Goal: Information Seeking & Learning: Learn about a topic

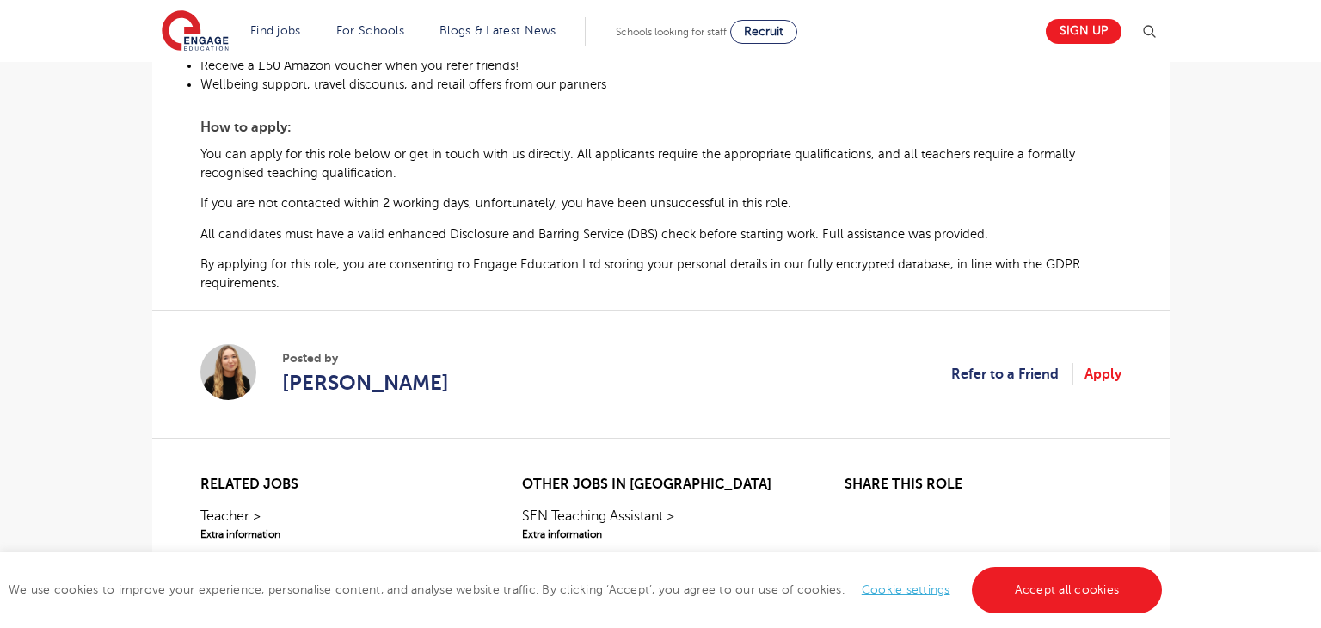
scroll to position [814, 0]
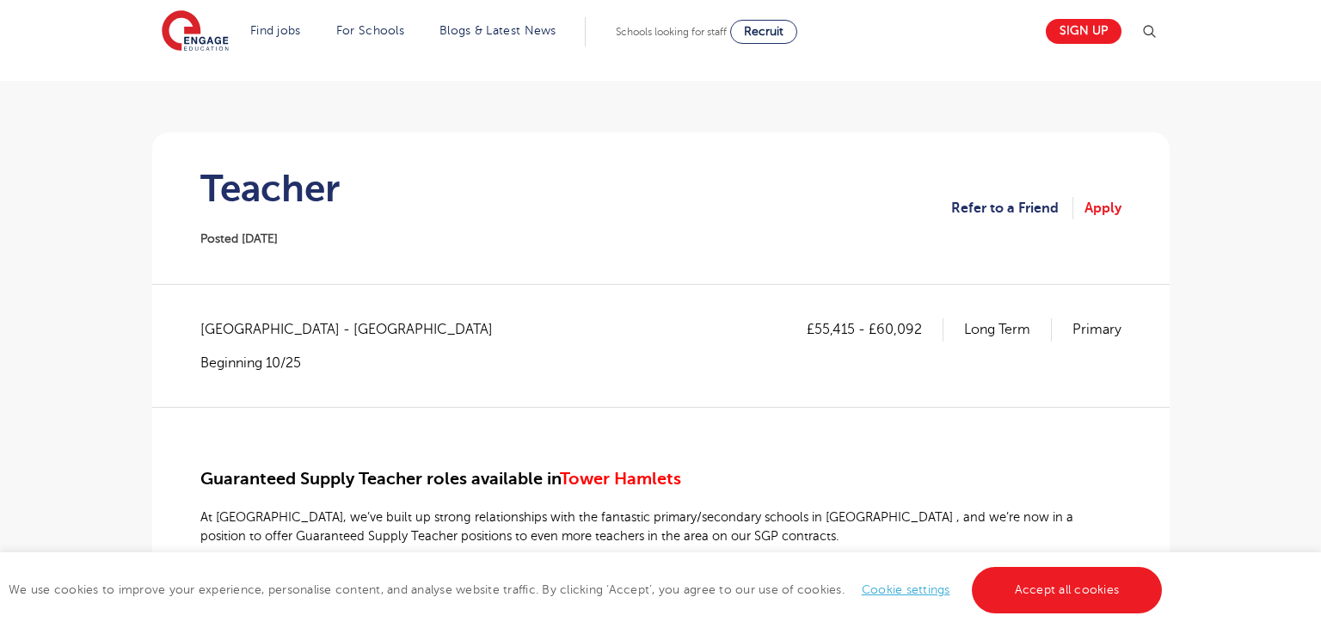
scroll to position [86, 0]
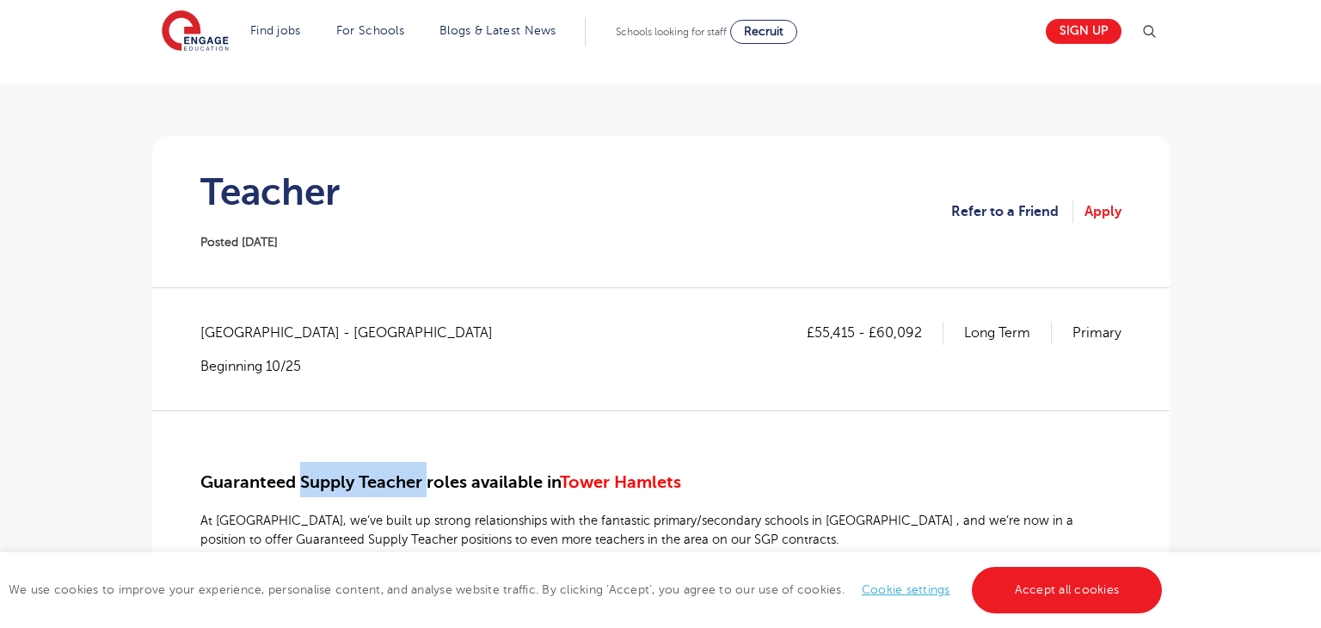
drag, startPoint x: 299, startPoint y: 486, endPoint x: 424, endPoint y: 488, distance: 124.7
click at [424, 488] on span "Guaranteed Supply Teacher roles available in" at bounding box center [379, 482] width 359 height 20
drag, startPoint x: 409, startPoint y: 501, endPoint x: 401, endPoint y: 500, distance: 8.6
drag, startPoint x: 304, startPoint y: 482, endPoint x: 392, endPoint y: 480, distance: 88.6
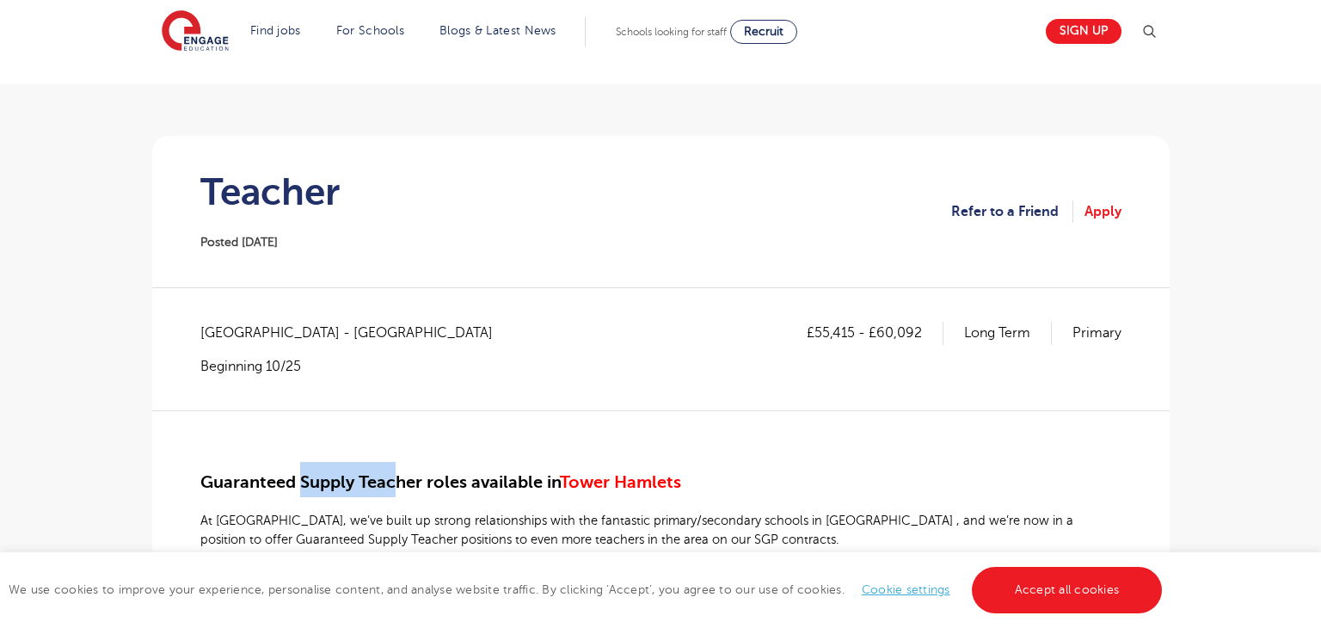
click at [392, 480] on span "Guaranteed Supply Teacher roles available in" at bounding box center [379, 482] width 359 height 20
click at [361, 531] on b "At Engage, we’ve built up strong relationships with the fantastic primary/secon…" at bounding box center [636, 530] width 873 height 34
drag, startPoint x: 301, startPoint y: 480, endPoint x: 424, endPoint y: 482, distance: 123.0
click at [424, 482] on span "Guaranteed Supply Teacher roles available in" at bounding box center [379, 482] width 359 height 20
copy span "Supply Teacher"
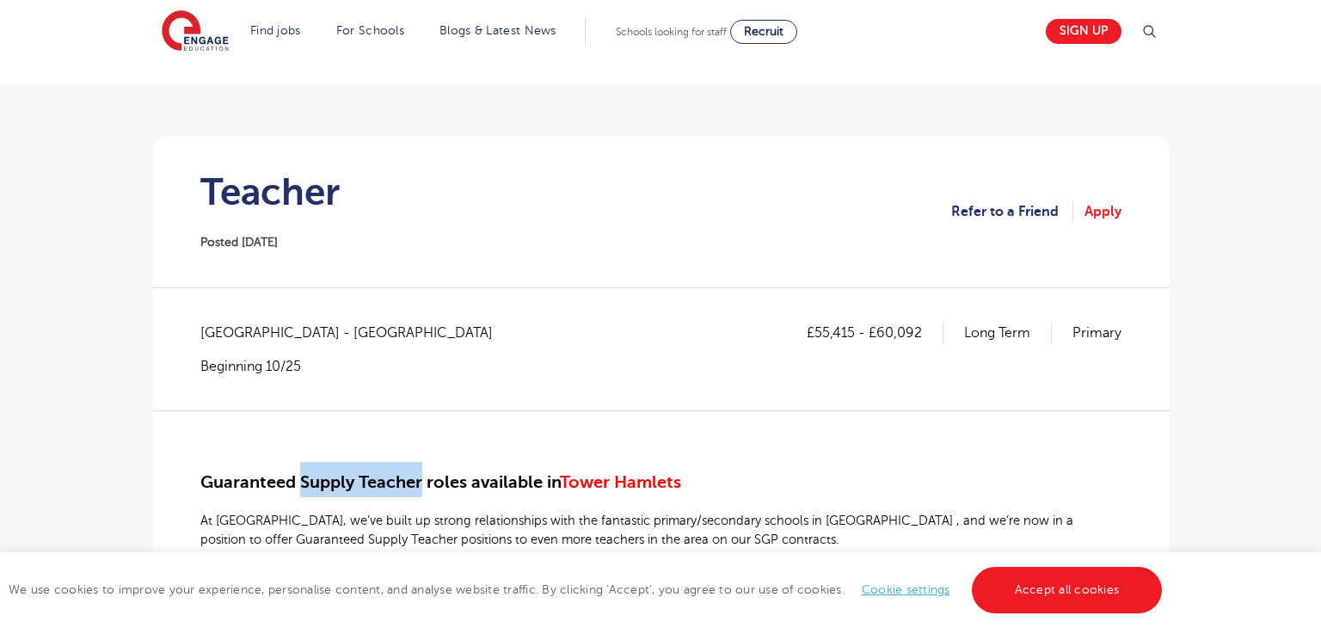
click at [210, 330] on span "Tower Hamlets - Tower Hamlets" at bounding box center [355, 333] width 310 height 22
drag, startPoint x: 202, startPoint y: 330, endPoint x: 294, endPoint y: 332, distance: 92.0
click at [294, 332] on span "Tower Hamlets - Tower Hamlets" at bounding box center [355, 333] width 310 height 22
copy span "Tower Hamlets"
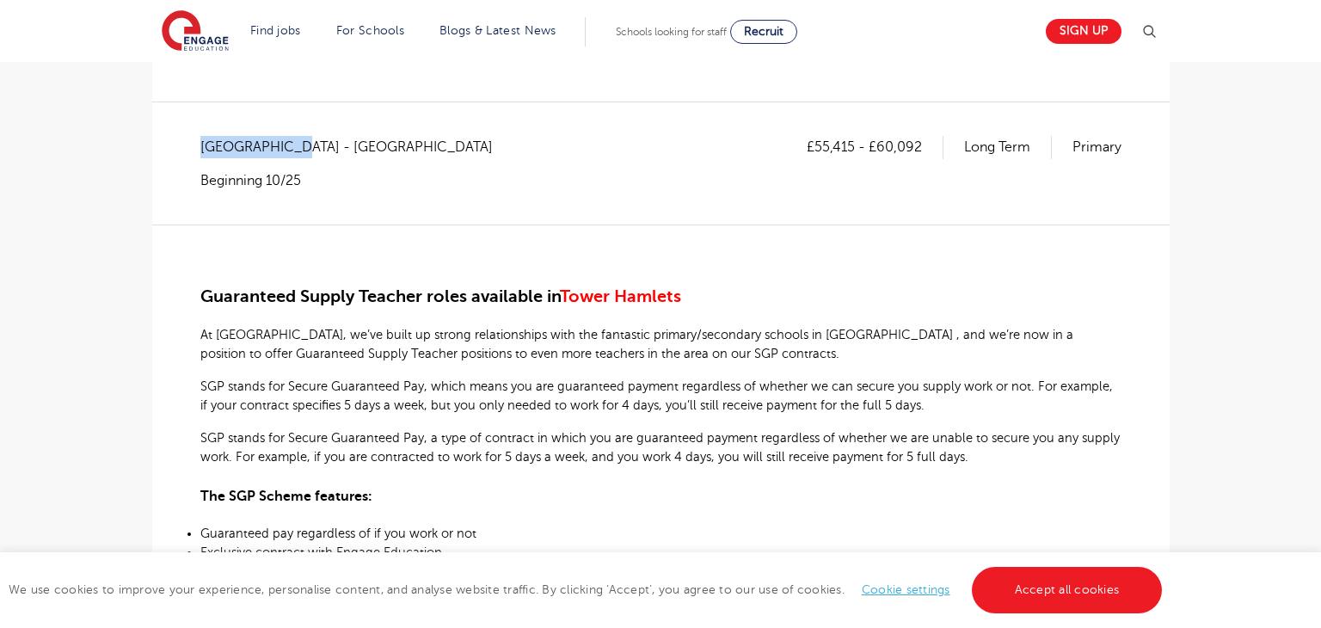
scroll to position [303, 0]
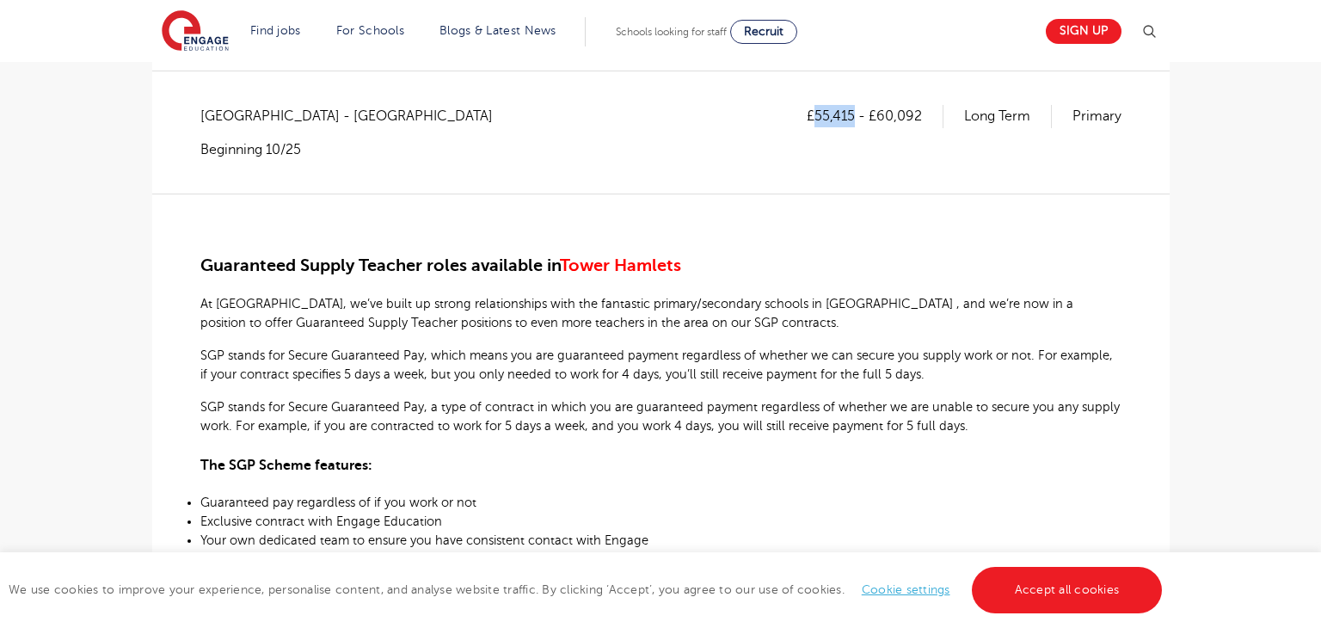
drag, startPoint x: 817, startPoint y: 116, endPoint x: 854, endPoint y: 117, distance: 37.0
click at [854, 117] on p "£55,415 - £60,092" at bounding box center [875, 116] width 137 height 22
copy p "55,415"
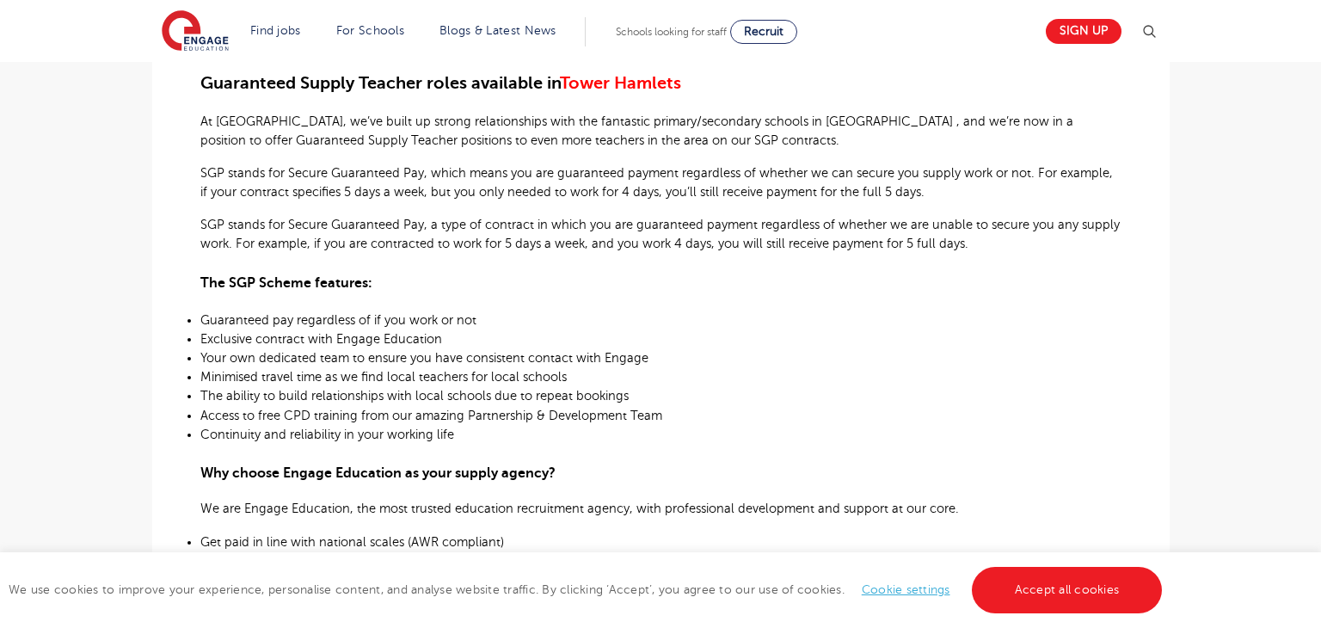
scroll to position [100, 0]
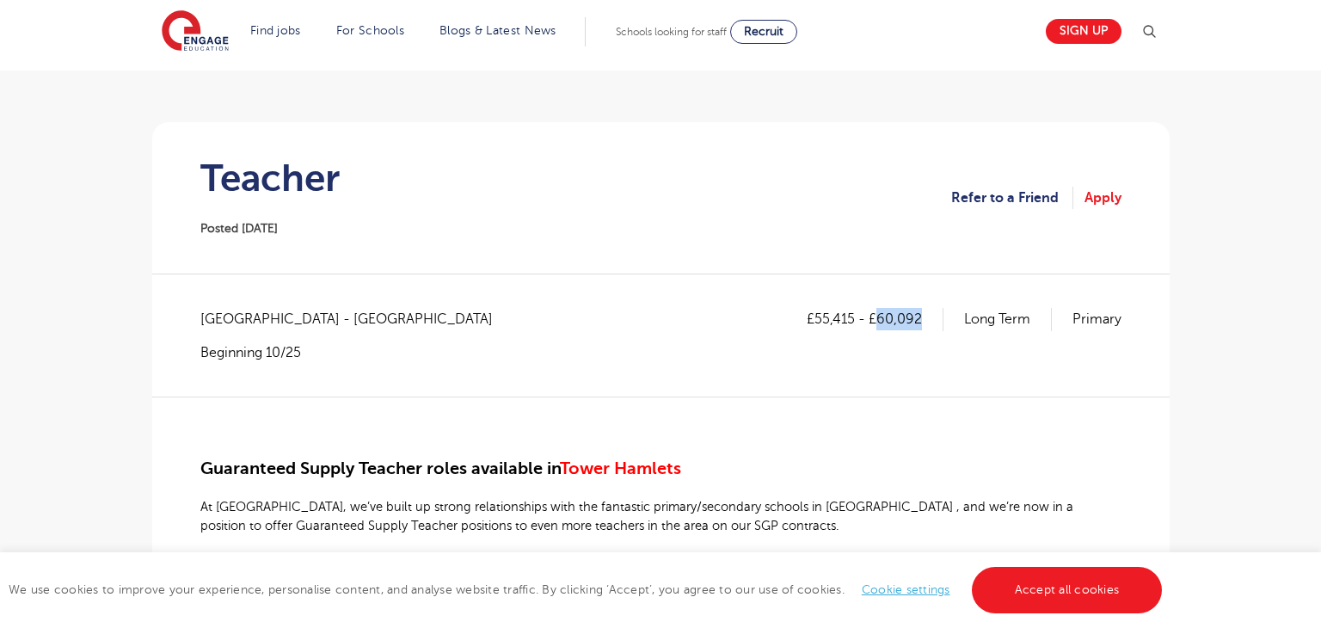
drag, startPoint x: 880, startPoint y: 316, endPoint x: 924, endPoint y: 321, distance: 44.2
click at [924, 321] on p "£55,415 - £60,092" at bounding box center [875, 319] width 137 height 22
copy p "60,092"
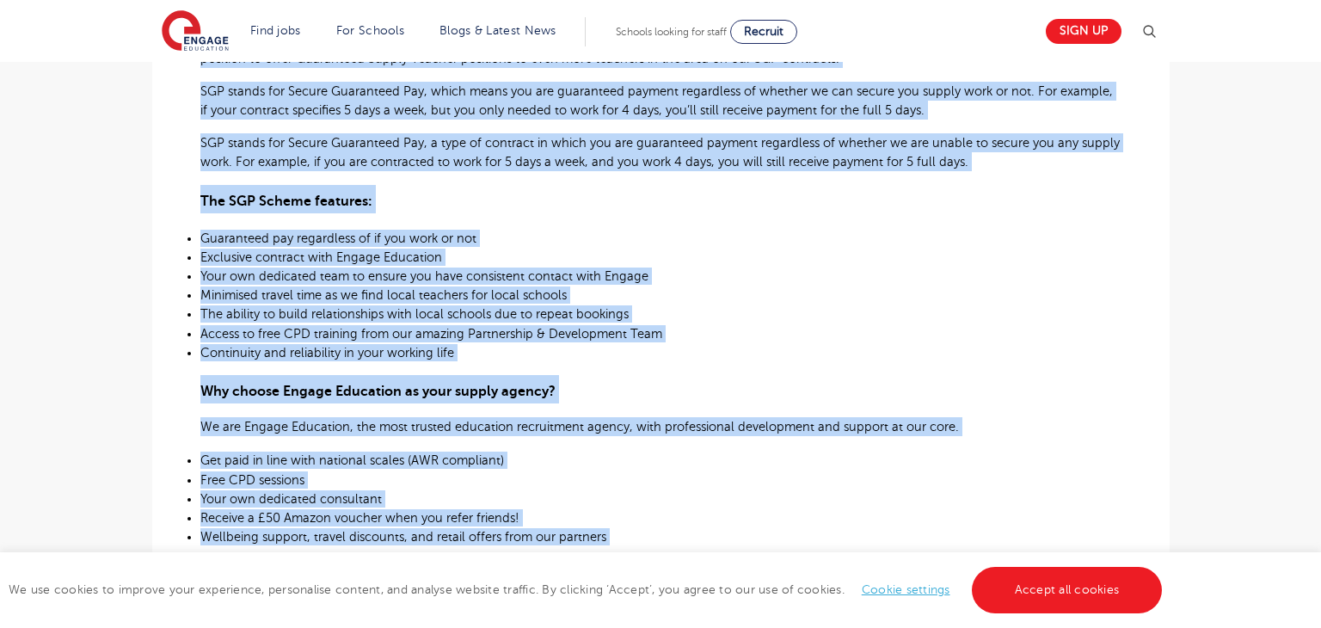
scroll to position [917, 0]
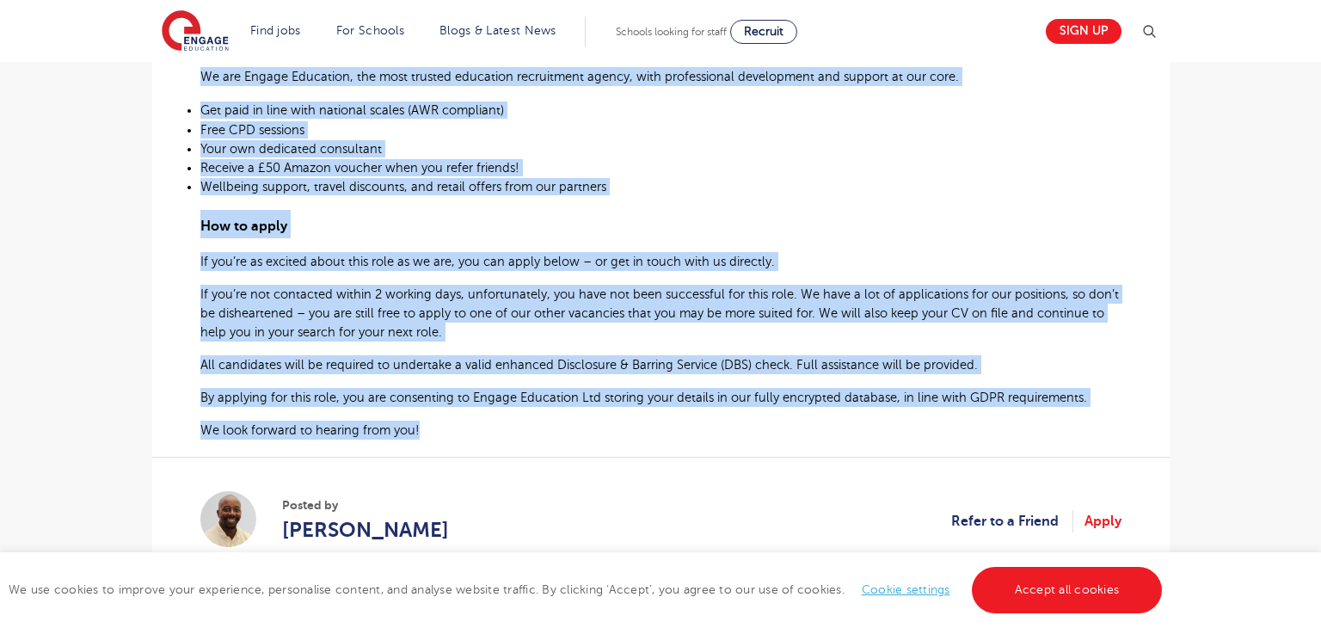
drag, startPoint x: 204, startPoint y: 311, endPoint x: 433, endPoint y: 445, distance: 265.9
click at [433, 440] on div "Guaranteed Supply Teacher roles available in Tower Hamlets At Engage, we’ve bui…" at bounding box center [660, 9] width 921 height 861
copy div "Guaranteed Supply Teacher roles available in Tower Hamlets At Engage, we’ve bui…"
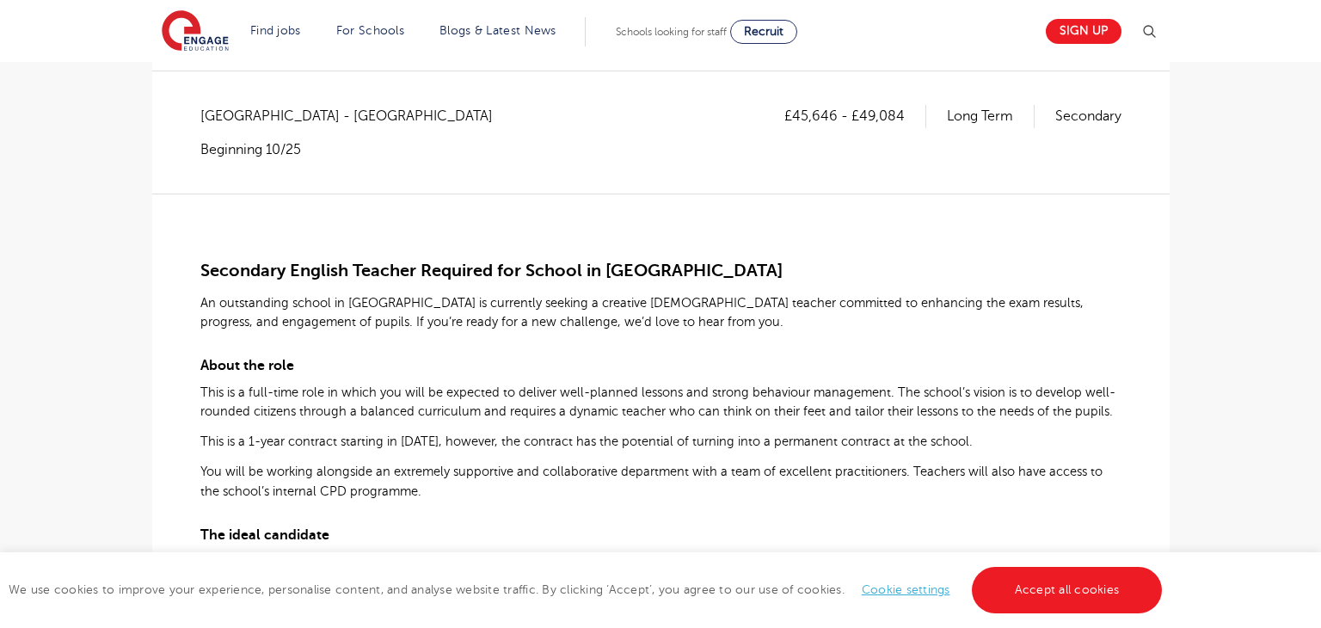
scroll to position [303, 0]
drag, startPoint x: 200, startPoint y: 266, endPoint x: 414, endPoint y: 273, distance: 214.3
click at [414, 273] on span "Secondary English Teacher Required for School in [GEOGRAPHIC_DATA]" at bounding box center [491, 271] width 582 height 20
copy span "Secondary English Teacher"
click at [256, 114] on span "Southampton - Southampton" at bounding box center [355, 116] width 310 height 22
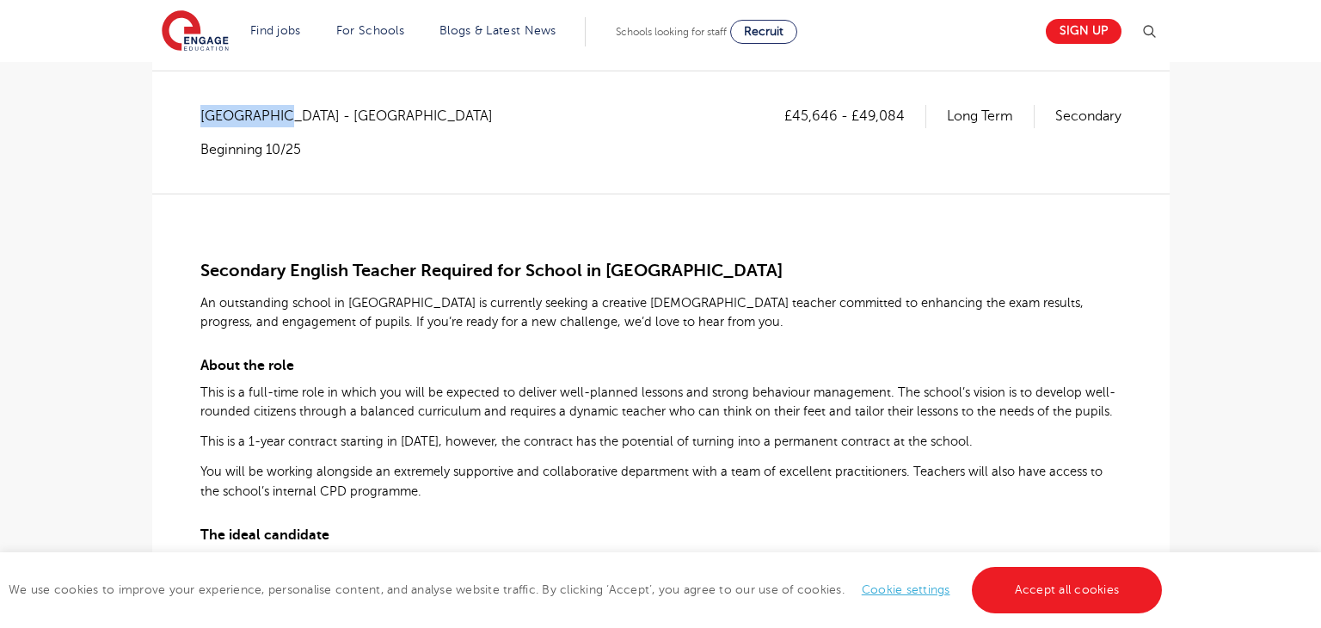
click at [256, 114] on span "Southampton - Southampton" at bounding box center [355, 116] width 310 height 22
copy span "Southampton"
drag, startPoint x: 795, startPoint y: 112, endPoint x: 832, endPoint y: 114, distance: 37.0
click at [832, 114] on p "£45,646 - £49,084" at bounding box center [855, 116] width 142 height 22
copy p "45,646"
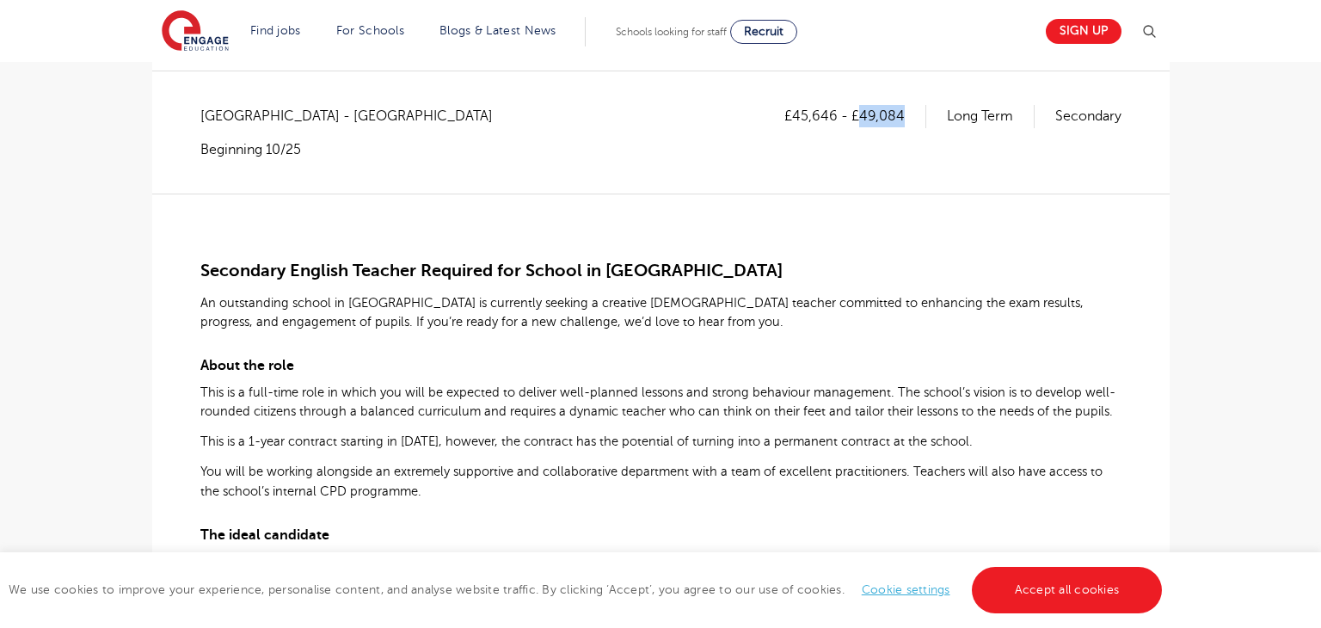
drag, startPoint x: 859, startPoint y: 114, endPoint x: 908, endPoint y: 116, distance: 49.0
click at [908, 116] on p "£45,646 - £49,084" at bounding box center [855, 116] width 142 height 22
copy p "49,084"
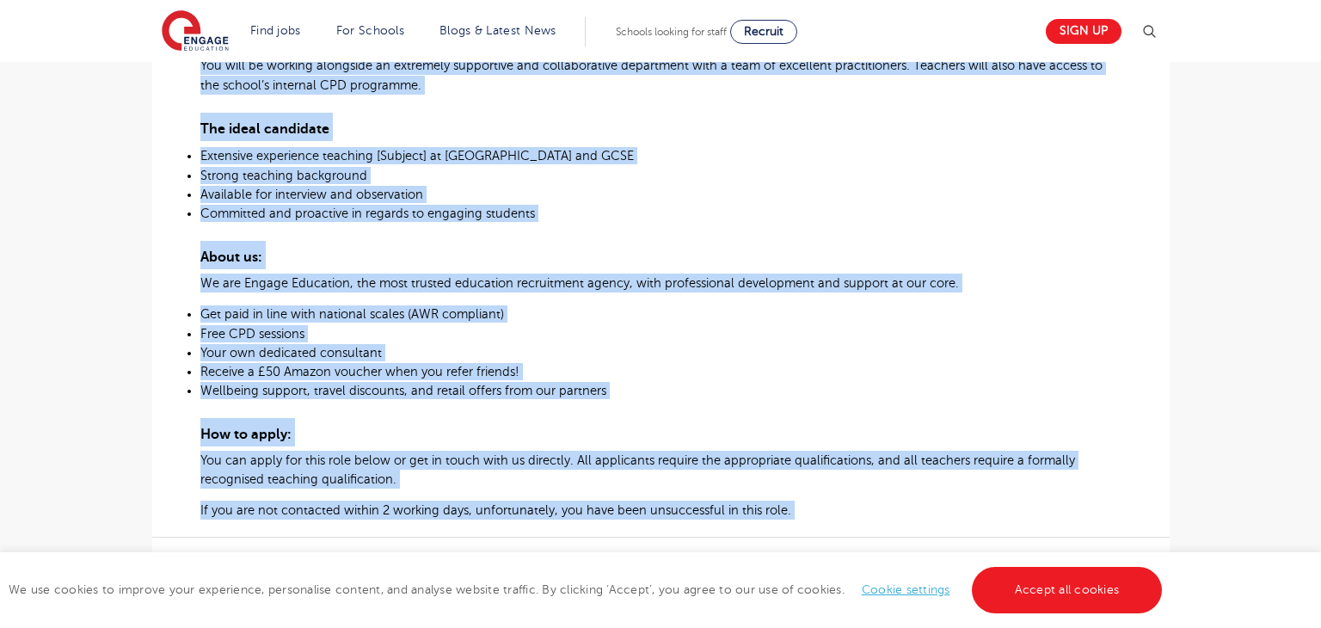
scroll to position [822, 0]
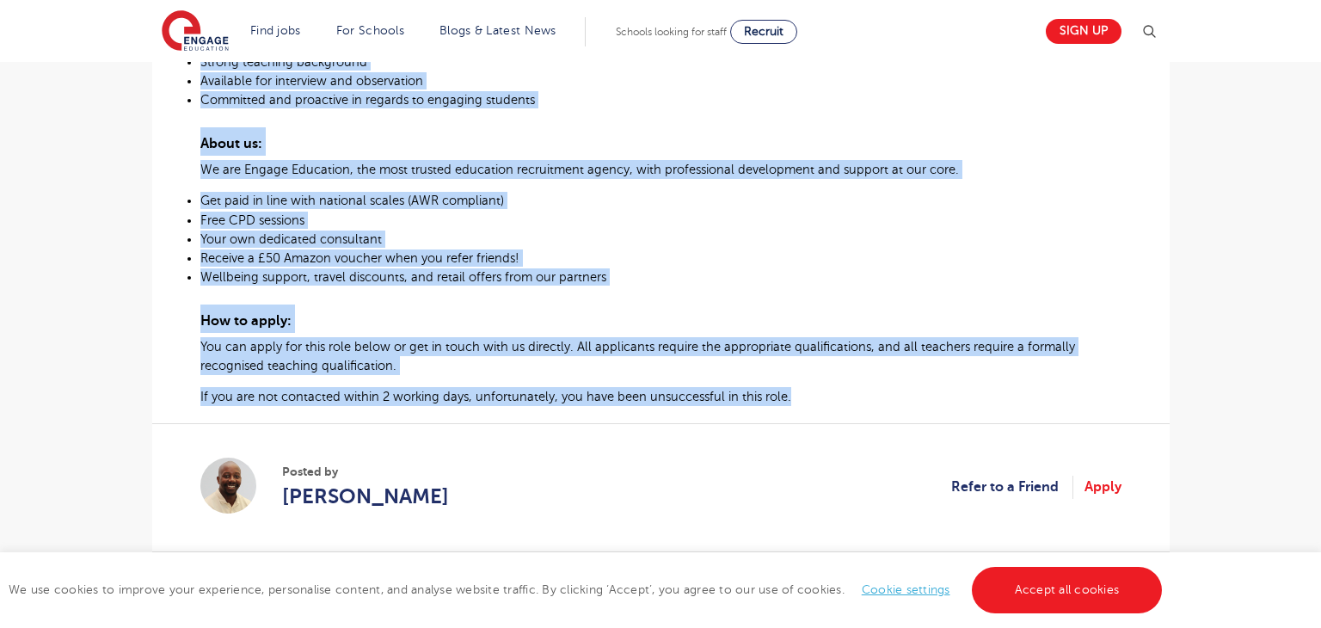
drag, startPoint x: 201, startPoint y: 267, endPoint x: 797, endPoint y: 410, distance: 612.8
click at [797, 406] on div "Secondary English Teacher Required for School in Tower Hamlets An outstanding s…" at bounding box center [660, 40] width 921 height 732
copy div "Secondary English Teacher Required for School in Tower Hamlets An outstanding s…"
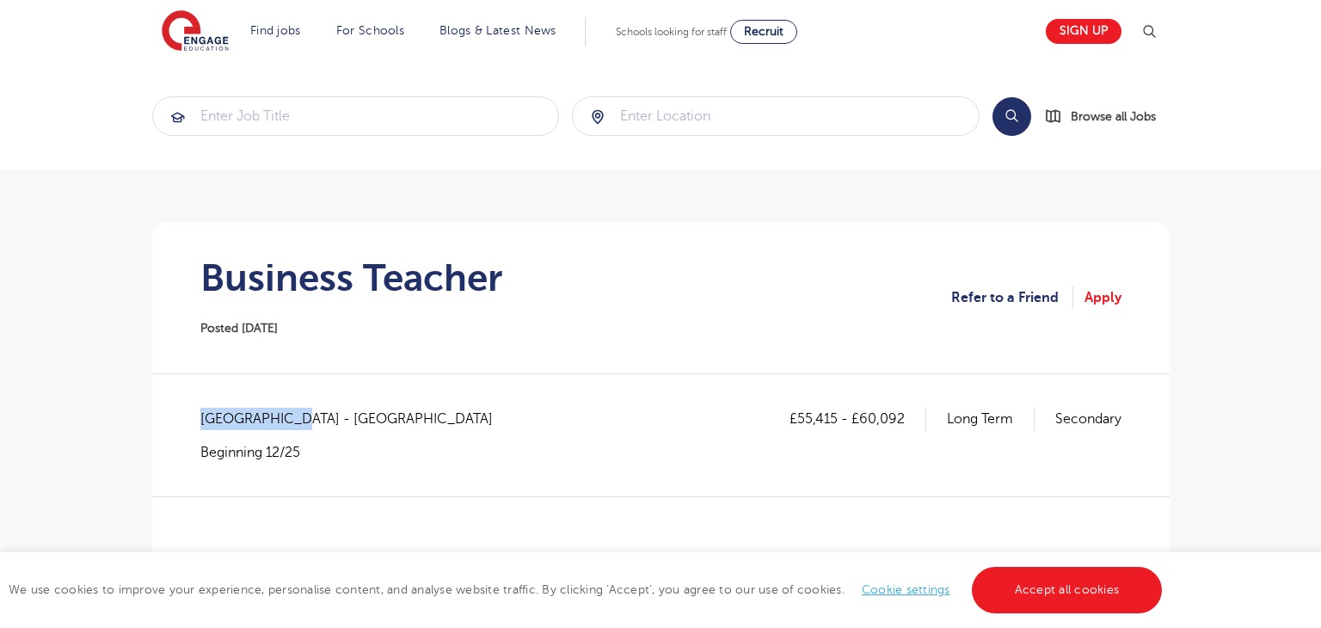
drag, startPoint x: 197, startPoint y: 415, endPoint x: 292, endPoint y: 421, distance: 95.6
copy span "Tower Hamlets"
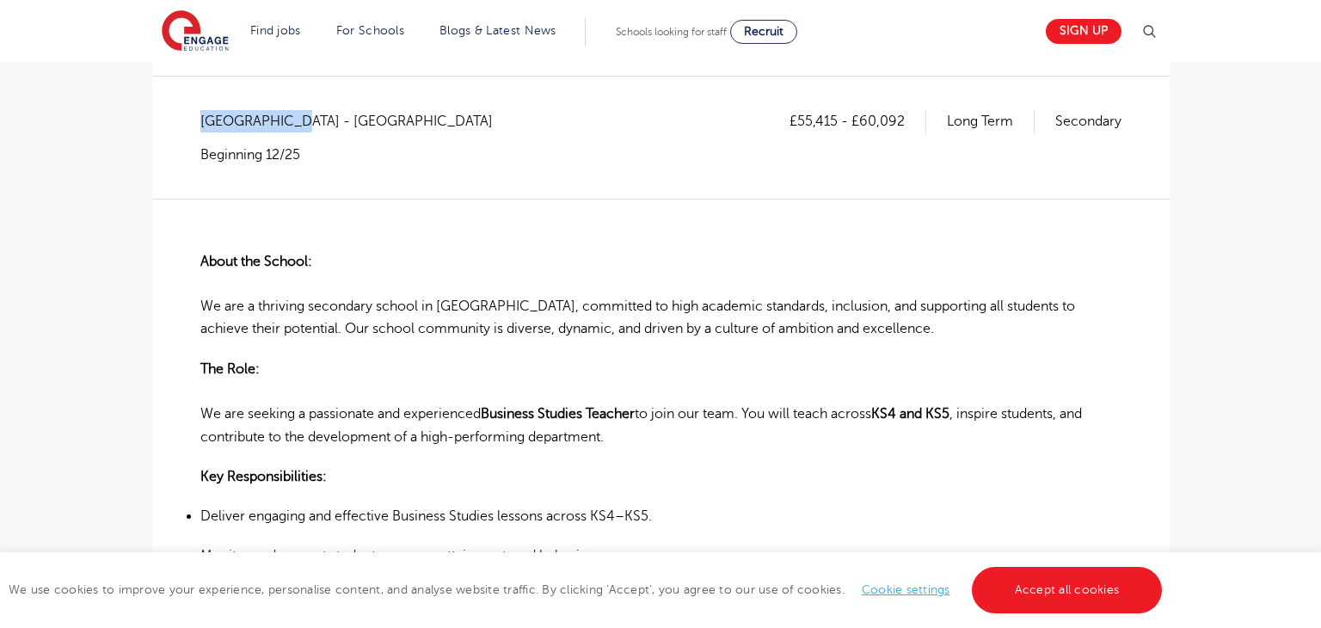
scroll to position [302, 0]
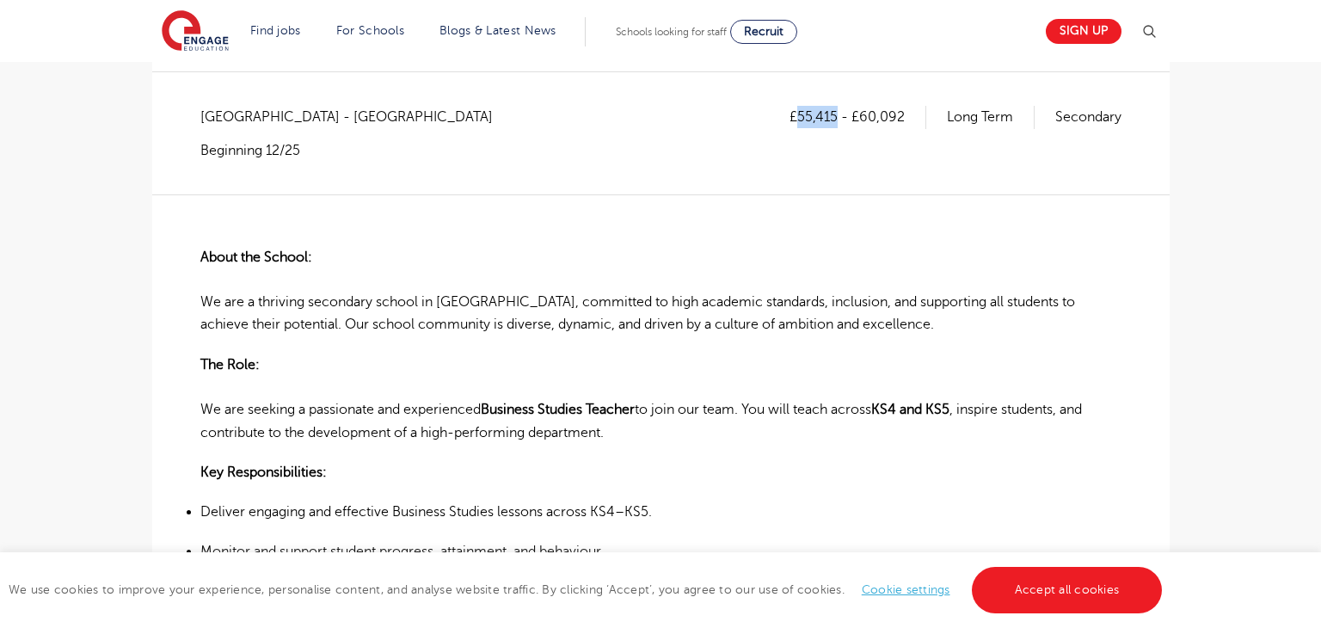
drag, startPoint x: 798, startPoint y: 118, endPoint x: 834, endPoint y: 120, distance: 36.2
click at [834, 120] on p "£55,415 - £60,092" at bounding box center [857, 117] width 137 height 22
copy p "55,415"
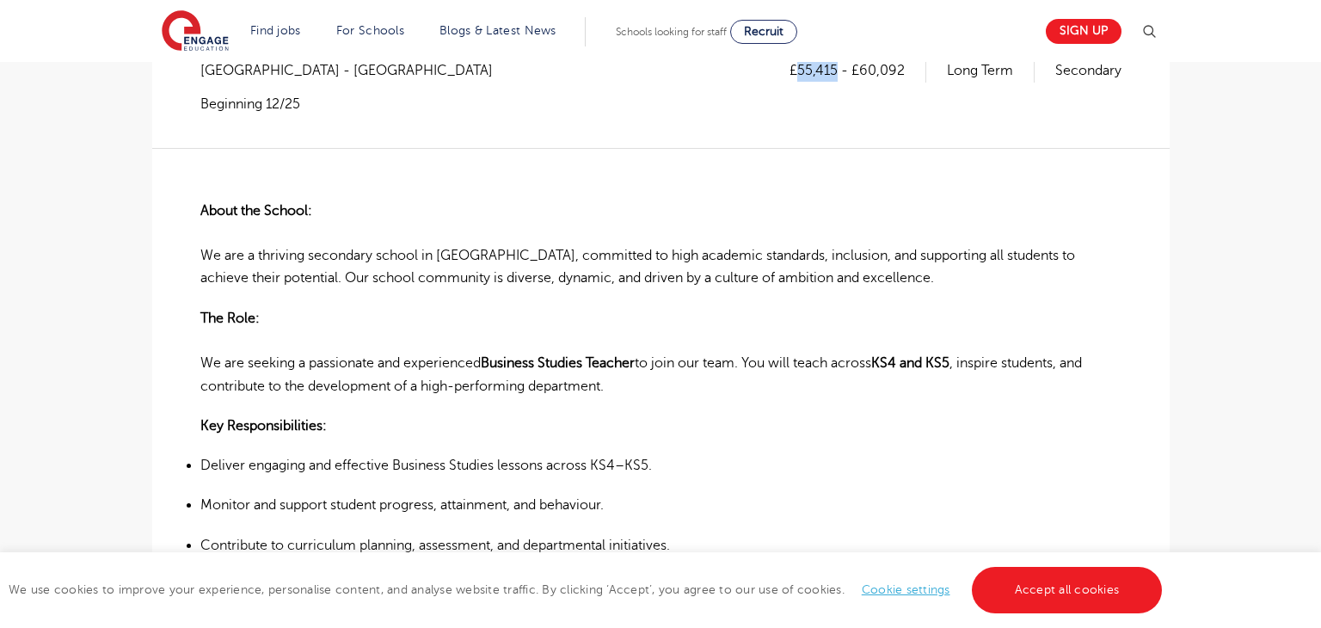
scroll to position [230, 0]
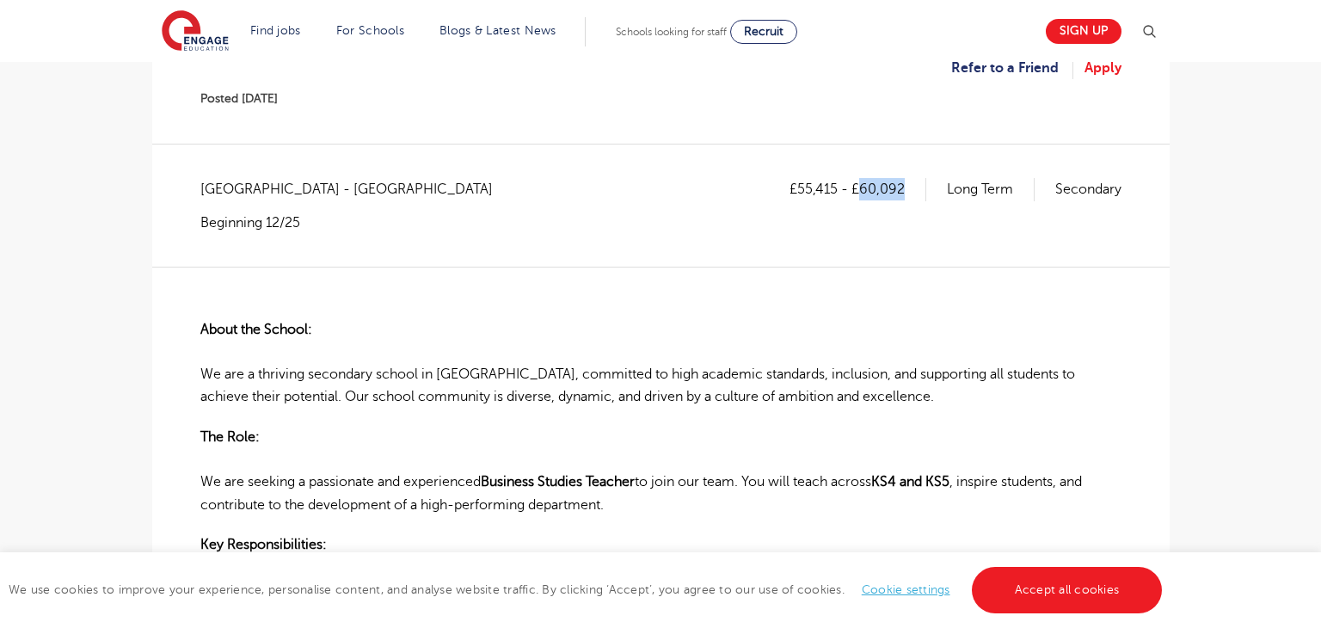
drag, startPoint x: 863, startPoint y: 193, endPoint x: 912, endPoint y: 194, distance: 49.0
click at [912, 194] on p "£55,415 - £60,092" at bounding box center [857, 189] width 137 height 22
copy p "60,092"
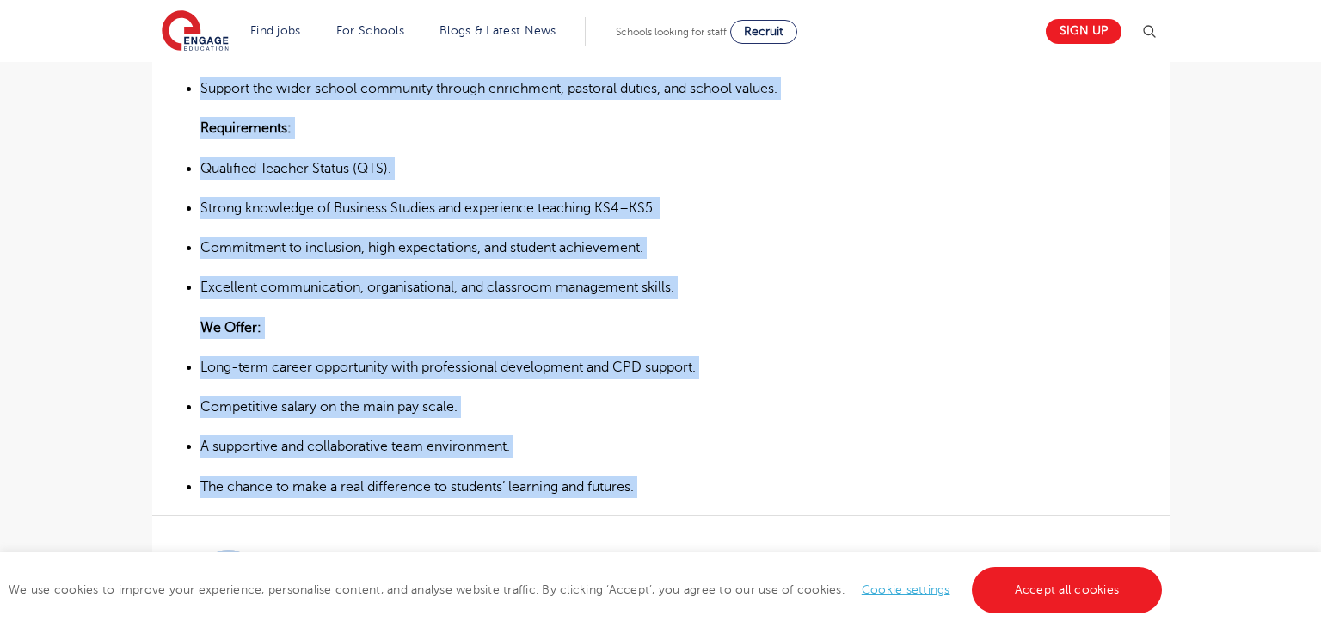
scroll to position [870, 0]
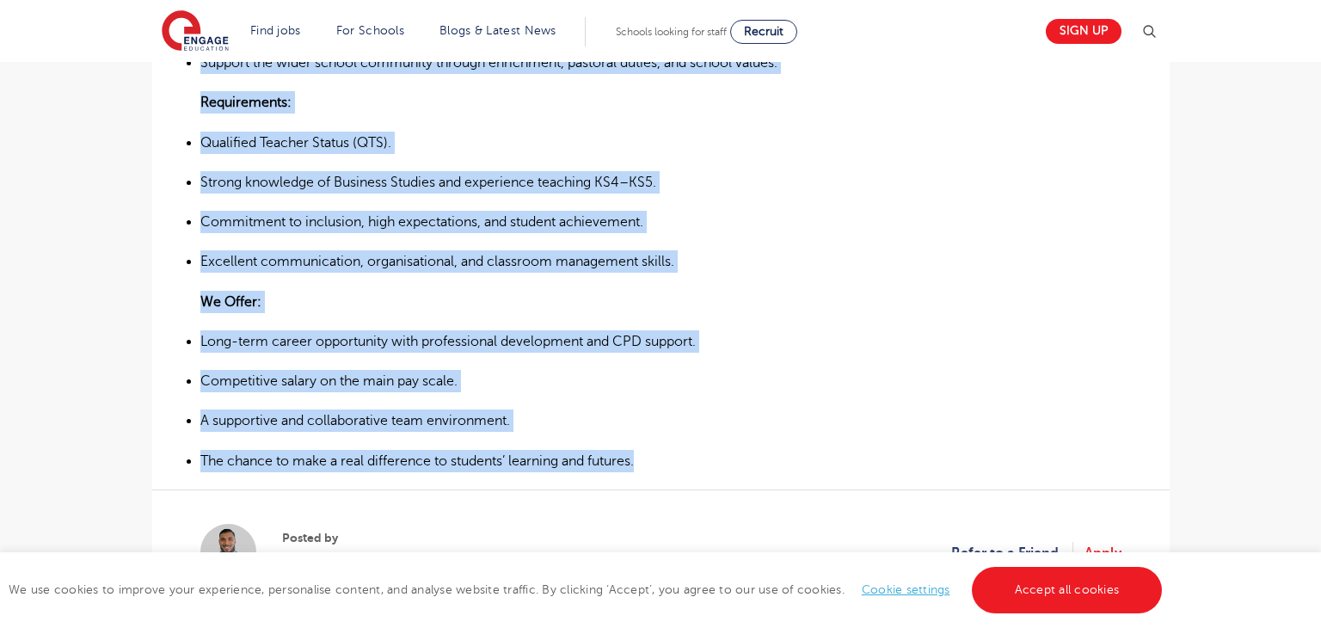
drag, startPoint x: 196, startPoint y: 326, endPoint x: 654, endPoint y: 458, distance: 477.1
click at [654, 458] on div "£55,415 - £60,092 Long Term Secondary Tower Hamlets - Tower Hamlets Beginning 1…" at bounding box center [661, 83] width 990 height 1093
copy div "About the School: We are a thriving secondary school in Tower Hamlets, committe…"
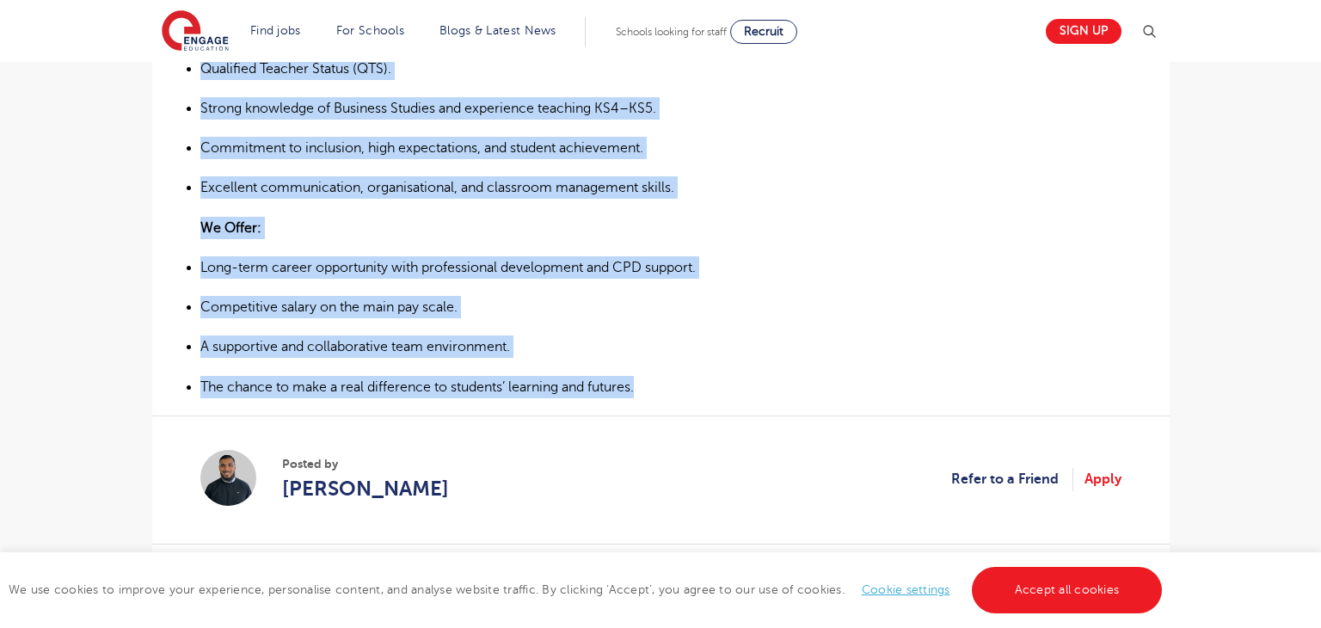
scroll to position [992, 0]
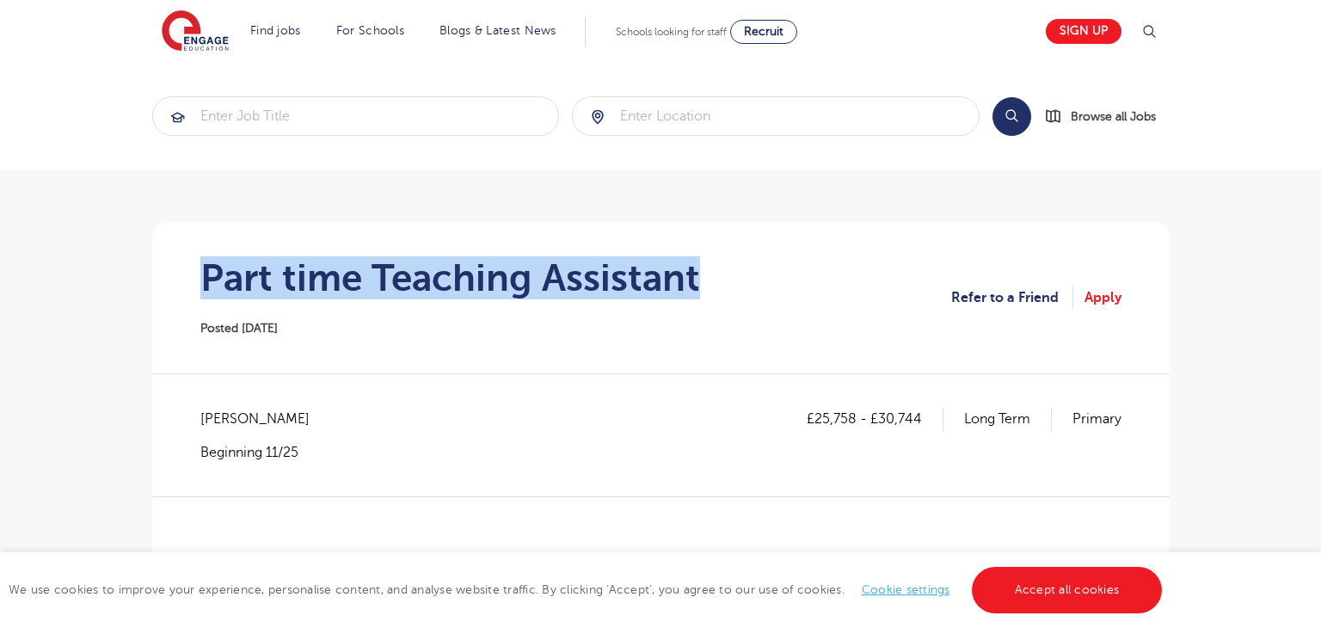
drag, startPoint x: 234, startPoint y: 286, endPoint x: 764, endPoint y: 290, distance: 529.7
click at [764, 290] on section "Part time Teaching Assistant Posted [DATE] Refer to a Friend Apply" at bounding box center [661, 297] width 990 height 151
copy h1 "Part time Teaching Assistant"
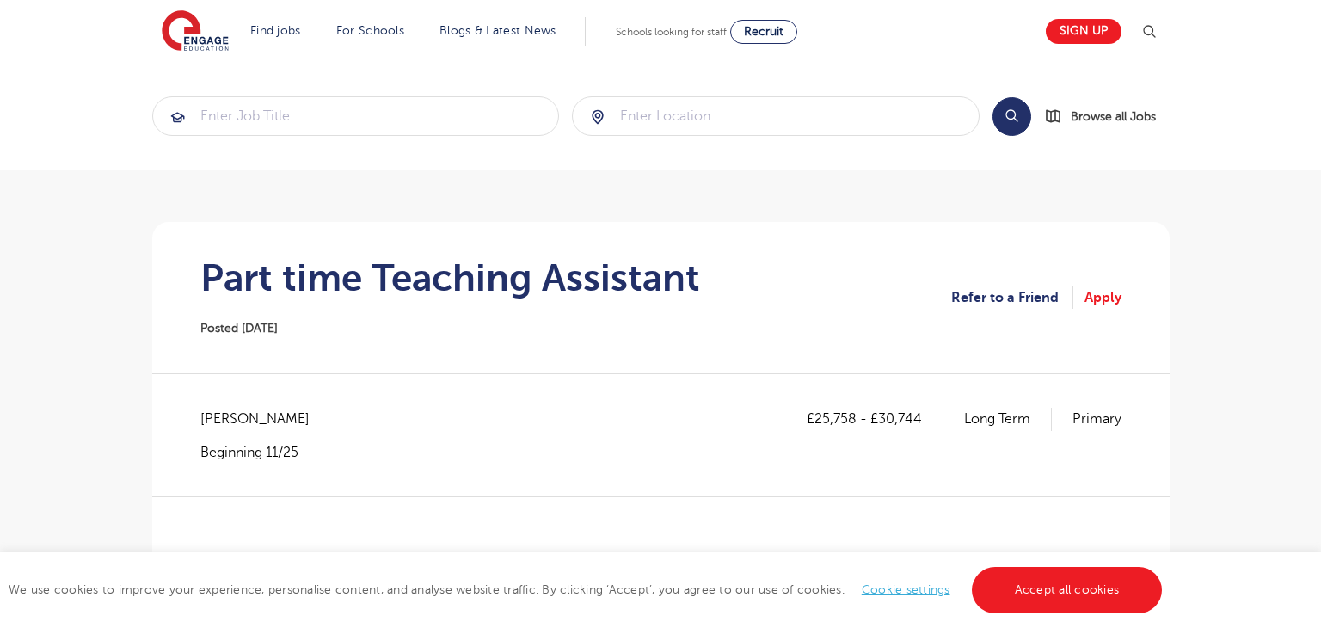
click at [224, 413] on span "Bromley - Bromley" at bounding box center [263, 419] width 126 height 22
copy span "Bromley"
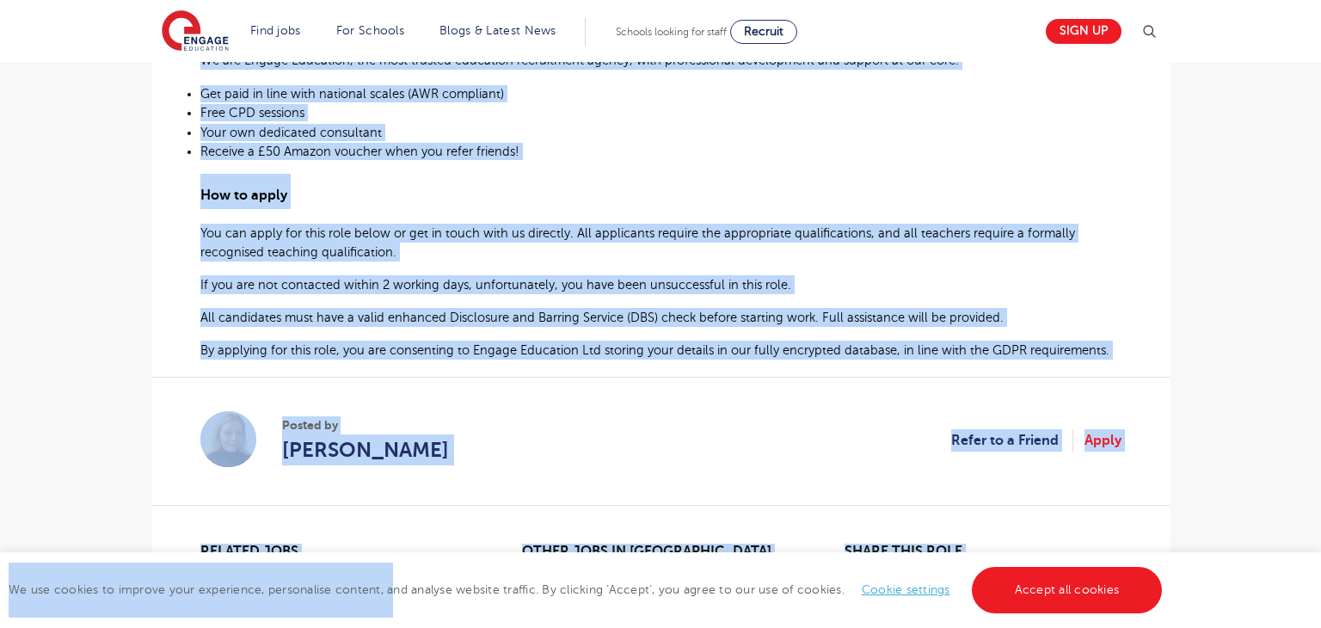
scroll to position [1323, 0]
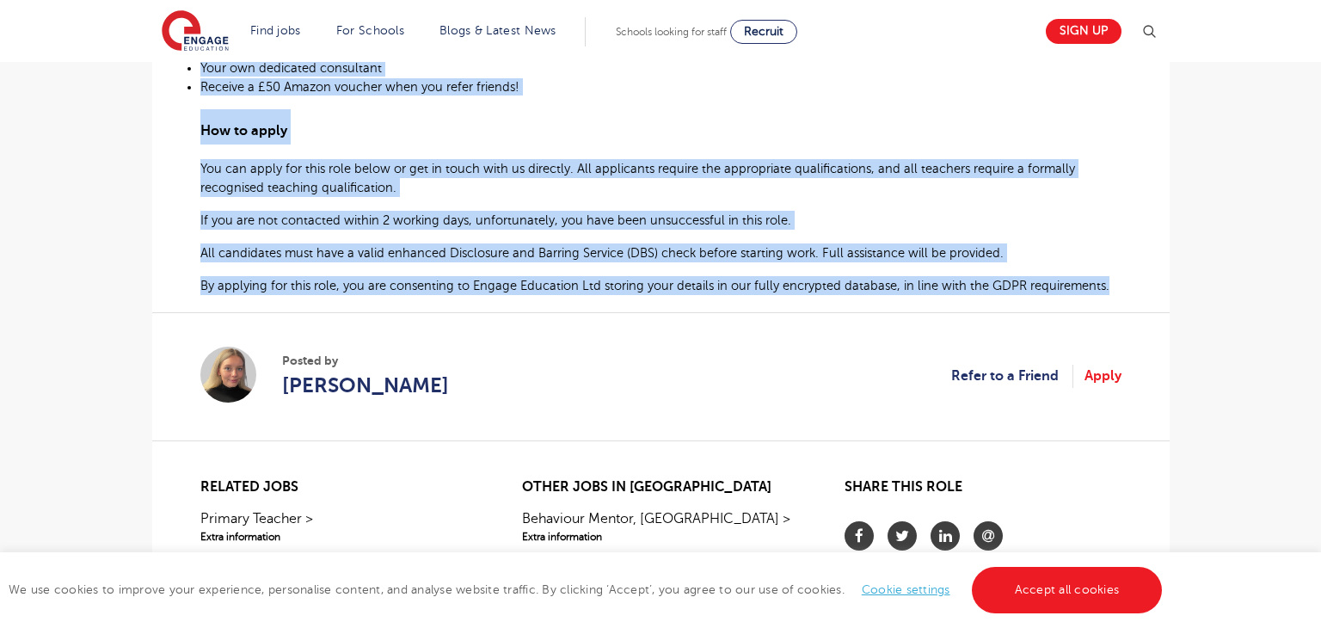
drag, startPoint x: 205, startPoint y: 280, endPoint x: 1108, endPoint y: 284, distance: 903.8
copy div "END Teaching Assistant – Primary School in Bromley I am currently working with …"
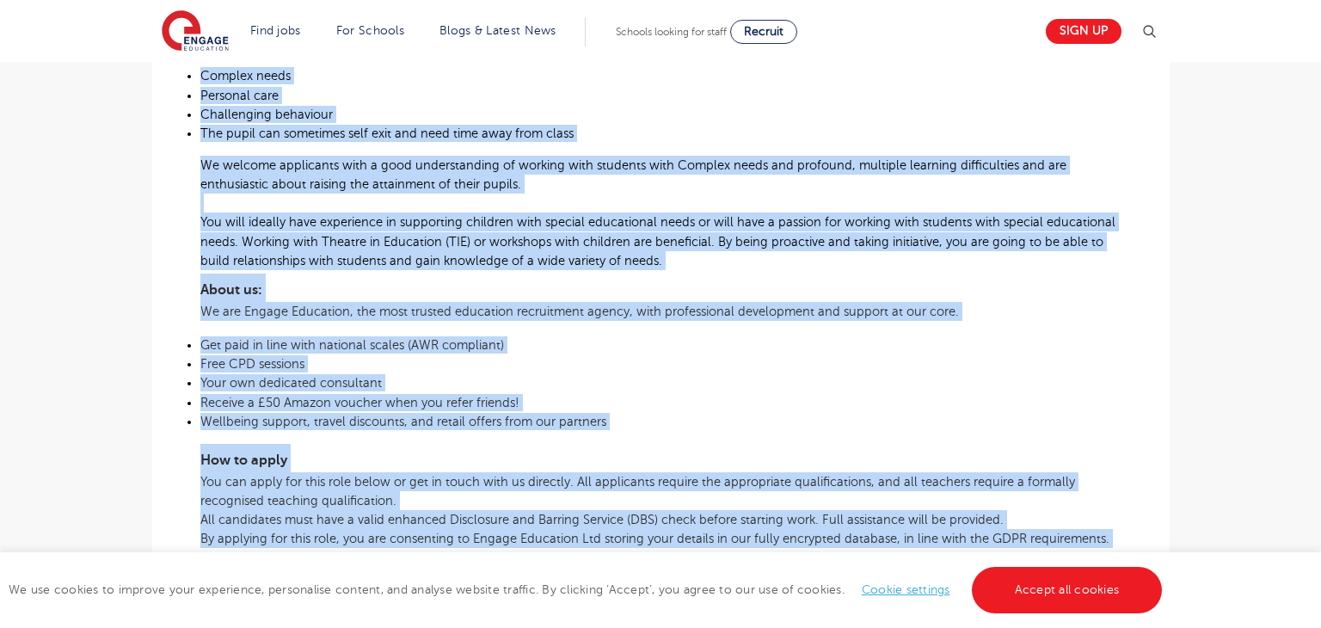
click at [869, 135] on p "The pupil can sometimes self exit and need time away from class" at bounding box center [660, 133] width 921 height 17
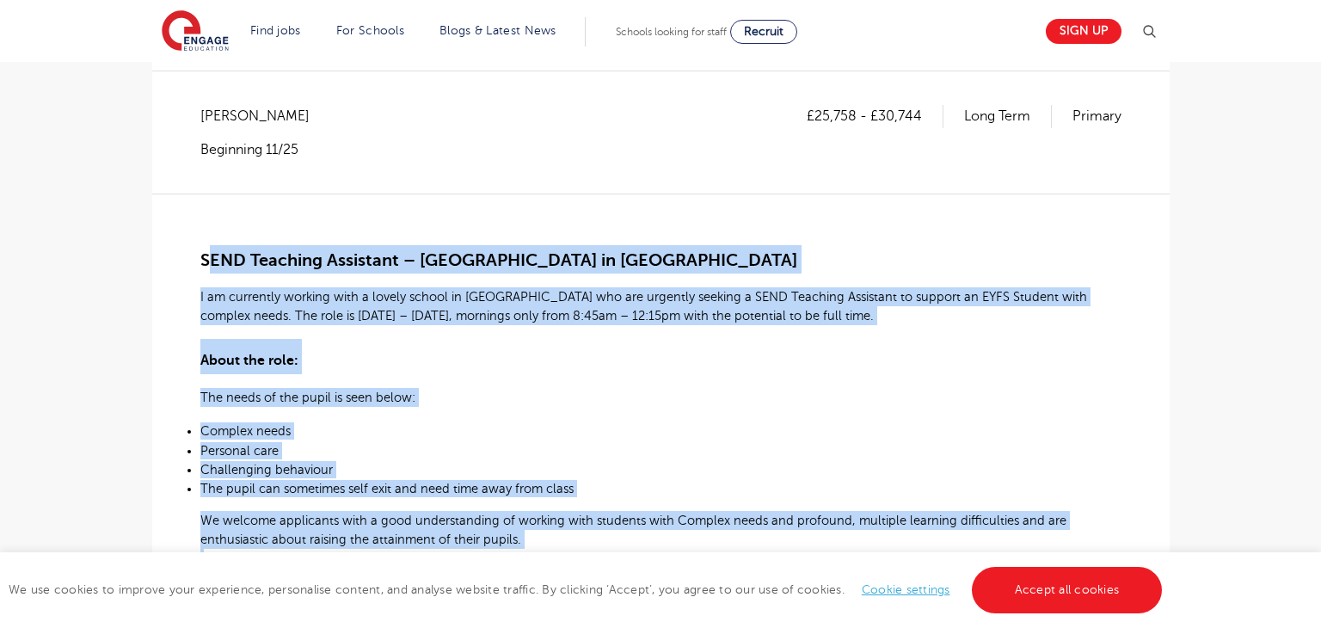
scroll to position [0, 0]
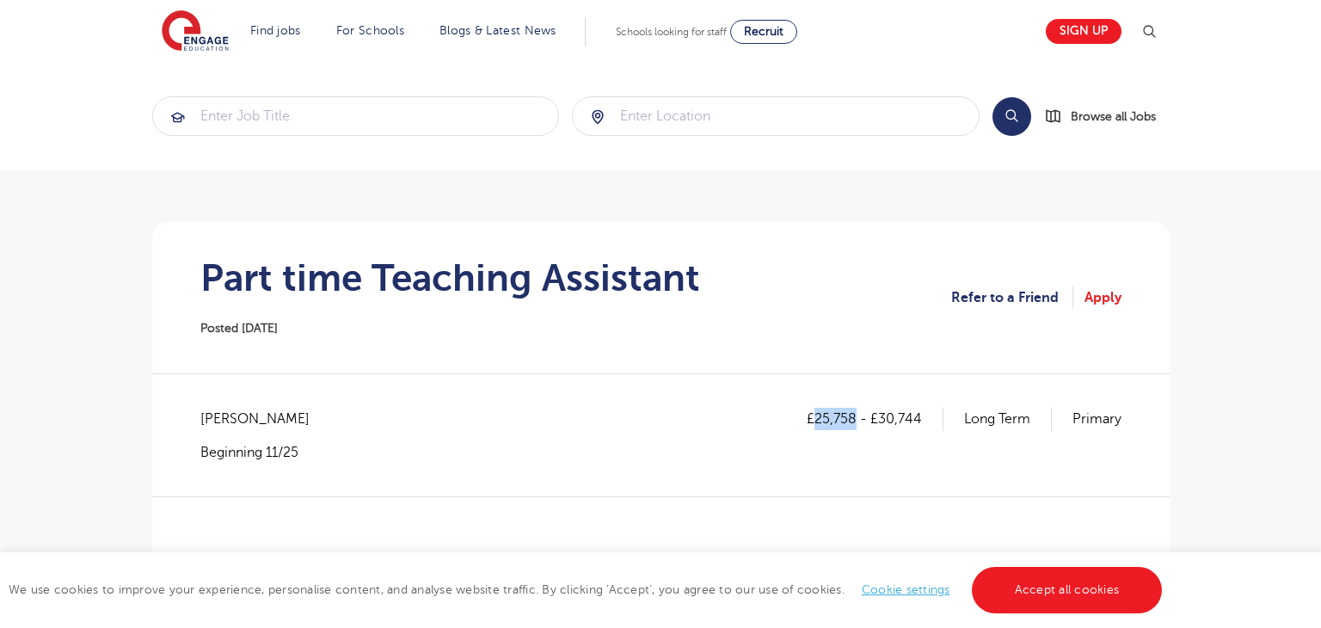
drag, startPoint x: 817, startPoint y: 420, endPoint x: 858, endPoint y: 418, distance: 41.3
click at [858, 418] on p "£25,758 - £30,744" at bounding box center [875, 419] width 137 height 22
copy p "25,758"
drag, startPoint x: 881, startPoint y: 418, endPoint x: 924, endPoint y: 420, distance: 43.0
click at [924, 420] on p "£25,758 - £30,744" at bounding box center [875, 419] width 137 height 22
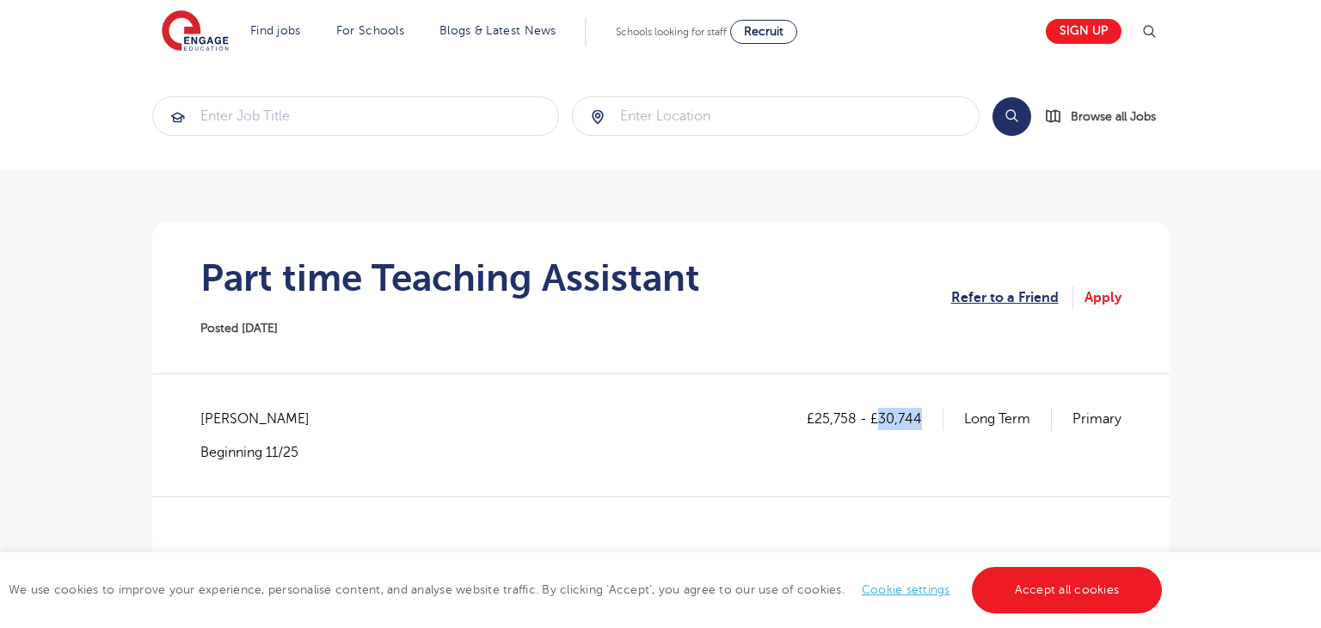
copy p "30,744"
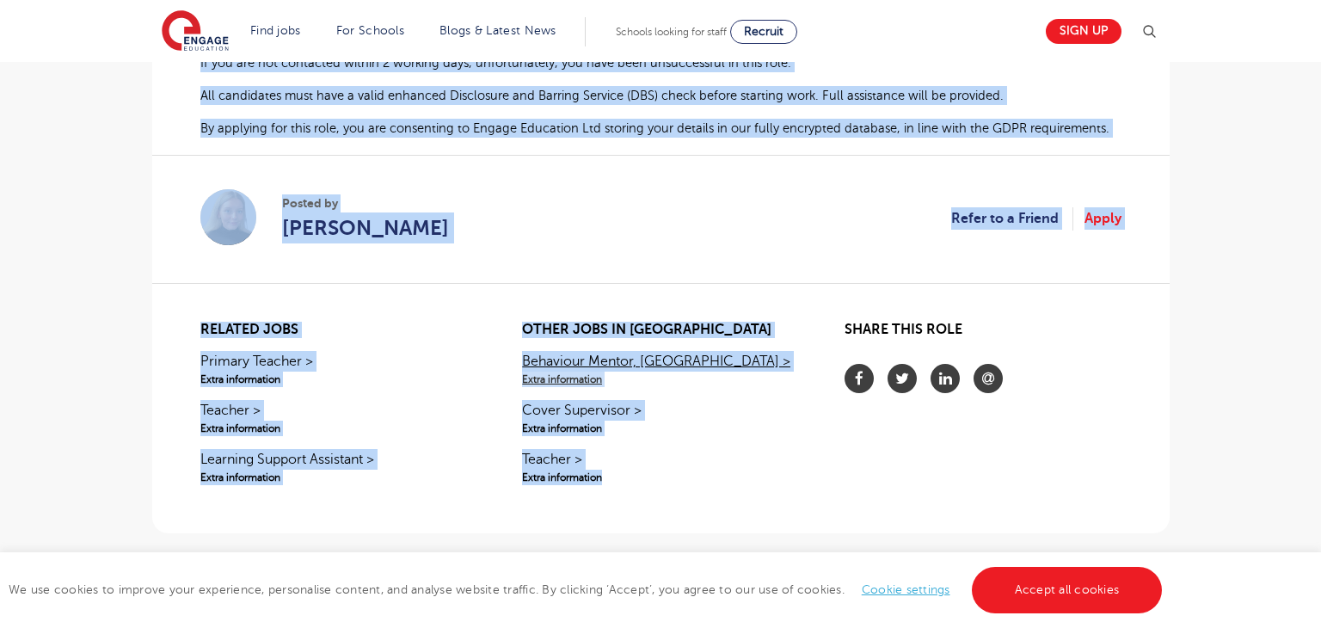
scroll to position [1503, 0]
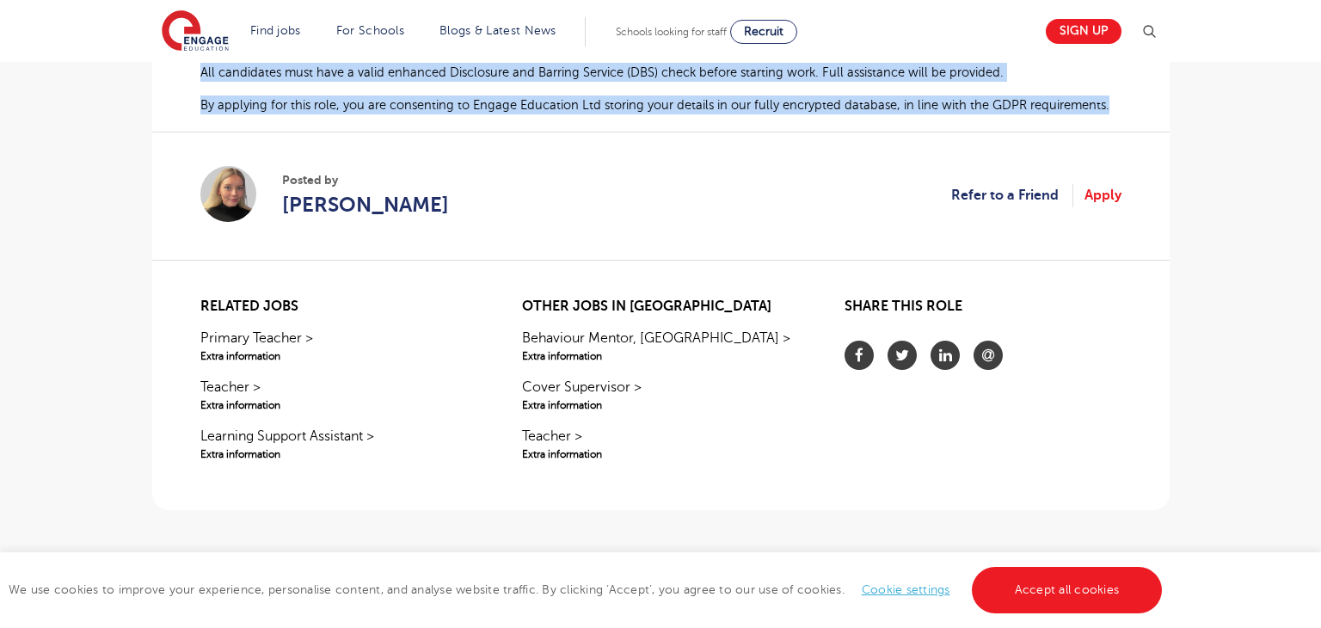
drag, startPoint x: 200, startPoint y: 300, endPoint x: 1124, endPoint y: 113, distance: 942.4
copy div "SEND Teaching Assistant – Primary School in Bromley I am currently working with…"
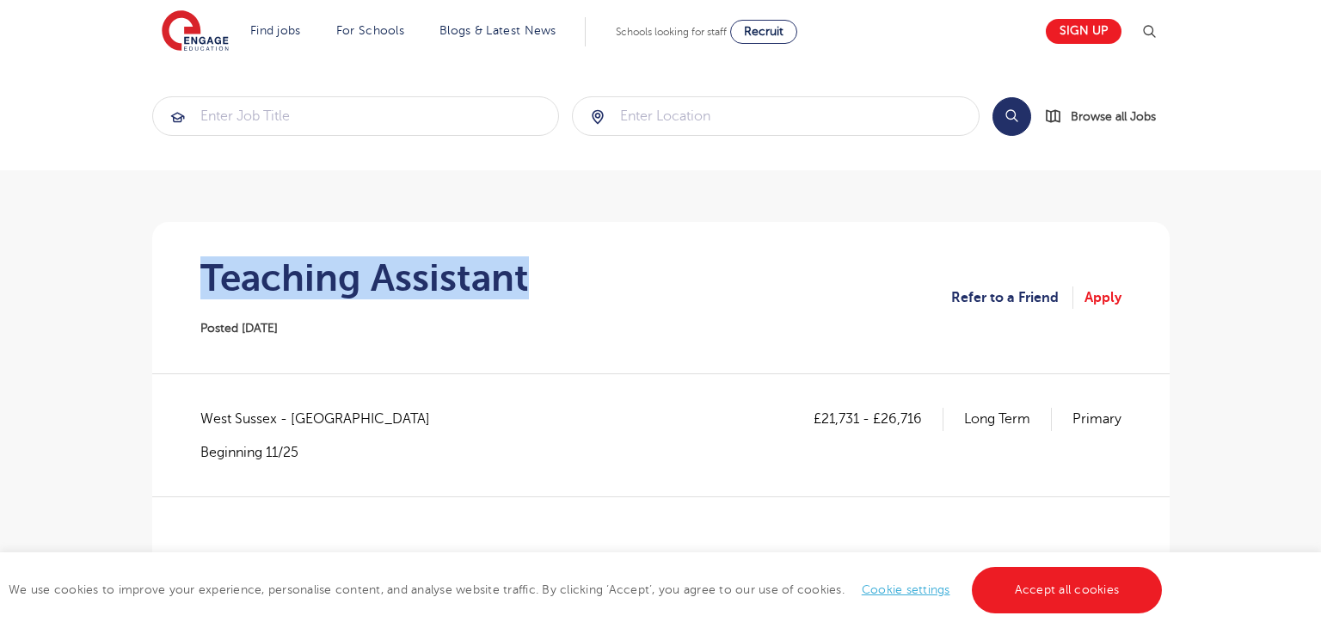
click at [567, 292] on section "Teaching Assistant Posted 07/10/25 Refer to a Friend Apply" at bounding box center [661, 297] width 990 height 151
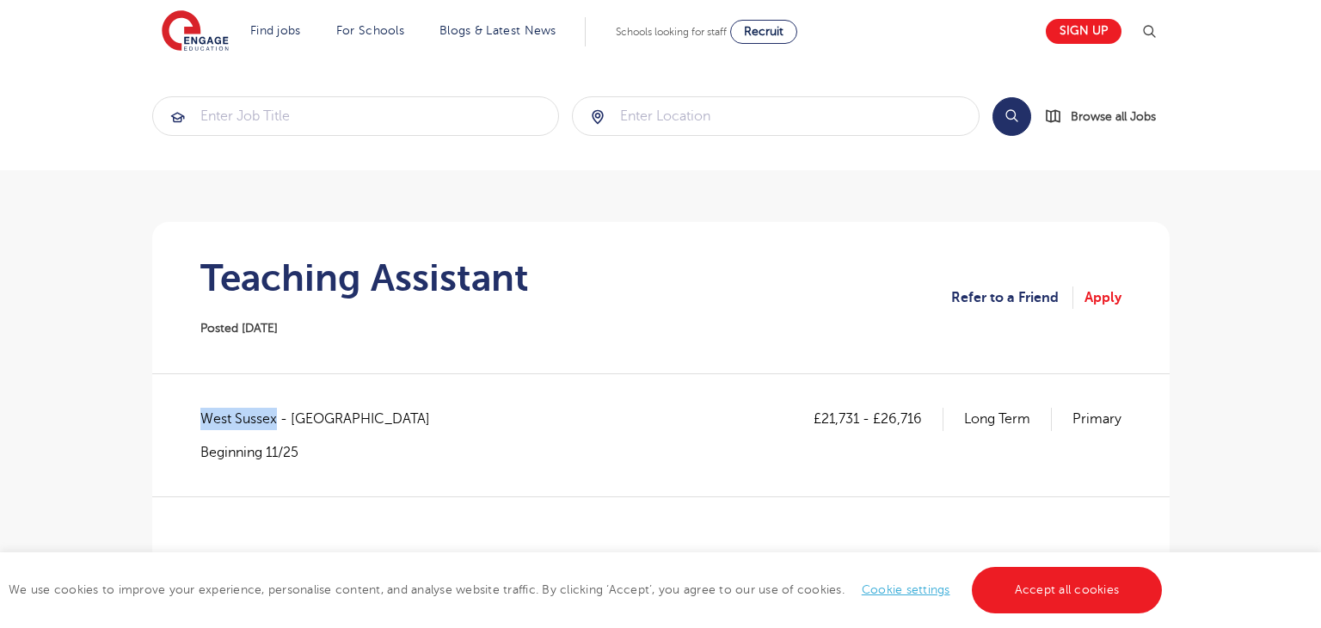
drag, startPoint x: 203, startPoint y: 418, endPoint x: 276, endPoint y: 415, distance: 73.1
click at [276, 415] on span "West Sussex - Crawley" at bounding box center [323, 419] width 247 height 22
copy span "West Sussex"
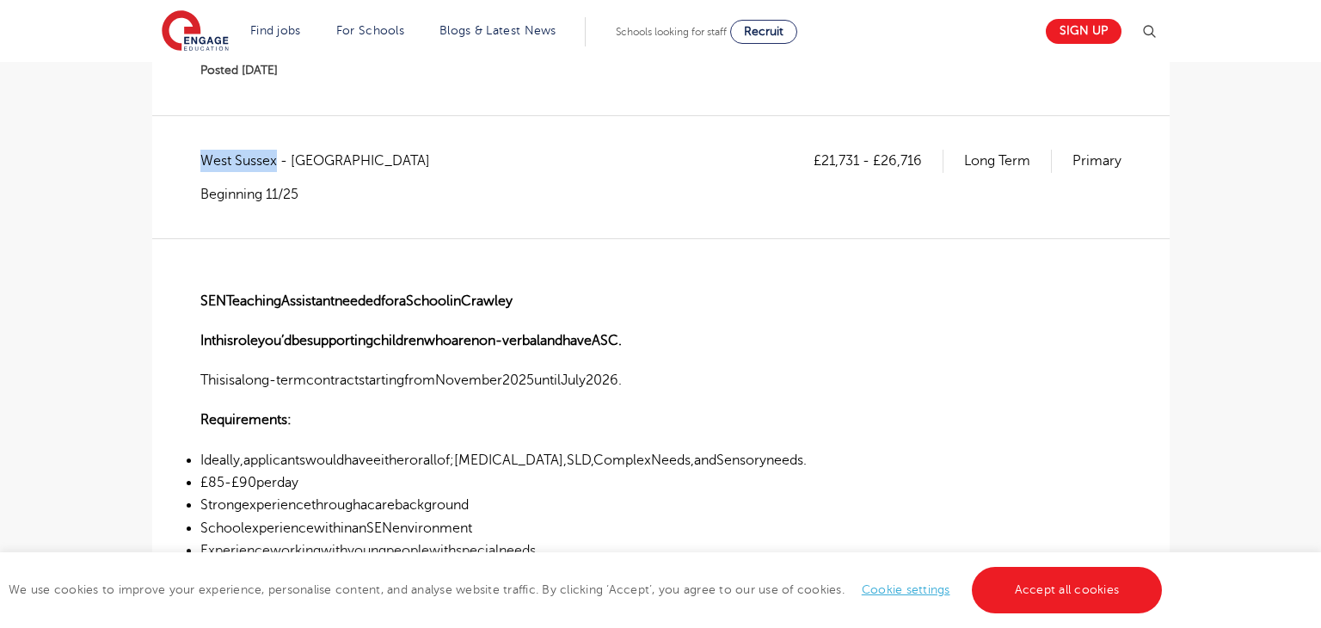
scroll to position [210, 0]
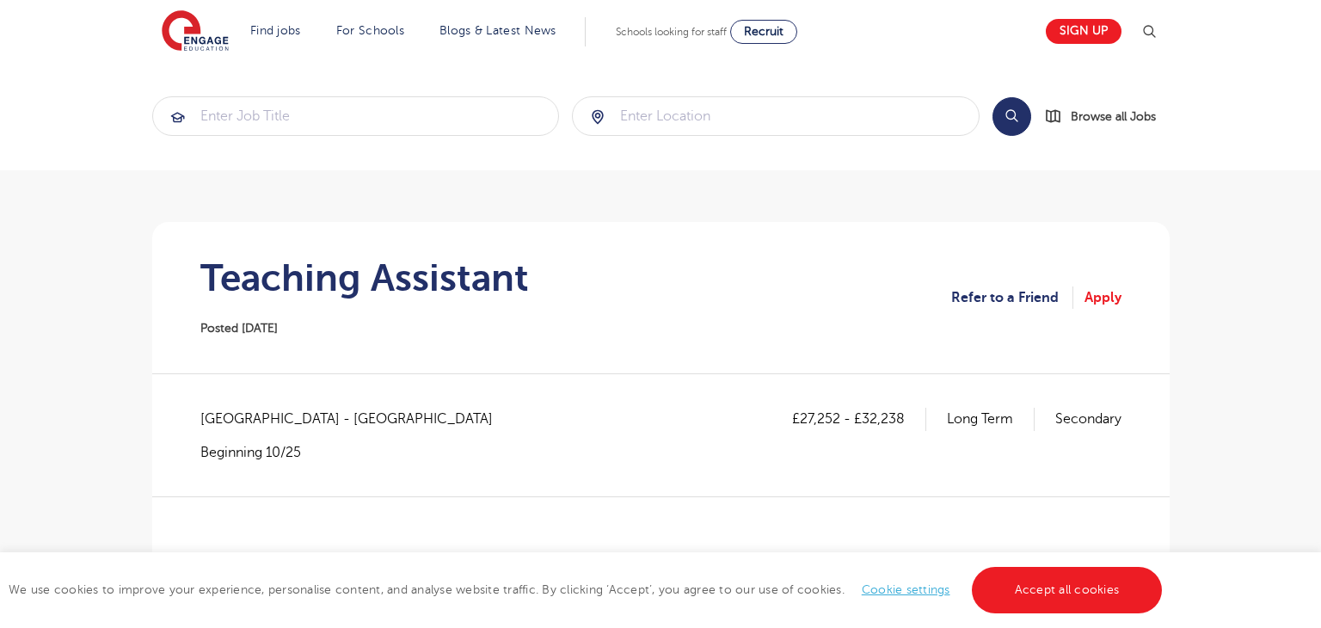
click at [233, 421] on span "[GEOGRAPHIC_DATA] - [GEOGRAPHIC_DATA]" at bounding box center [355, 419] width 310 height 22
copy span "[GEOGRAPHIC_DATA]"
drag, startPoint x: 801, startPoint y: 420, endPoint x: 824, endPoint y: 421, distance: 22.4
click at [824, 421] on p "£27,252 - £32,238" at bounding box center [859, 419] width 134 height 22
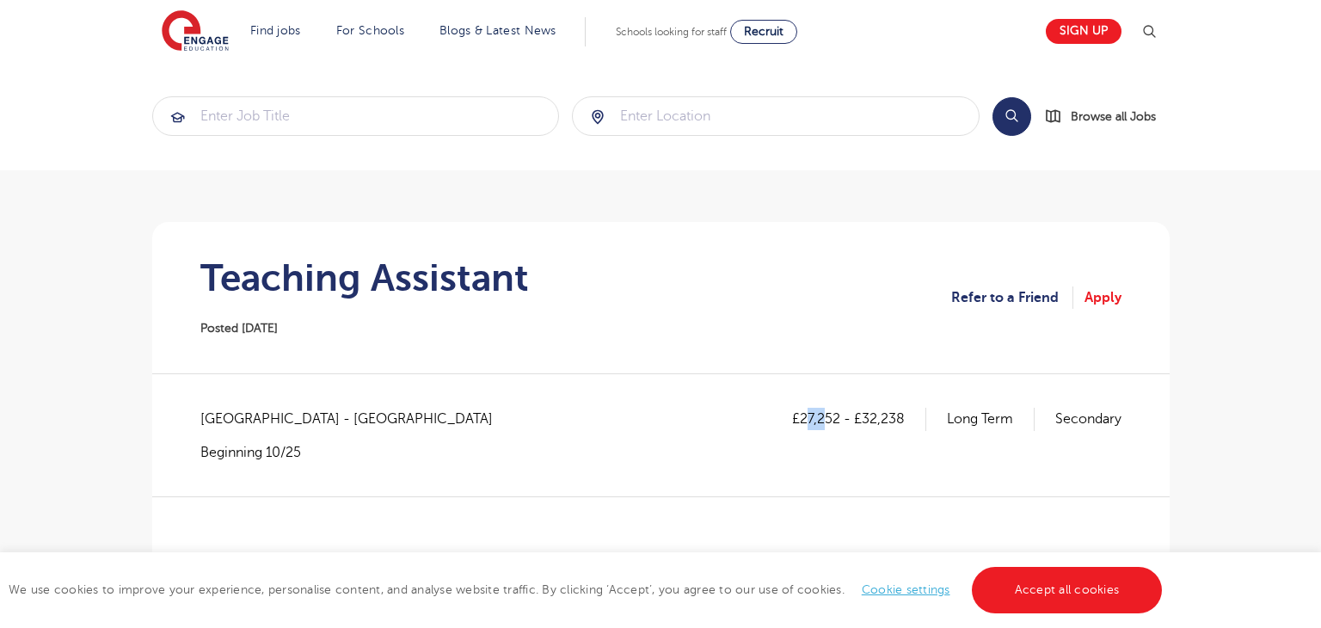
click at [808, 442] on div "£27,252 - £32,238 Long Term Secondary" at bounding box center [956, 434] width 329 height 53
drag, startPoint x: 800, startPoint y: 415, endPoint x: 835, endPoint y: 420, distance: 35.5
click at [836, 420] on p "£27,252 - £32,238" at bounding box center [859, 419] width 134 height 22
copy p "27,252"
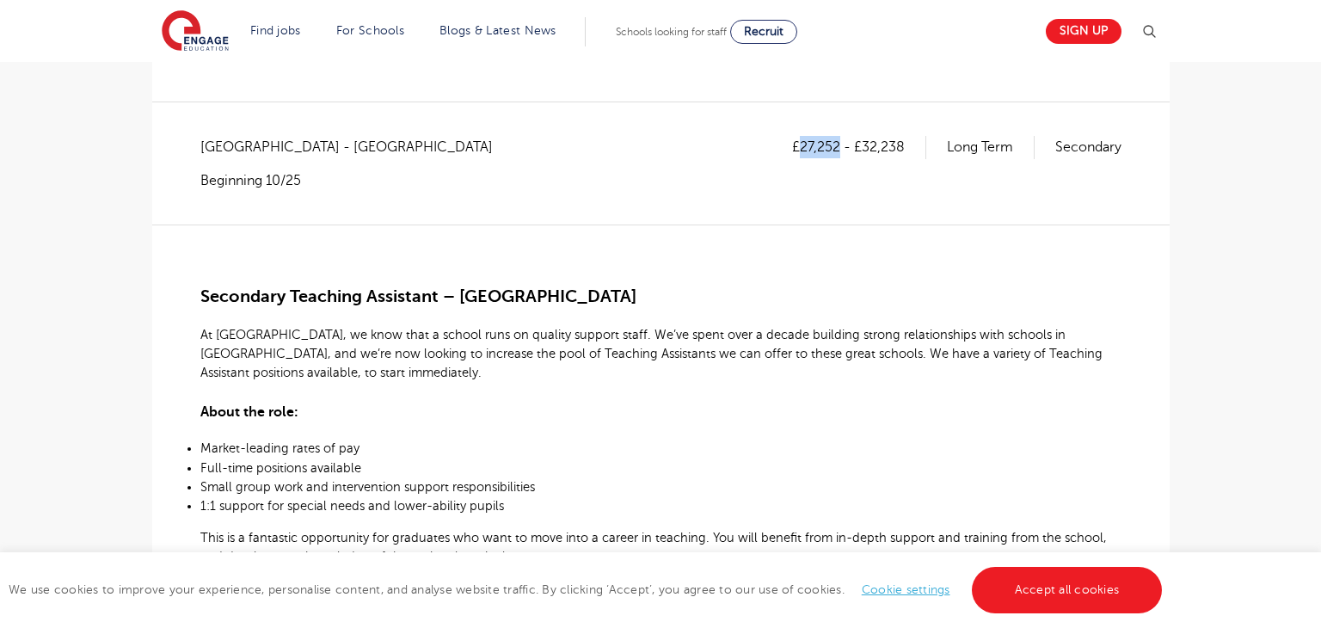
scroll to position [157, 0]
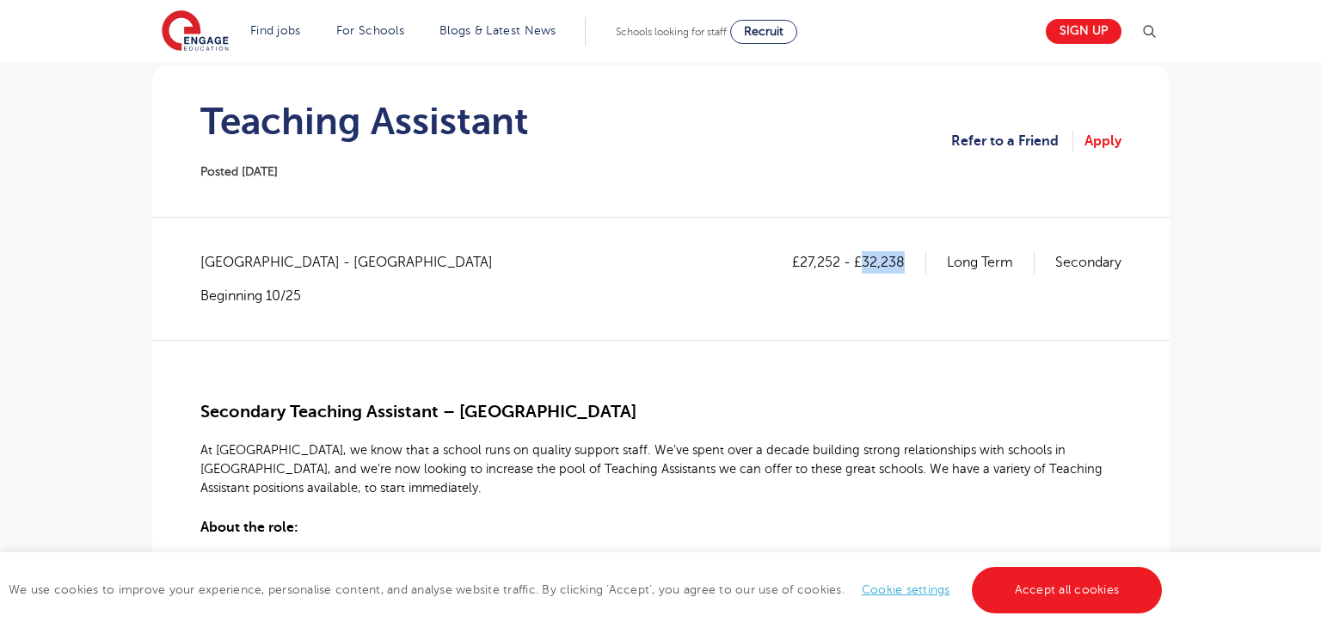
drag, startPoint x: 863, startPoint y: 261, endPoint x: 903, endPoint y: 259, distance: 40.5
click at [903, 259] on p "£27,252 - £32,238" at bounding box center [859, 262] width 134 height 22
copy p "32,238"
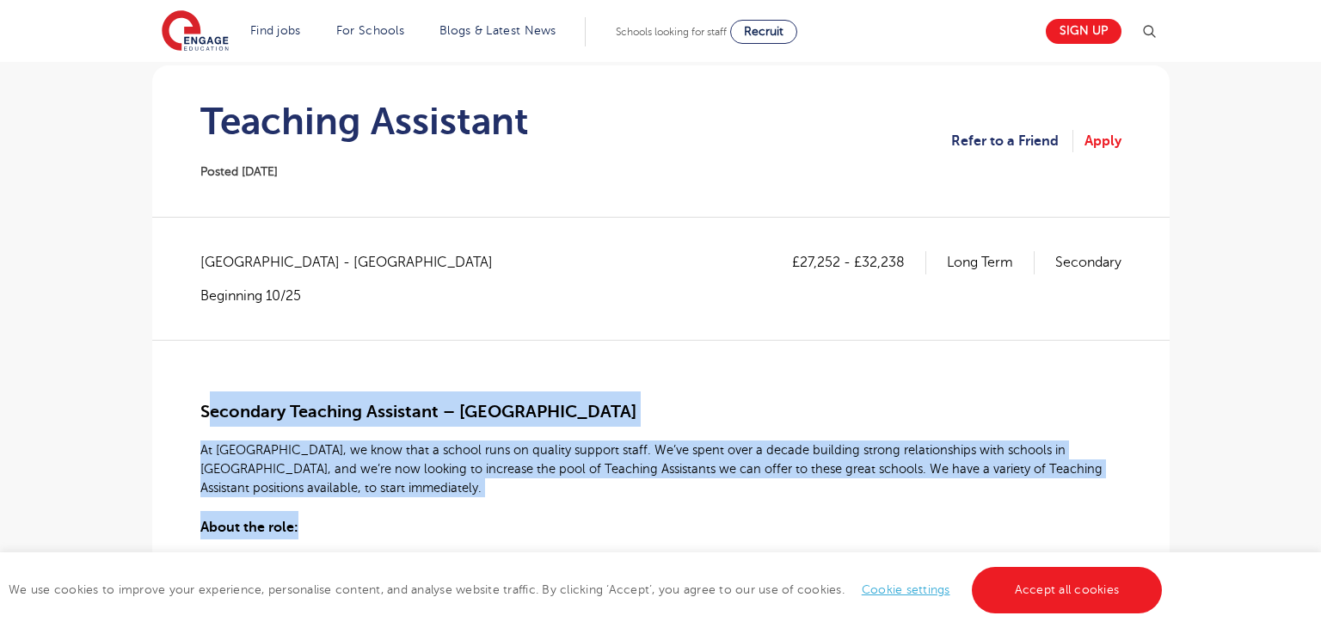
drag, startPoint x: 206, startPoint y: 406, endPoint x: 507, endPoint y: 523, distance: 323.7
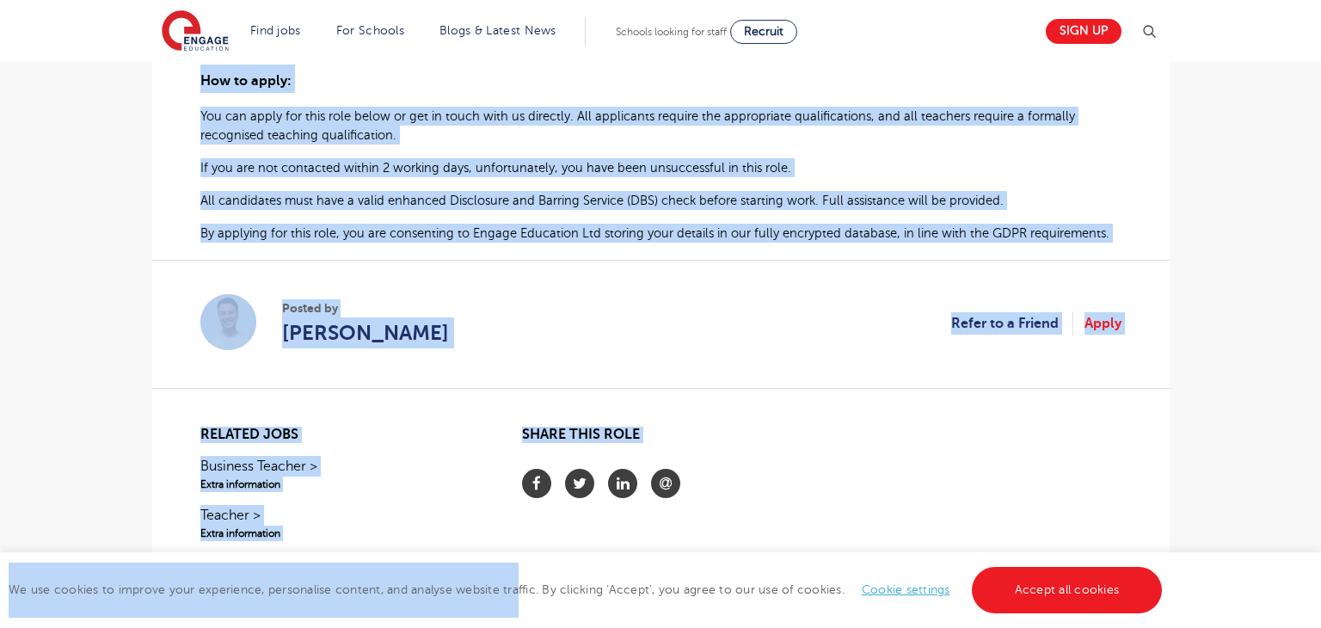
scroll to position [961, 0]
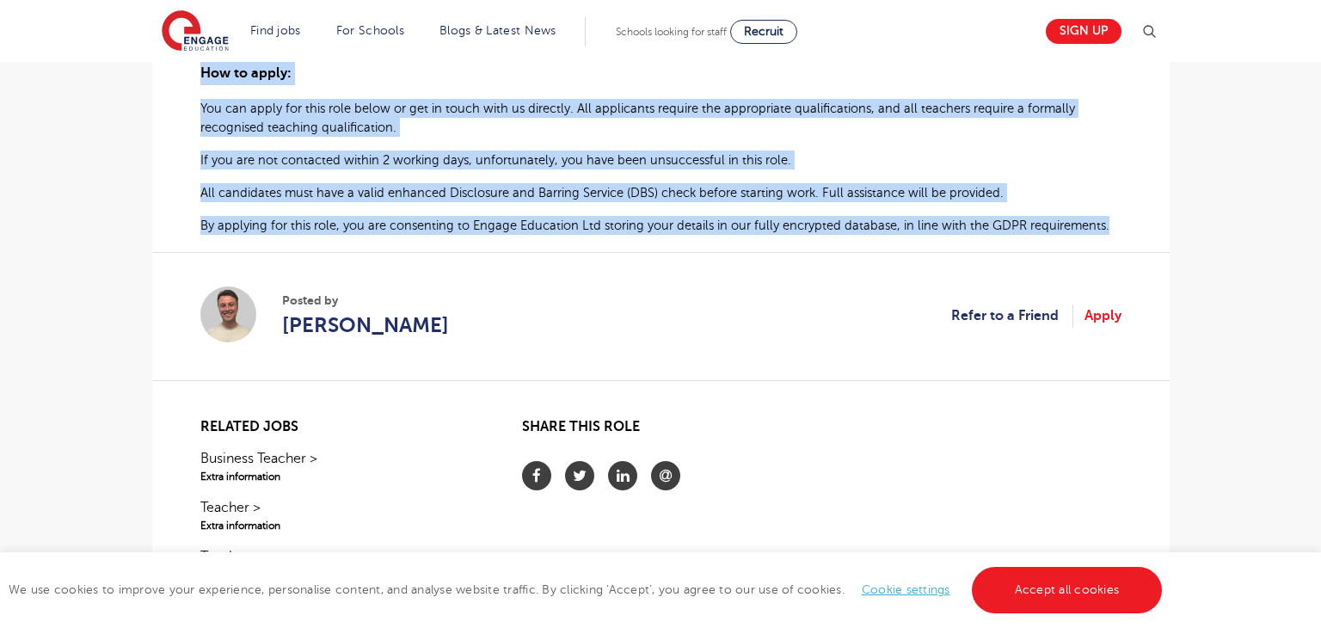
drag, startPoint x: 196, startPoint y: 402, endPoint x: 1114, endPoint y: 228, distance: 934.0
copy div "Secondary Teaching Assistant – Southwark At Engage, we know that a school runs …"
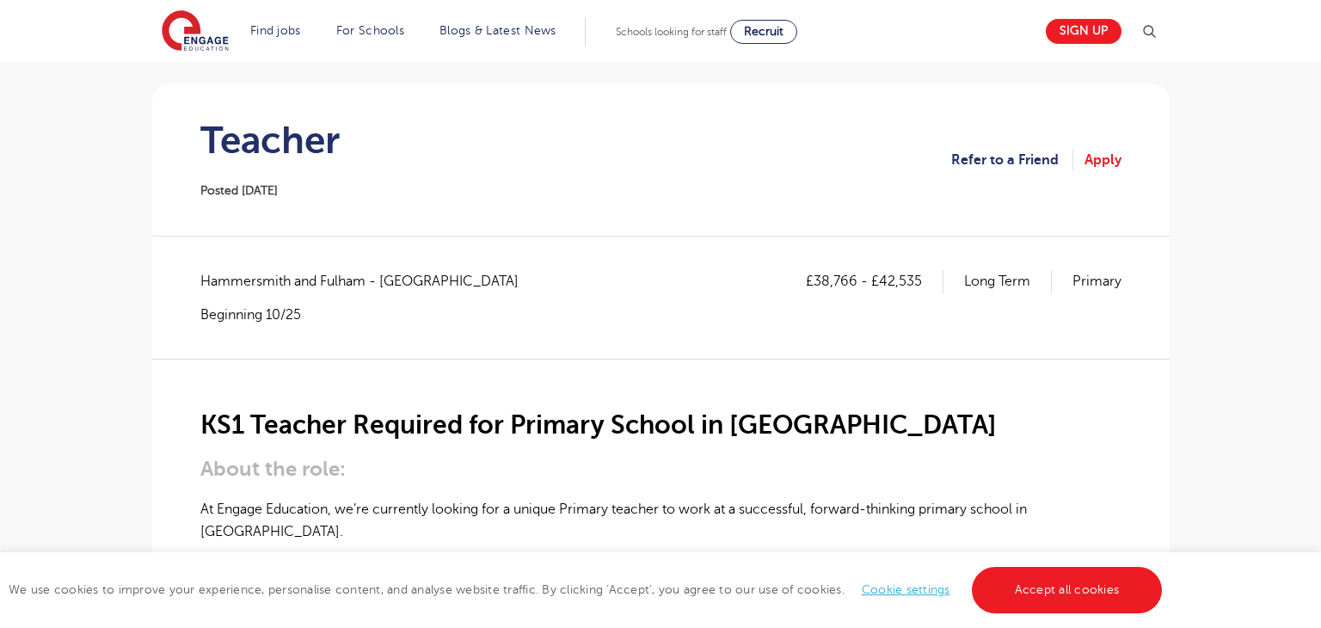
scroll to position [155, 0]
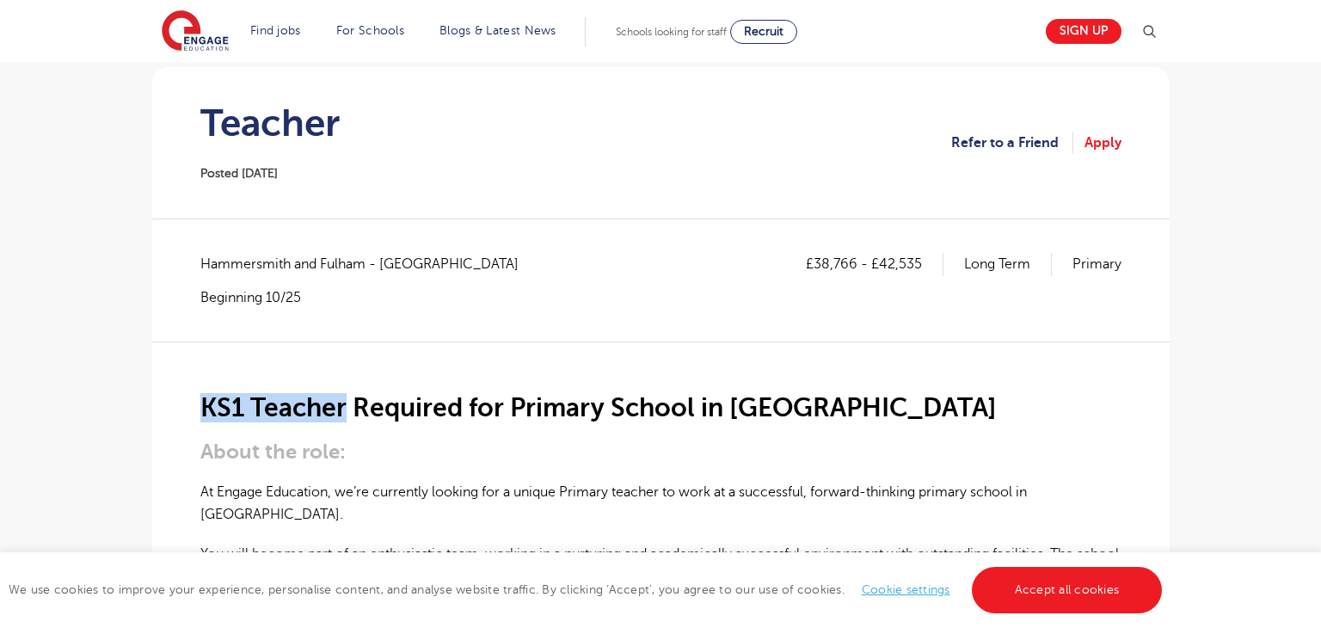
drag, startPoint x: 201, startPoint y: 405, endPoint x: 343, endPoint y: 414, distance: 142.2
click at [343, 414] on h2 "KS1 Teacher Required for Primary School in [GEOGRAPHIC_DATA]" at bounding box center [660, 407] width 921 height 29
copy h2 "KS1 Teacher"
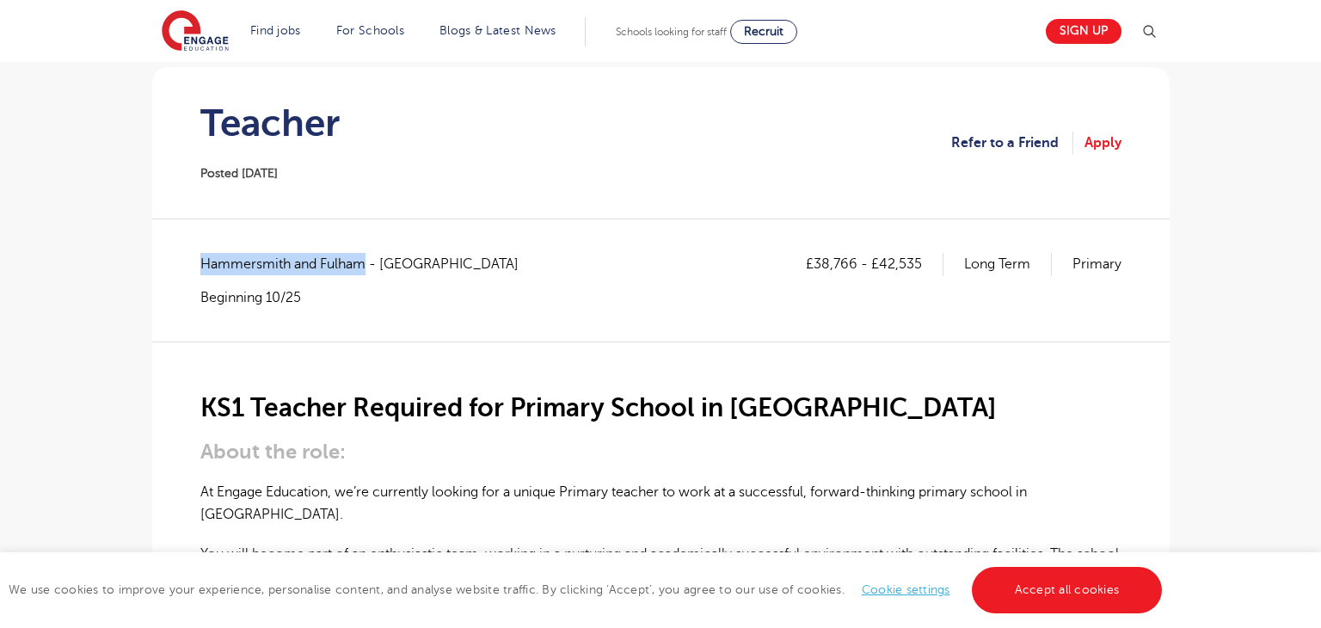
drag, startPoint x: 204, startPoint y: 261, endPoint x: 365, endPoint y: 264, distance: 160.8
click at [365, 264] on span "Hammersmith and Fulham - [GEOGRAPHIC_DATA]" at bounding box center [367, 264] width 335 height 22
copy span "Hammersmith and Fulham"
drag, startPoint x: 820, startPoint y: 261, endPoint x: 856, endPoint y: 267, distance: 36.5
click at [856, 267] on p "£38,766 - £42,535" at bounding box center [875, 264] width 138 height 22
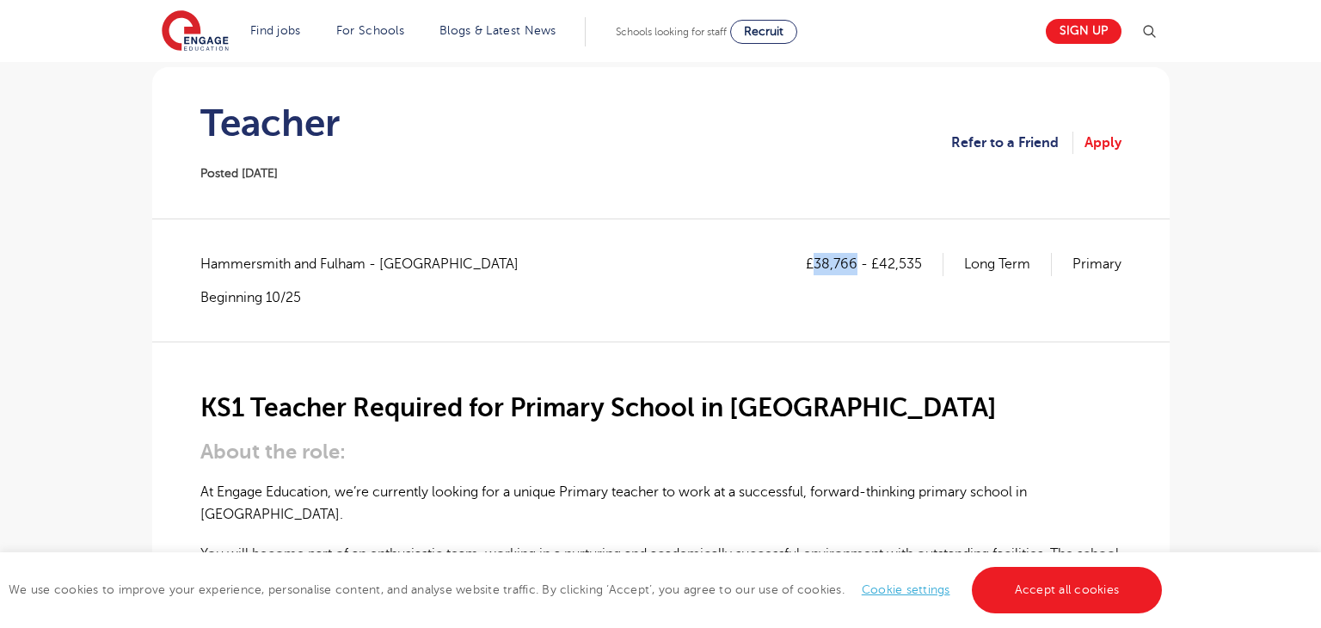
copy p "38,766"
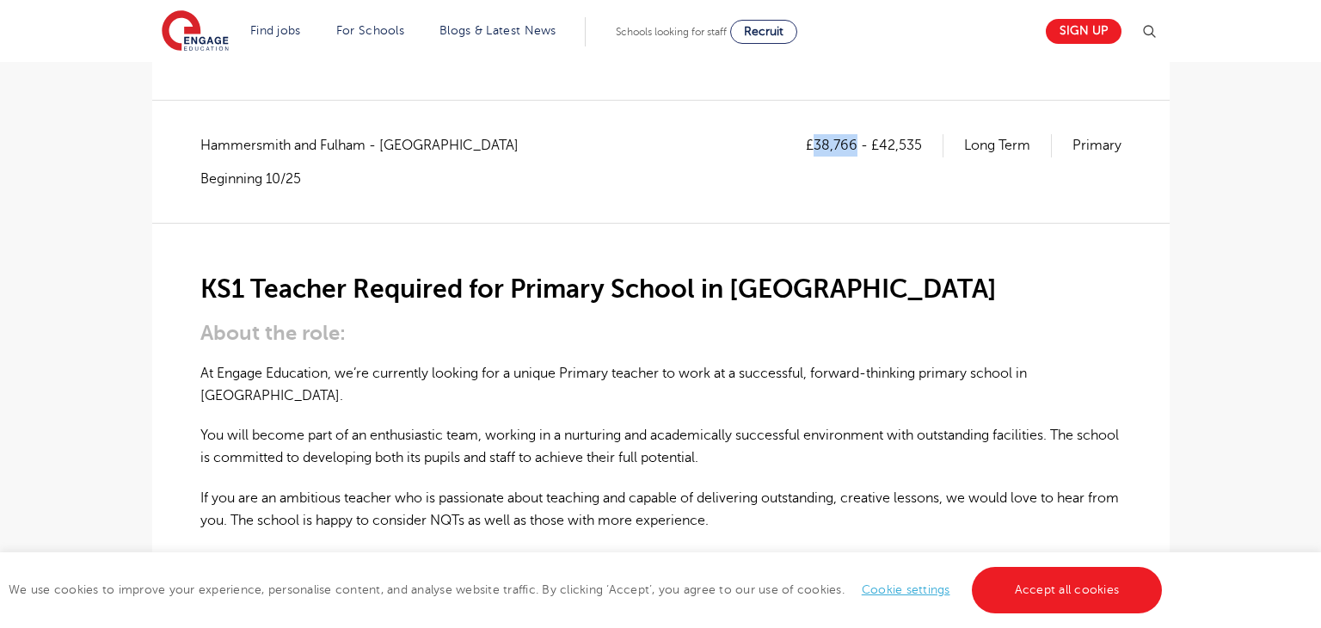
scroll to position [239, 0]
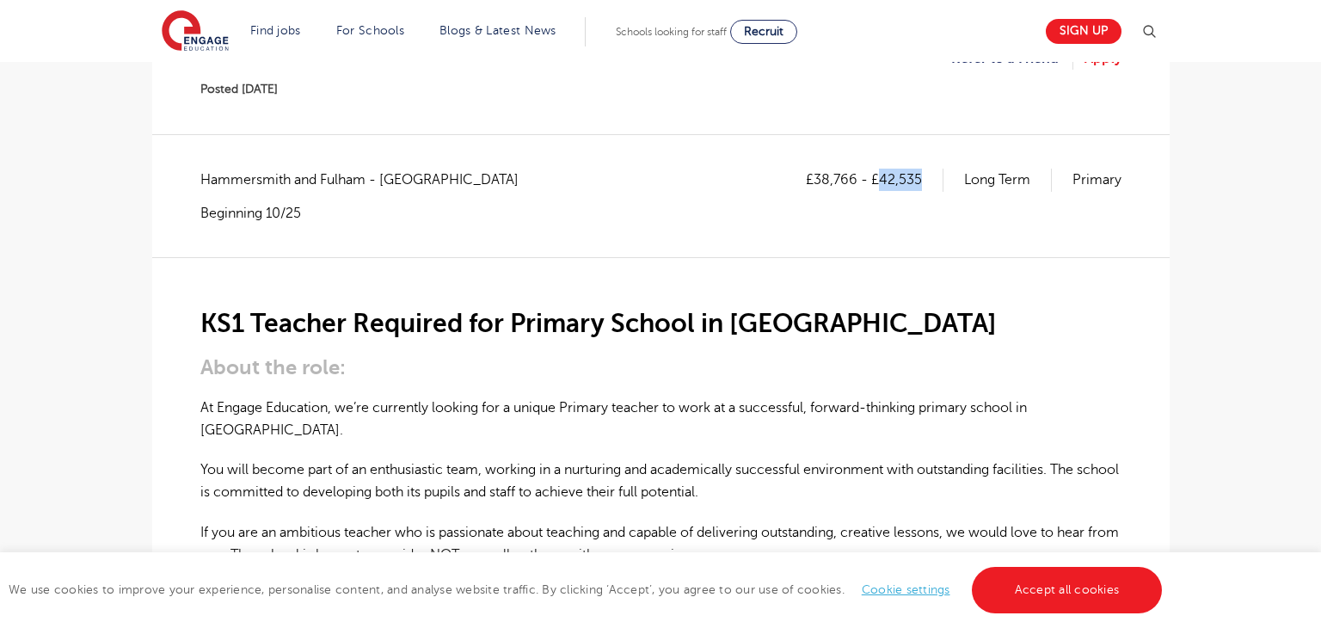
drag, startPoint x: 879, startPoint y: 181, endPoint x: 924, endPoint y: 188, distance: 46.2
click at [924, 188] on p "£38,766 - £42,535" at bounding box center [875, 180] width 138 height 22
copy p "42,535"
click at [208, 327] on h2 "KS1 Teacher Required for Primary School in London" at bounding box center [660, 323] width 921 height 29
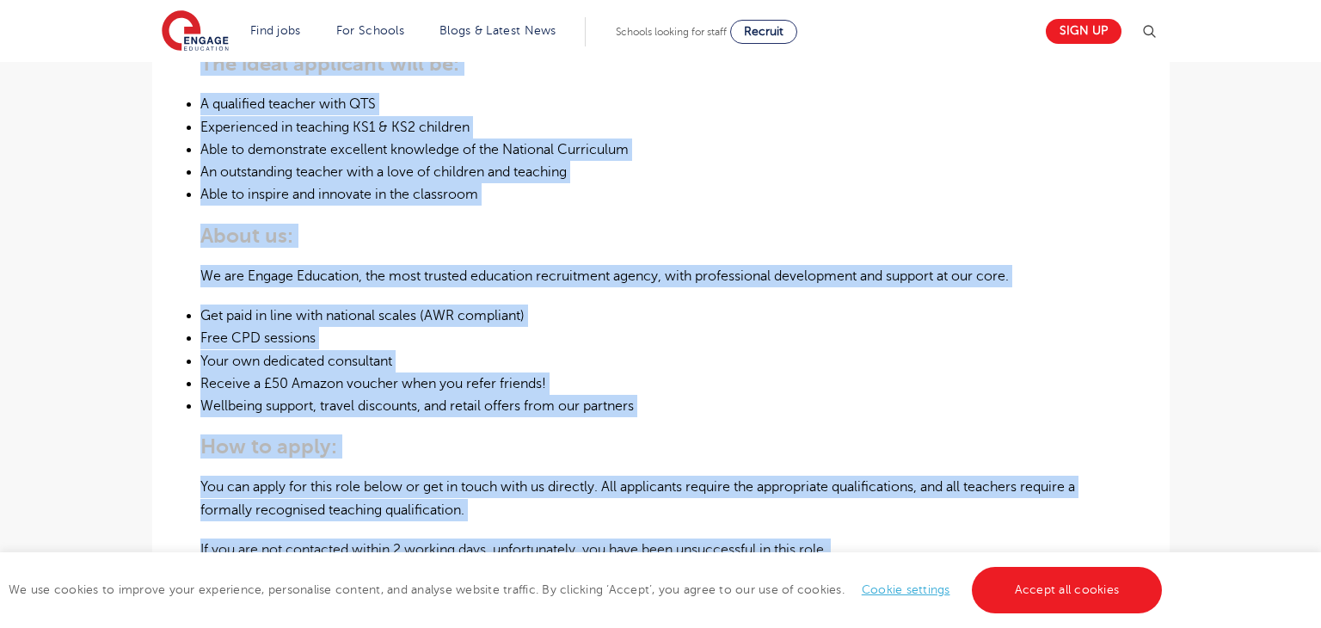
scroll to position [931, 0]
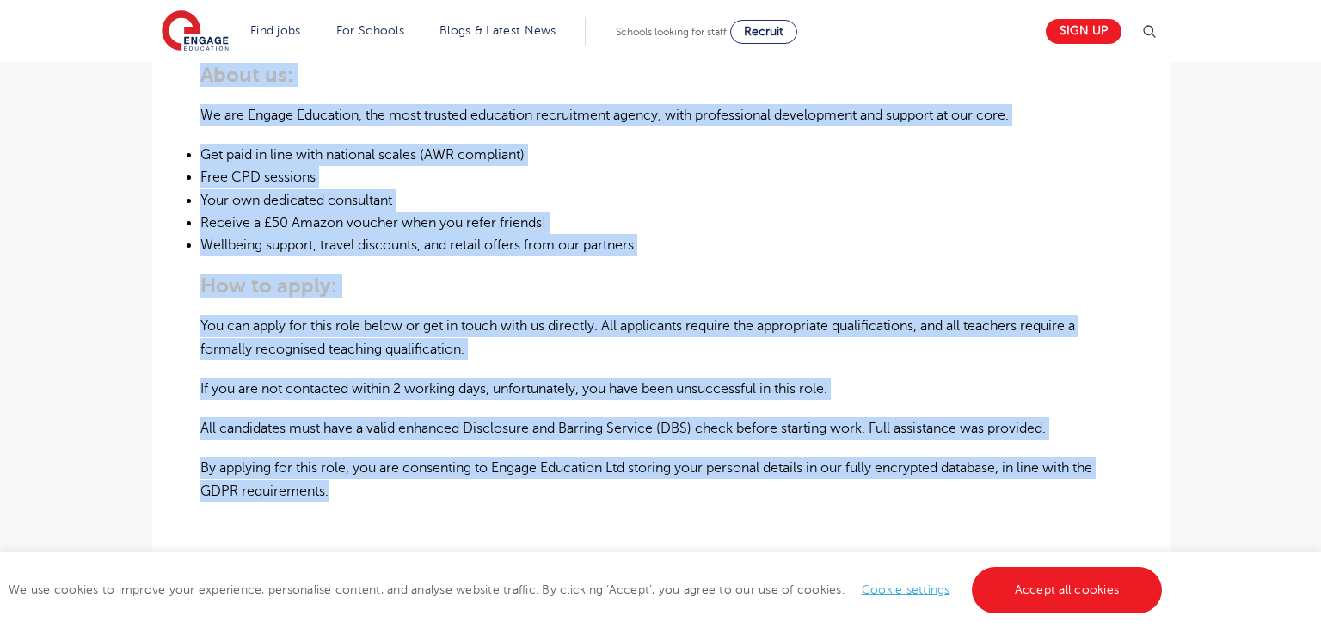
drag, startPoint x: 218, startPoint y: 325, endPoint x: 330, endPoint y: 469, distance: 182.0
click at [330, 469] on div "KS1 Teacher Required for Primary School in London About the role: At Engage Edu…" at bounding box center [660, 33] width 921 height 937
copy div "KS1 Teacher Required for Primary School in London About the role: At Engage Edu…"
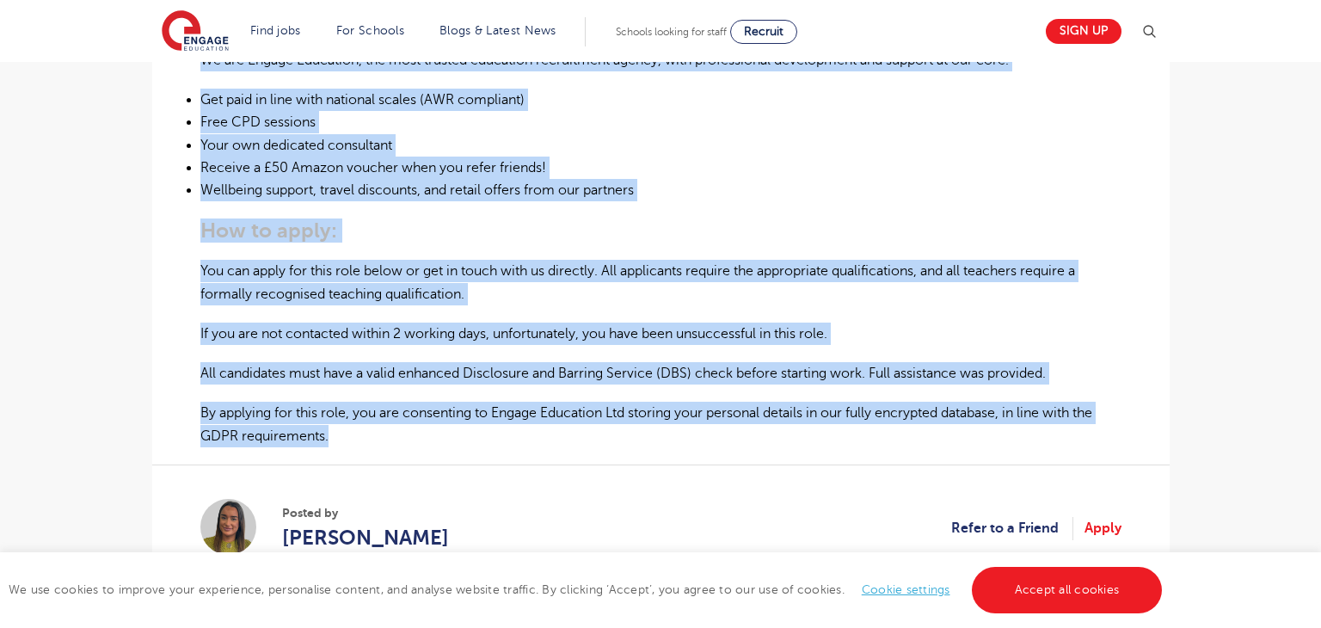
scroll to position [998, 0]
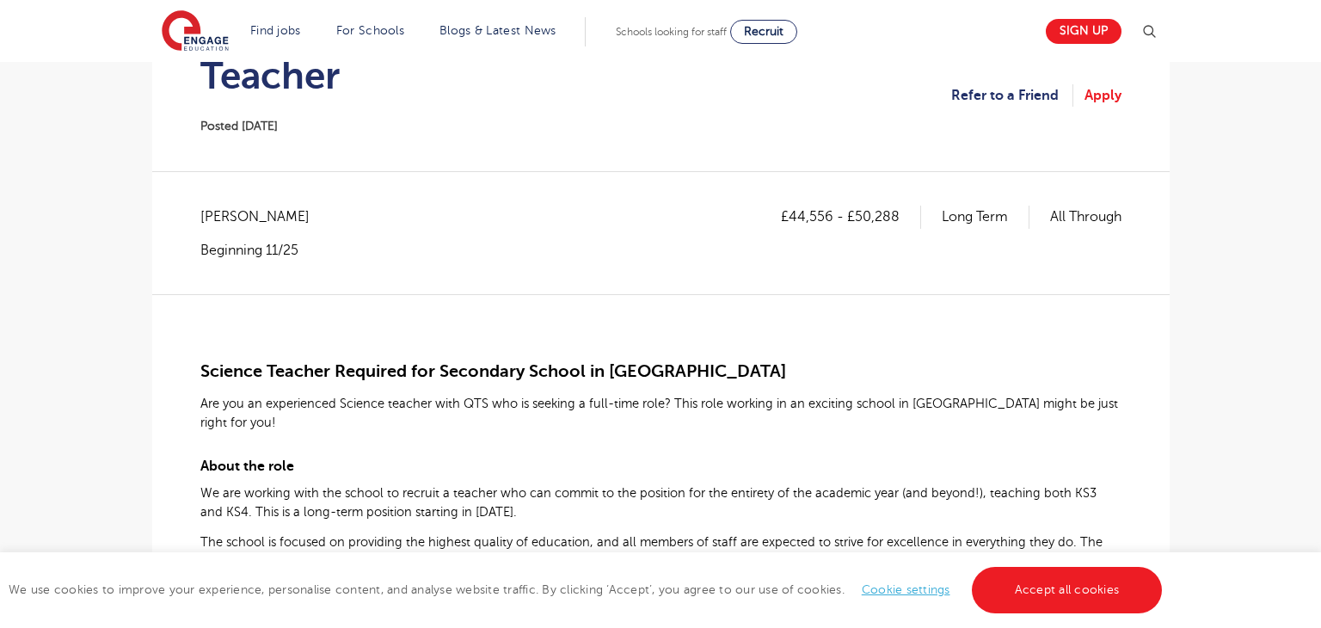
scroll to position [202, 0]
drag, startPoint x: 201, startPoint y: 371, endPoint x: 330, endPoint y: 378, distance: 129.2
click at [330, 378] on span "Science Teacher Required for Secondary School in [GEOGRAPHIC_DATA]" at bounding box center [493, 371] width 586 height 20
copy span "Science Teacher"
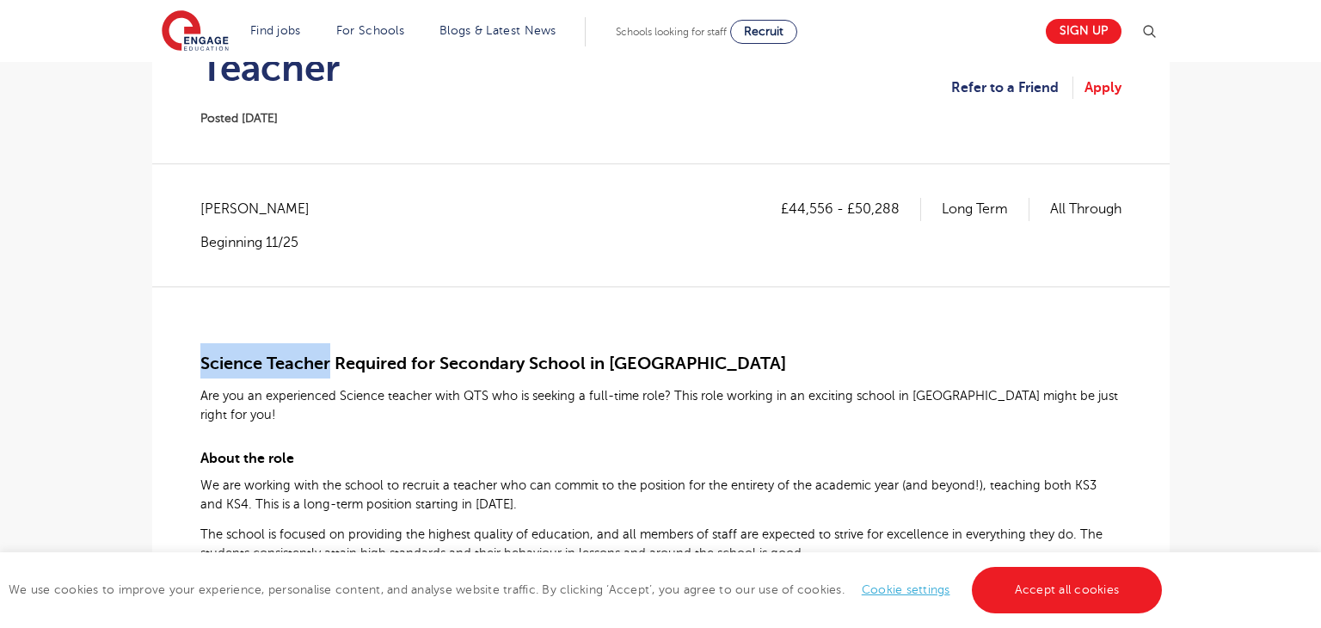
scroll to position [210, 0]
click at [234, 215] on span "[PERSON_NAME]" at bounding box center [263, 209] width 126 height 22
click at [234, 210] on span "[PERSON_NAME]" at bounding box center [263, 209] width 126 height 22
copy span "Lewisham"
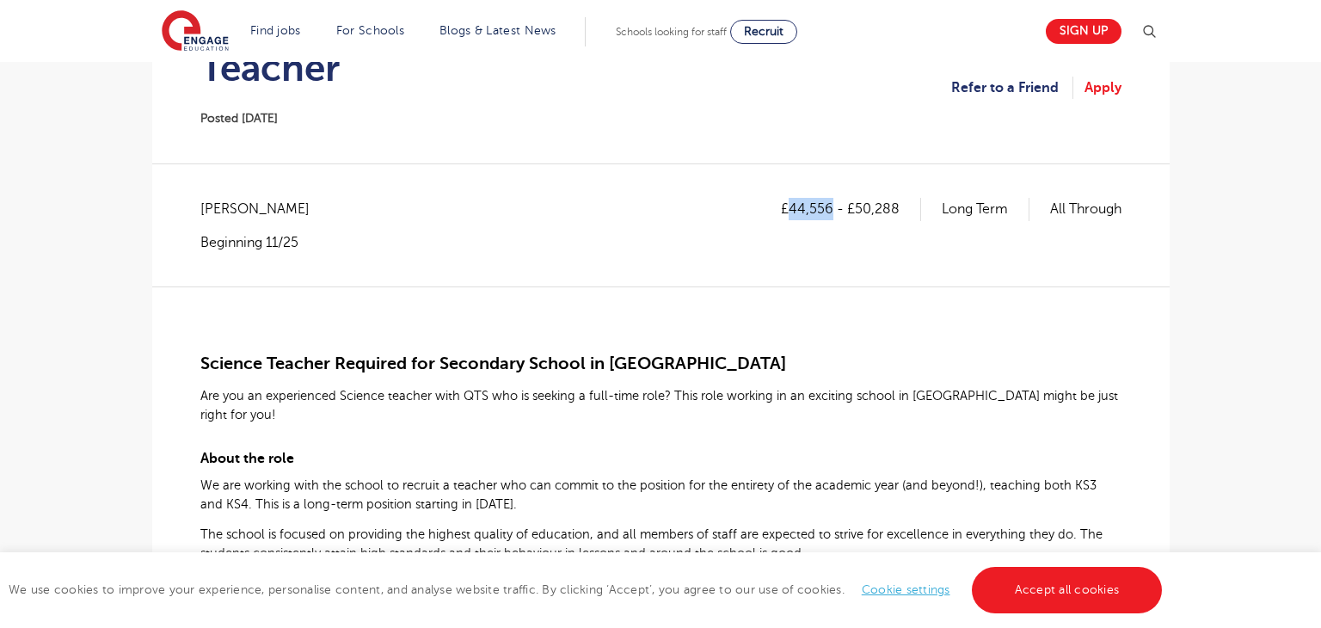
drag, startPoint x: 790, startPoint y: 203, endPoint x: 829, endPoint y: 210, distance: 39.3
click at [829, 210] on p "£44,556 - £50,288" at bounding box center [851, 209] width 140 height 22
copy p "44,556"
drag, startPoint x: 855, startPoint y: 208, endPoint x: 907, endPoint y: 211, distance: 52.5
click at [907, 211] on p "£44,556 - £50,288" at bounding box center [851, 209] width 140 height 22
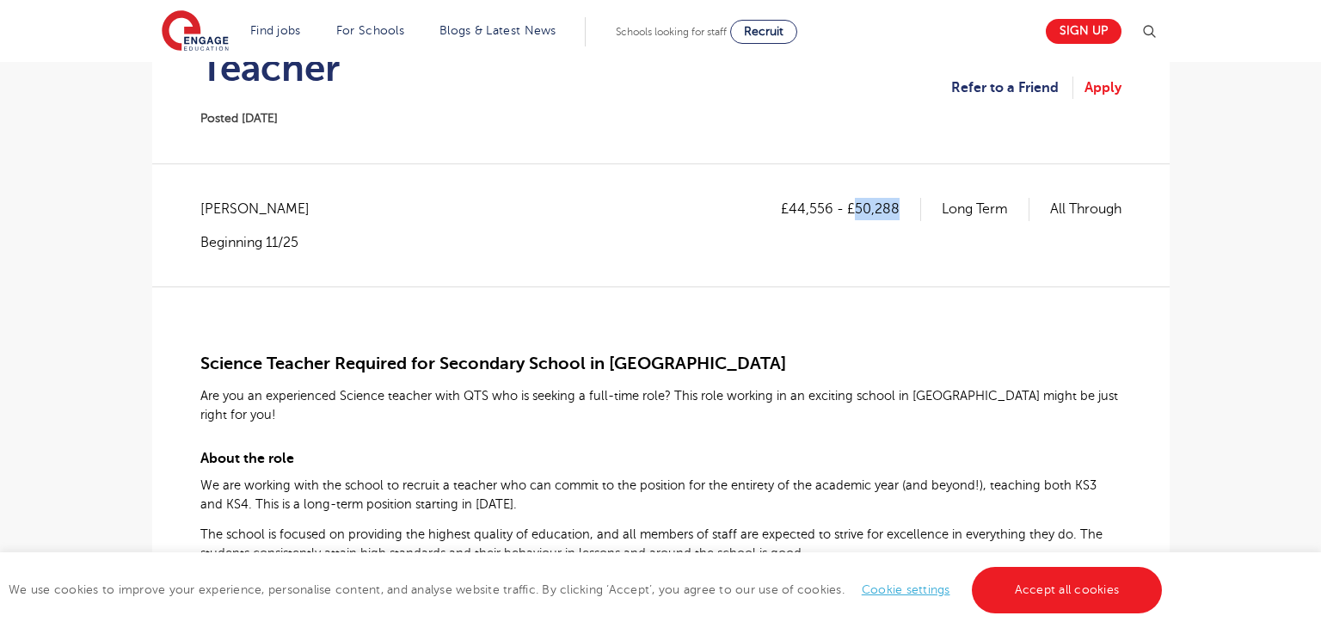
copy p "50,288"
drag, startPoint x: 198, startPoint y: 363, endPoint x: 283, endPoint y: 384, distance: 87.6
drag, startPoint x: 283, startPoint y: 384, endPoint x: 320, endPoint y: 399, distance: 40.1
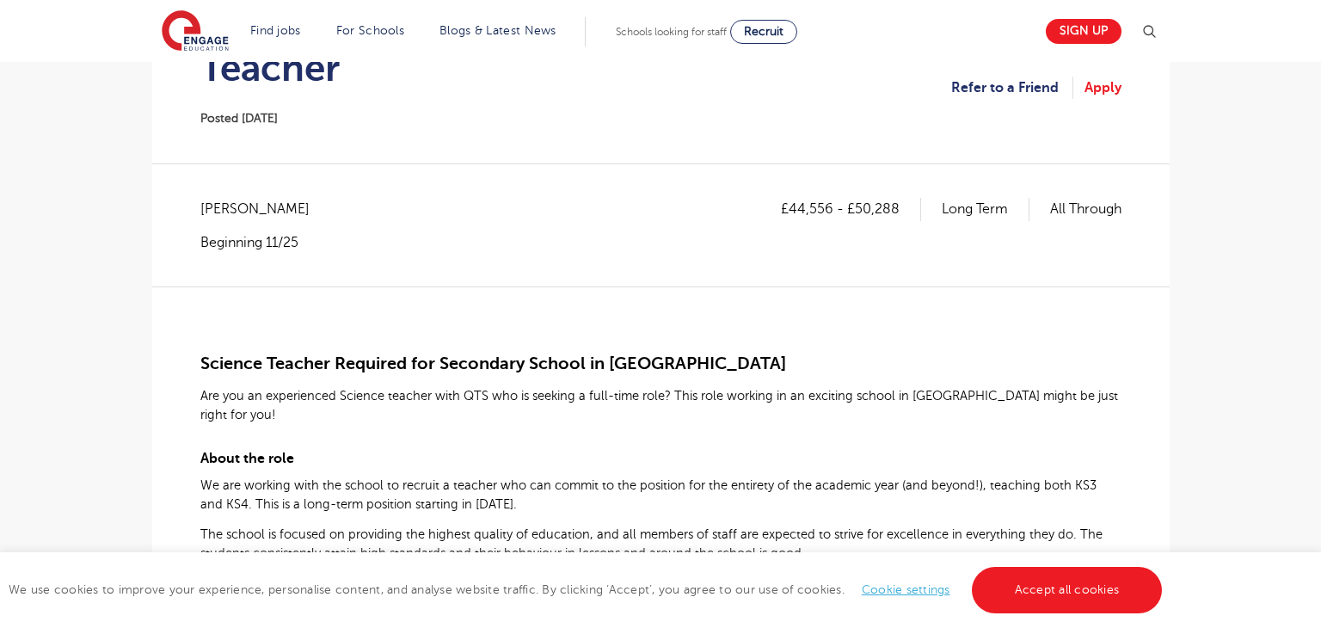
click at [225, 375] on h2 "Science Teacher Required for Secondary School in Lewisham" at bounding box center [660, 360] width 921 height 35
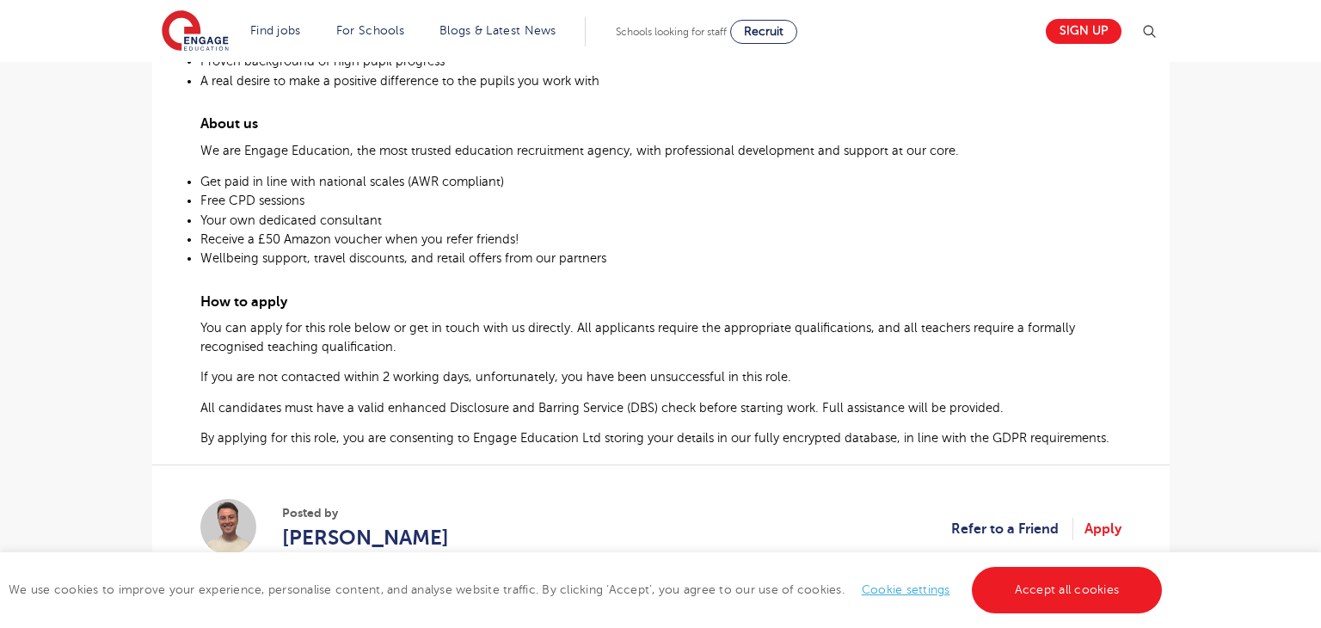
scroll to position [907, 0]
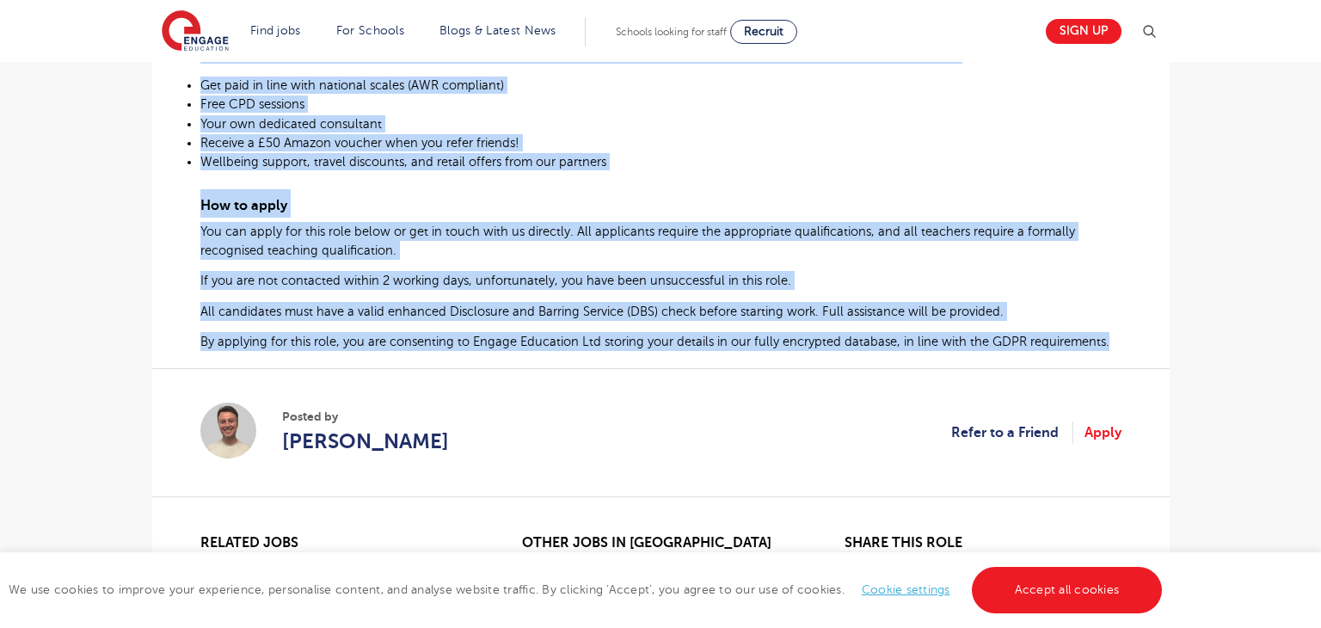
drag, startPoint x: 201, startPoint y: 360, endPoint x: 1108, endPoint y: 342, distance: 907.4
copy div "Science Teacher Required for Secondary School in Lewisham Are you an experience…"
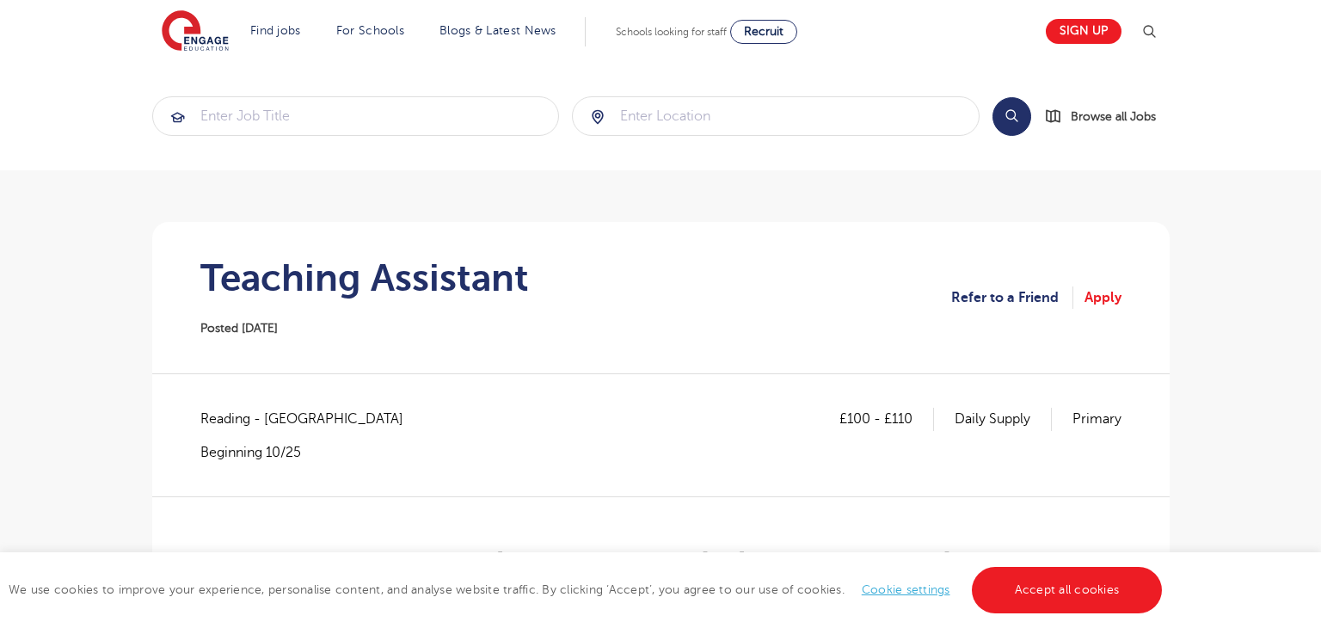
click at [231, 418] on span "Reading - Reading North" at bounding box center [310, 419] width 220 height 22
copy span "Reading"
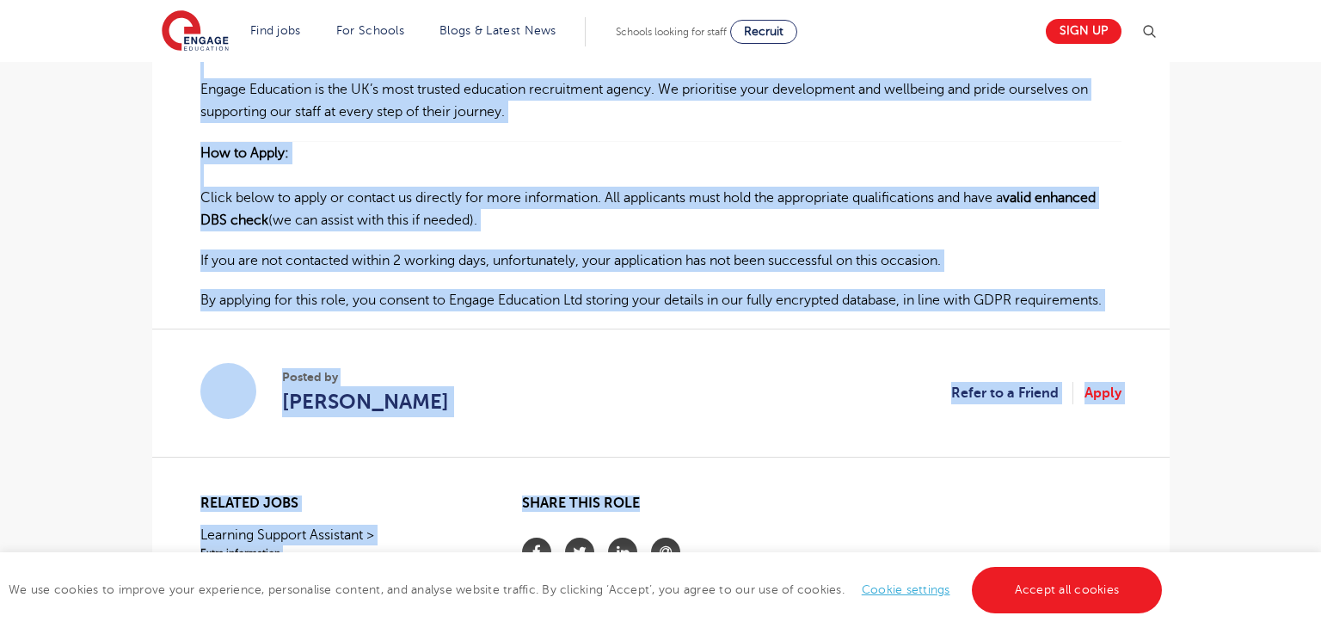
scroll to position [1593, 0]
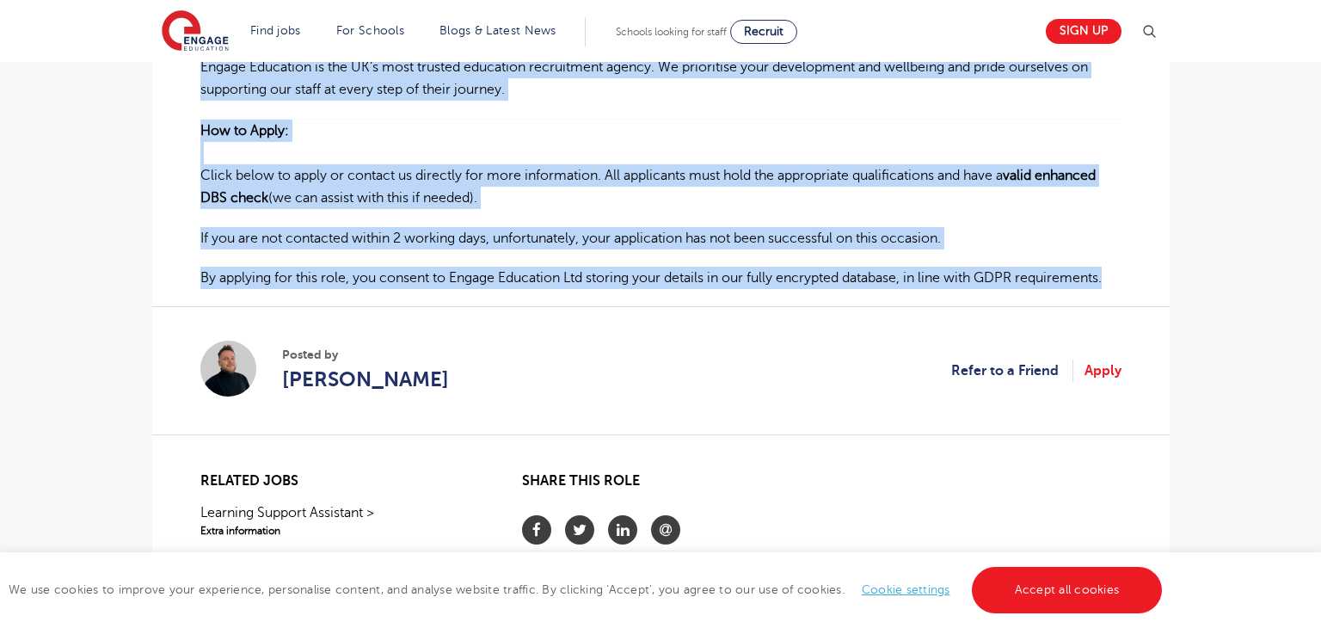
drag, startPoint x: 198, startPoint y: 231, endPoint x: 1127, endPoint y: 266, distance: 930.2
copy div "Teaching Assistant Required – Primary School in Reading Full-Time | Immediate S…"
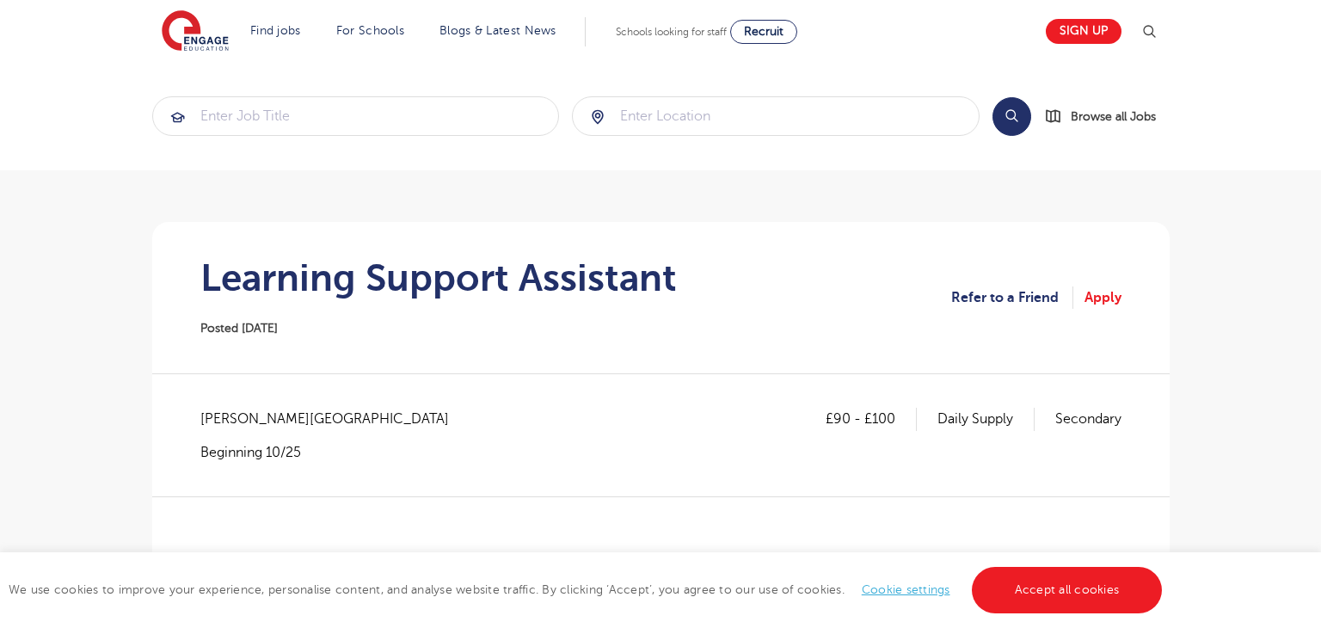
click at [751, 279] on section "Learning Support Assistant Posted [DATE] Refer to a Friend Apply" at bounding box center [661, 297] width 990 height 151
click at [230, 414] on span "[PERSON_NAME][GEOGRAPHIC_DATA]" at bounding box center [333, 419] width 266 height 22
copy span "Wakefield"
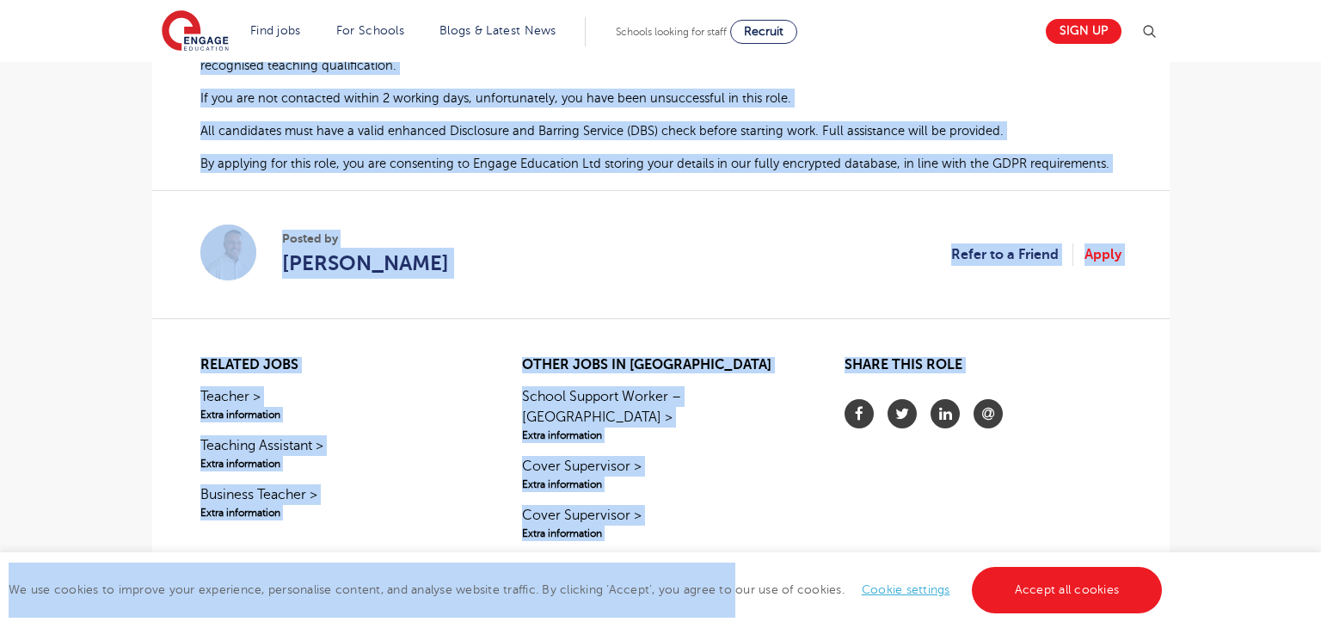
scroll to position [1173, 0]
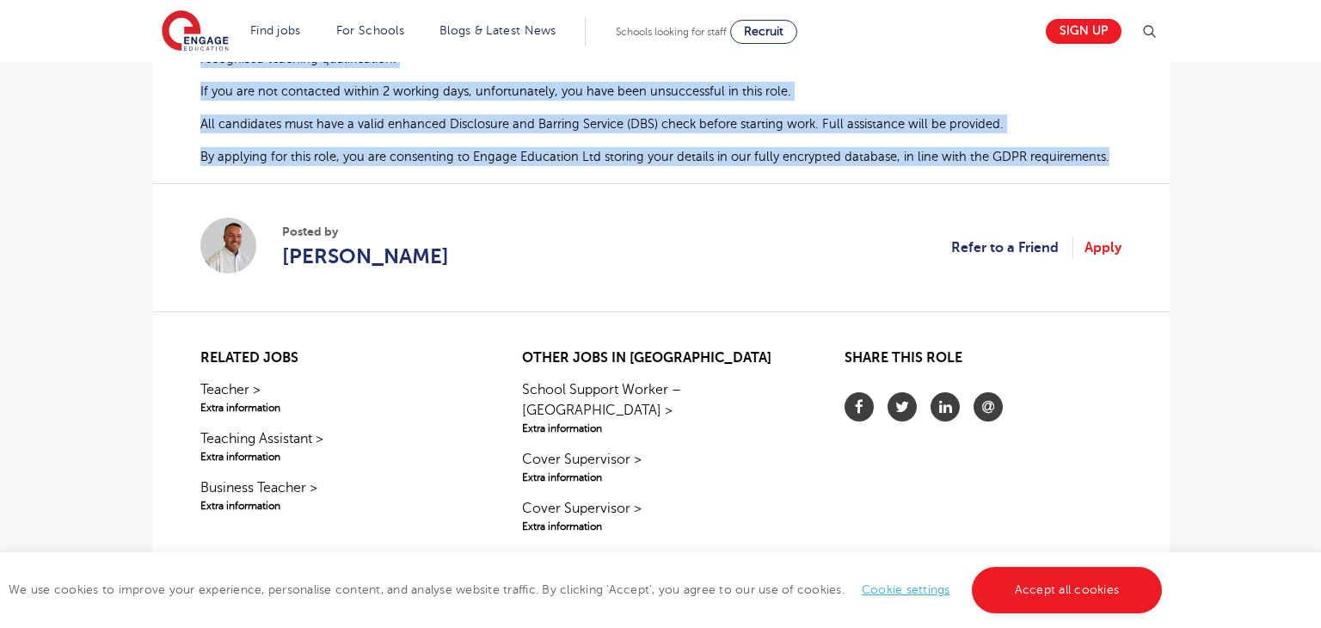
drag, startPoint x: 195, startPoint y: 175, endPoint x: 1102, endPoint y: 153, distance: 907.5
copy div "Engage Education are currently working with a thriving special school in Pontef…"
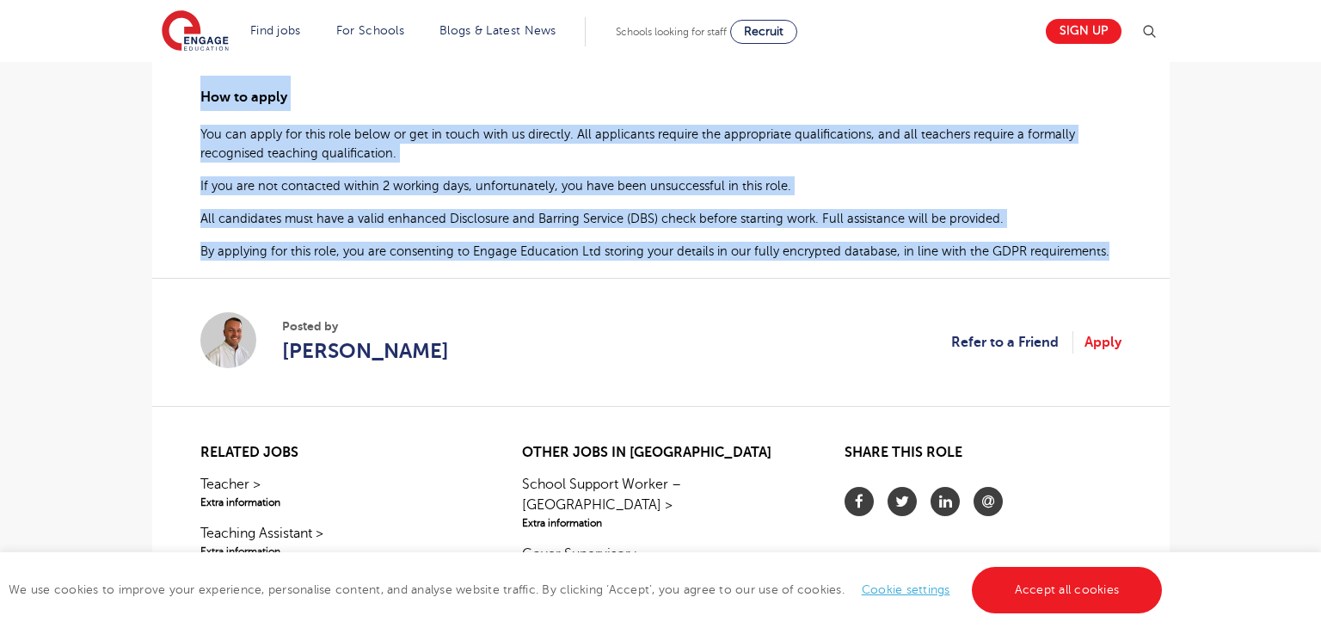
scroll to position [1243, 0]
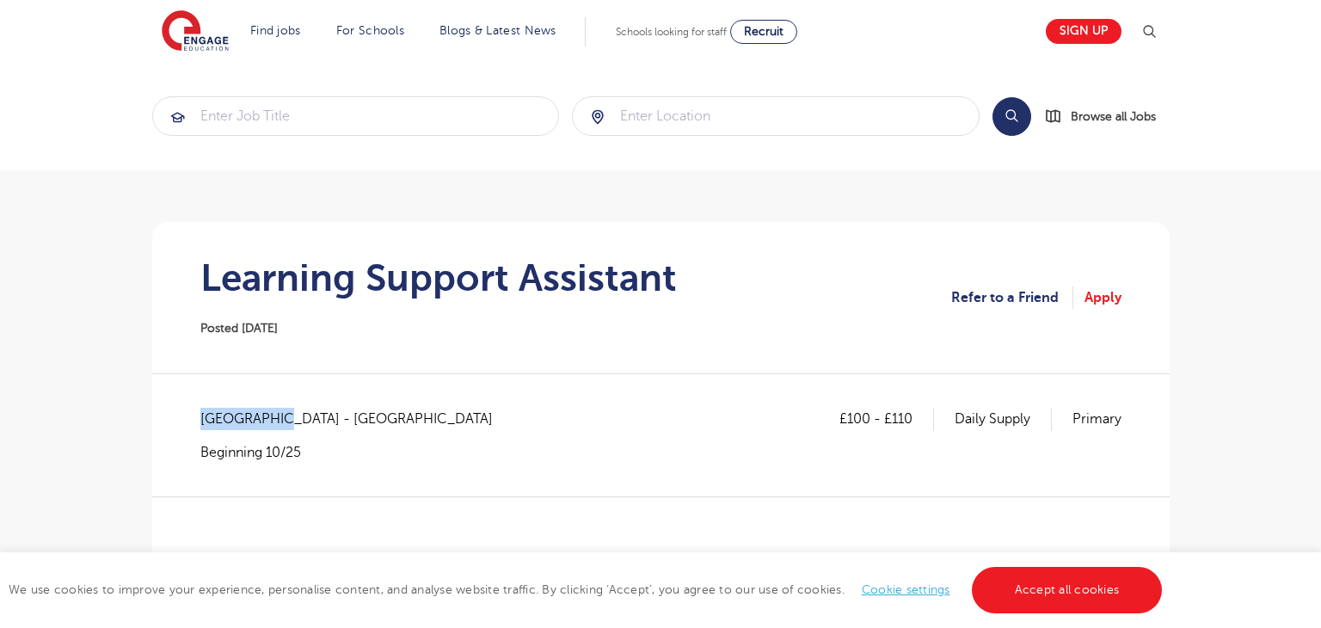
drag, startPoint x: 199, startPoint y: 416, endPoint x: 270, endPoint y: 417, distance: 71.4
click at [270, 417] on span "[GEOGRAPHIC_DATA] - [GEOGRAPHIC_DATA]" at bounding box center [355, 419] width 310 height 22
copy span "[GEOGRAPHIC_DATA]"
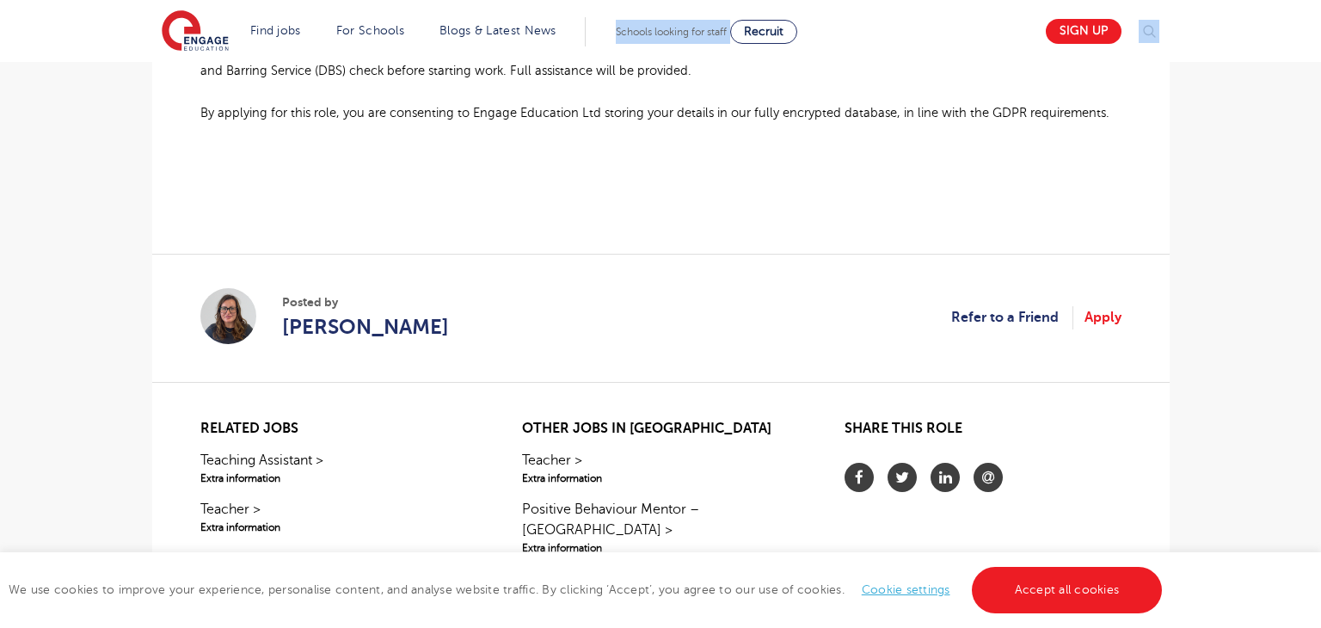
scroll to position [1443, 0]
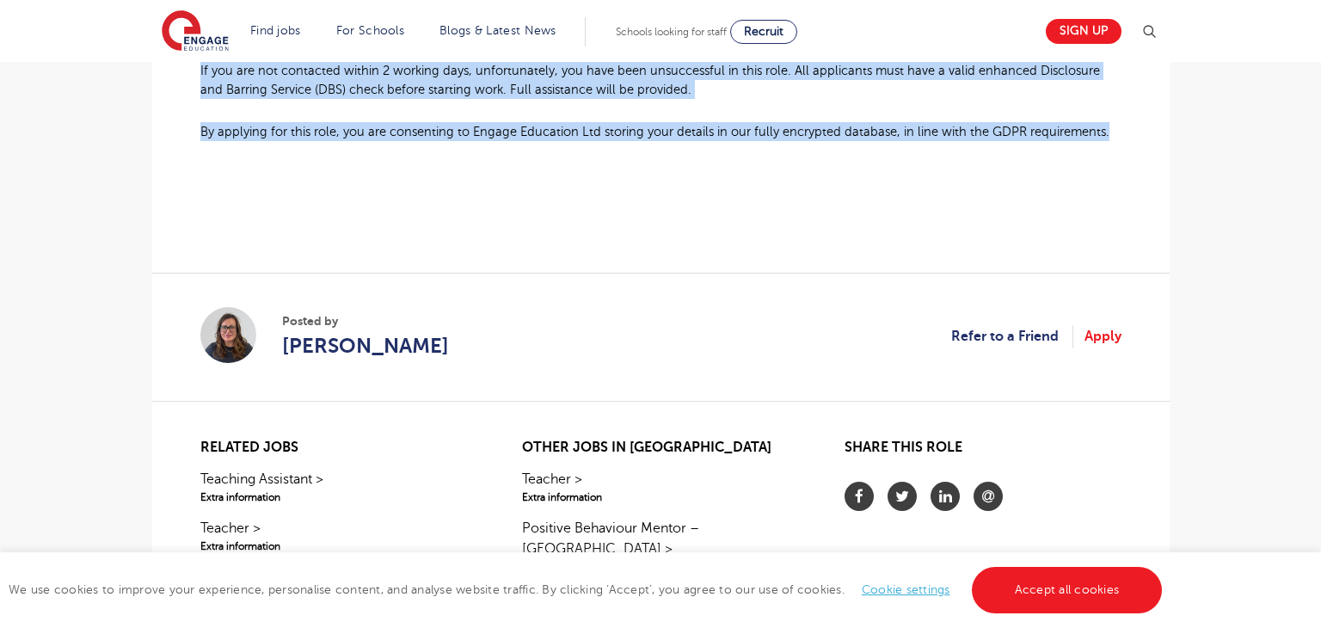
drag, startPoint x: 201, startPoint y: 206, endPoint x: 1100, endPoint y: 133, distance: 901.6
copy div "Teaching Assistant for Primary School in Hailsham About the role: At Engage Edu…"
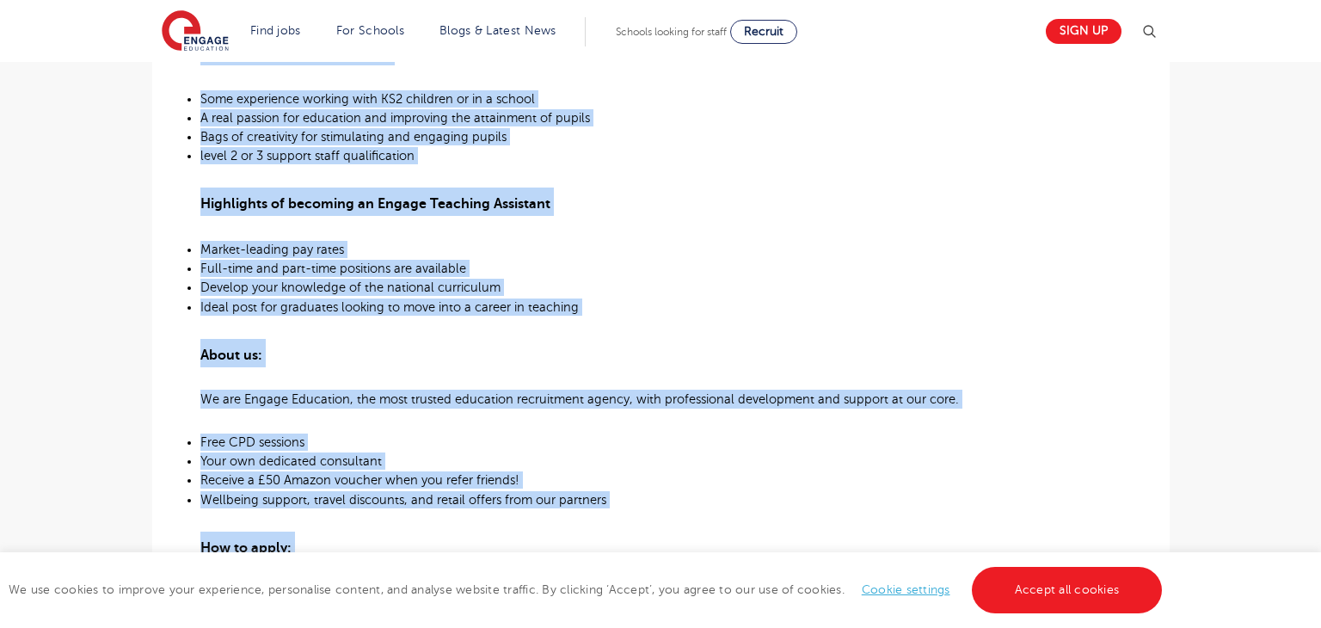
scroll to position [1357, 0]
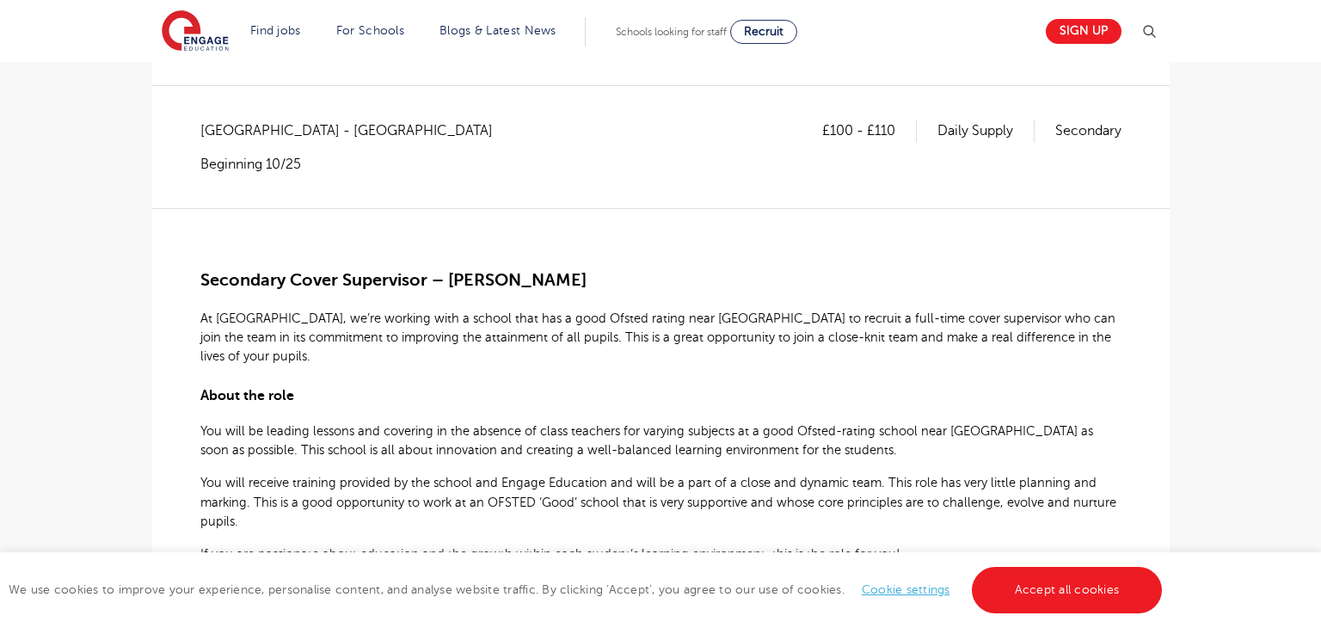
scroll to position [339, 0]
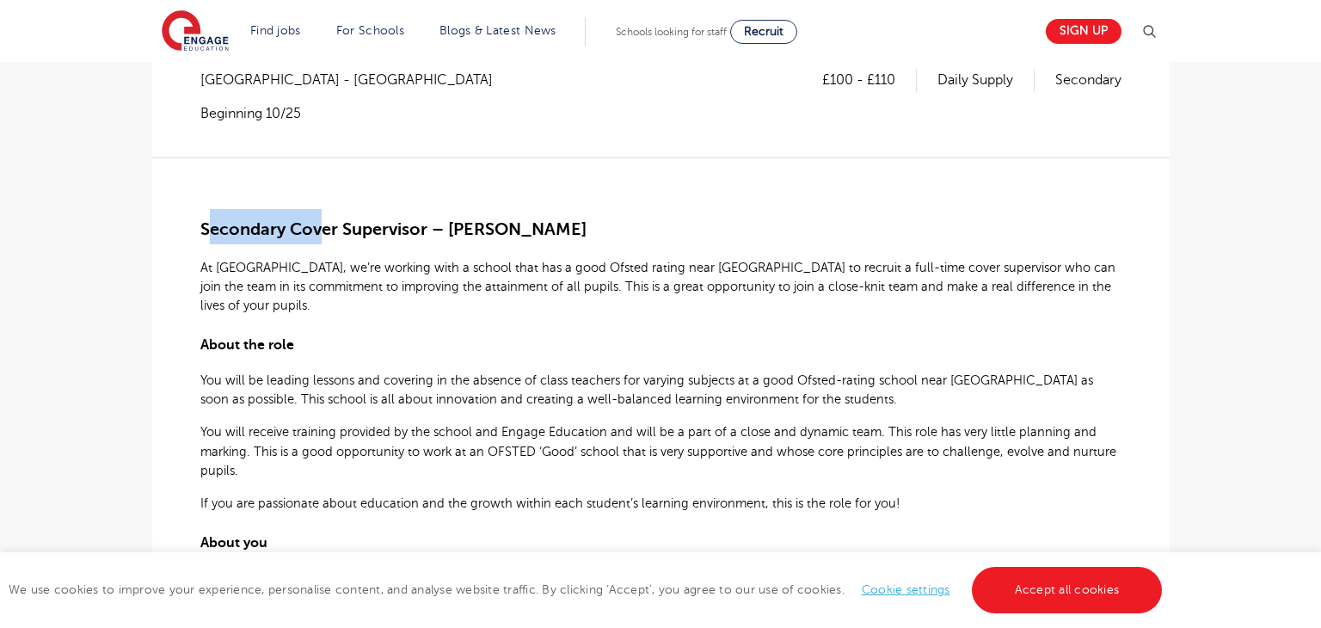
drag, startPoint x: 206, startPoint y: 226, endPoint x: 288, endPoint y: 266, distance: 90.8
click at [322, 237] on span "Secondary Cover Supervisor – [PERSON_NAME]" at bounding box center [393, 229] width 386 height 20
click at [279, 275] on p "At [GEOGRAPHIC_DATA], we’re working with a school that has a good Ofsted rating…" at bounding box center [660, 286] width 921 height 57
drag, startPoint x: 202, startPoint y: 230, endPoint x: 427, endPoint y: 230, distance: 224.4
click at [427, 230] on span "Secondary Cover Supervisor – [PERSON_NAME]" at bounding box center [393, 229] width 386 height 20
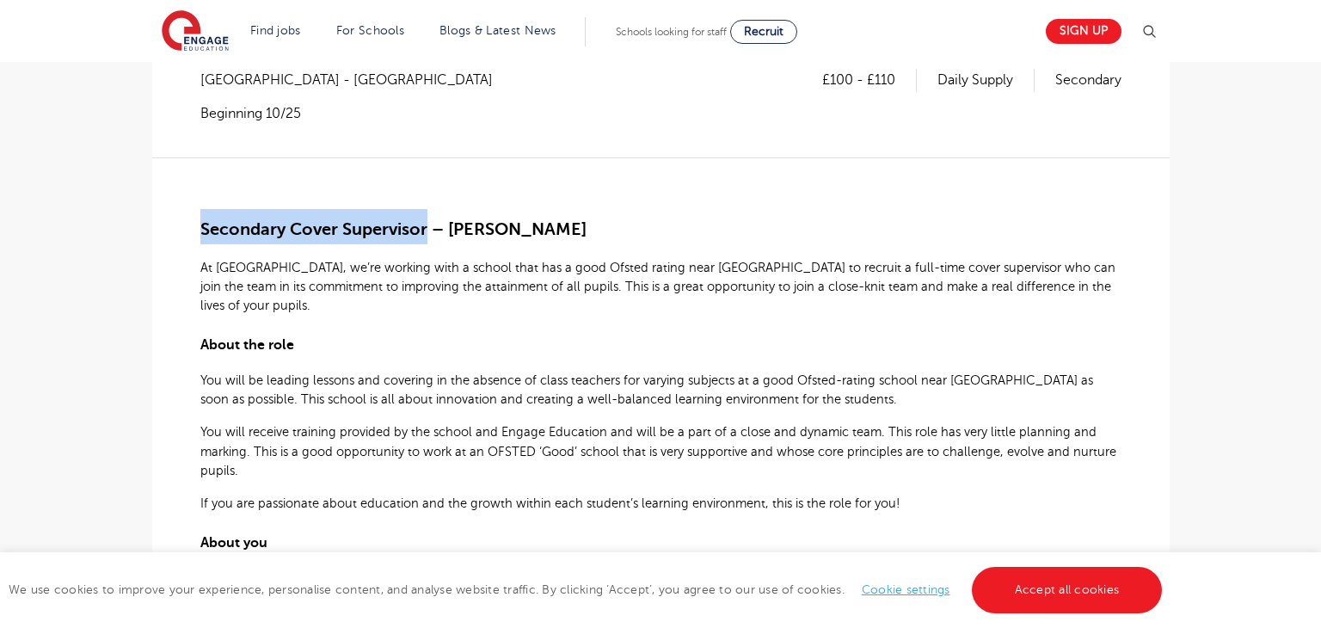
copy span "Secondary Cover Supervisor"
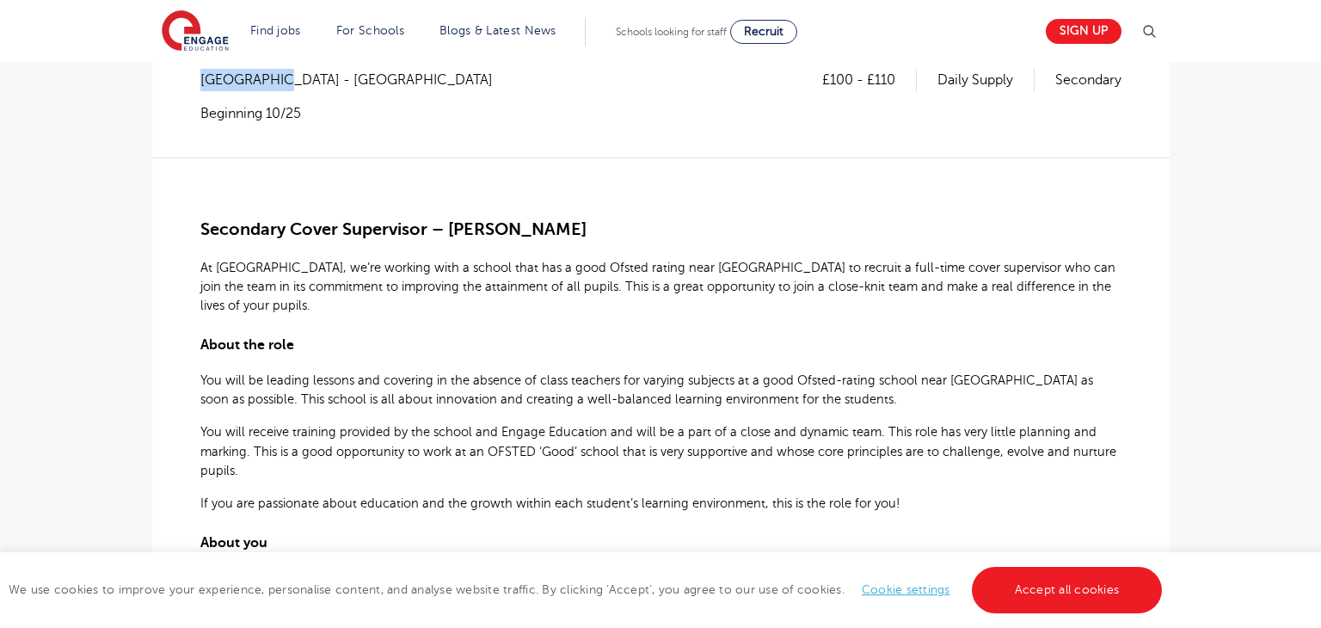
drag, startPoint x: 201, startPoint y: 78, endPoint x: 272, endPoint y: 88, distance: 71.1
click at [272, 88] on span "[GEOGRAPHIC_DATA] - [GEOGRAPHIC_DATA]" at bounding box center [355, 80] width 310 height 22
copy span "[GEOGRAPHIC_DATA]"
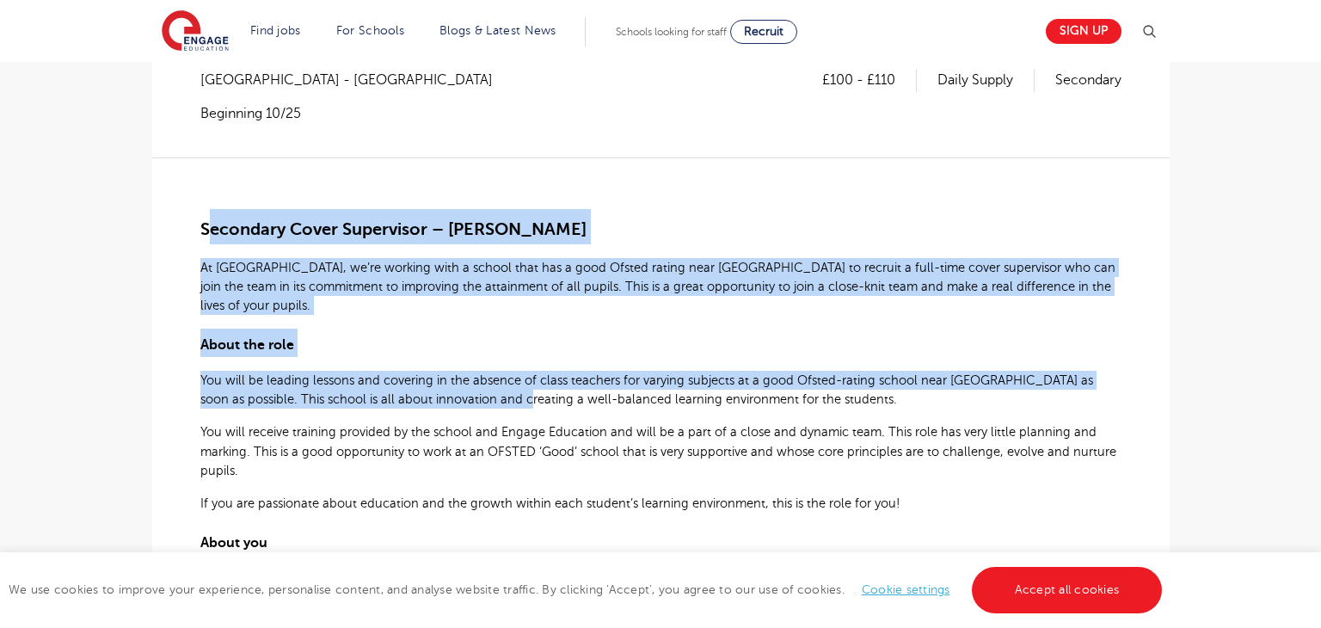
drag, startPoint x: 214, startPoint y: 228, endPoint x: 487, endPoint y: 370, distance: 307.3
click at [477, 384] on div "Secondary Cover Supervisor – Hastings At Engage, we’re working with a school th…" at bounding box center [660, 634] width 921 height 955
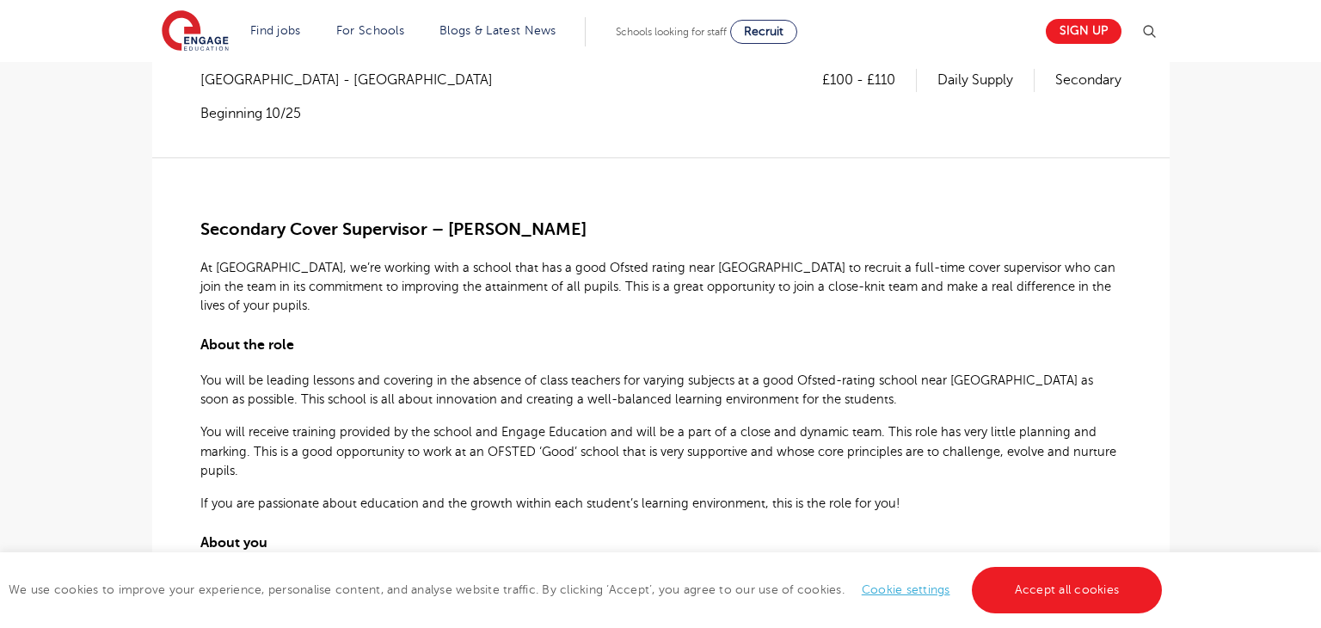
click at [464, 425] on span "You will receive training provided by the school and Engage Education and will …" at bounding box center [658, 451] width 916 height 52
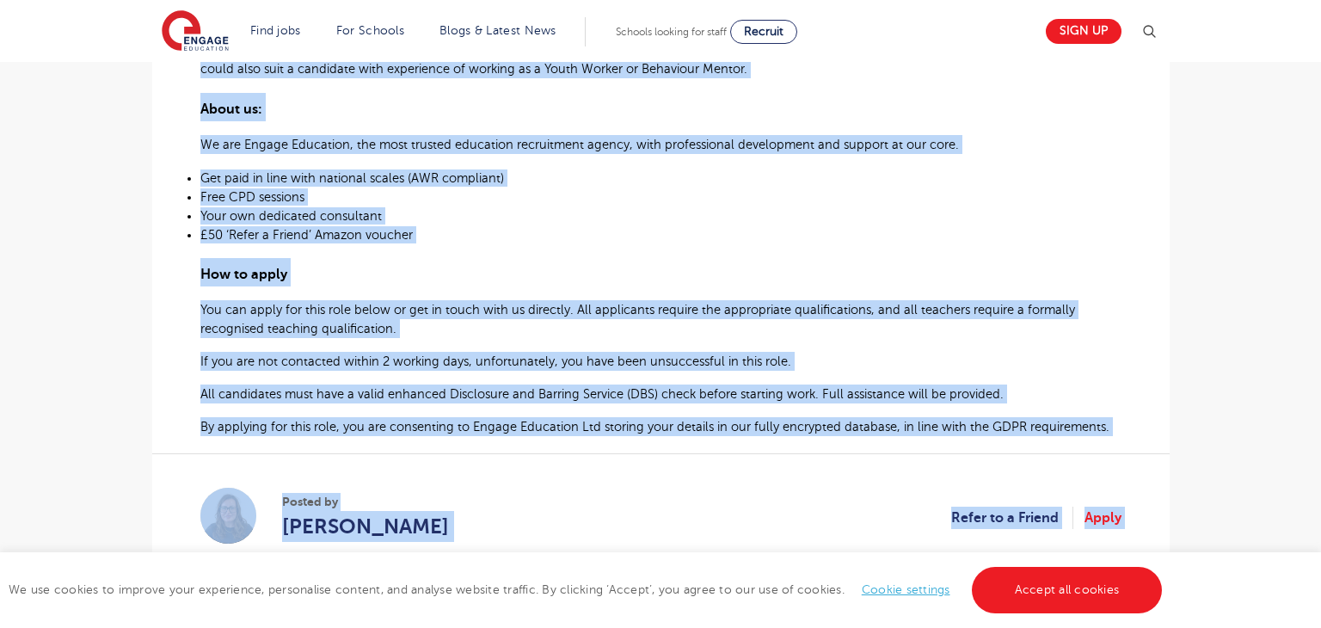
scroll to position [1145, 0]
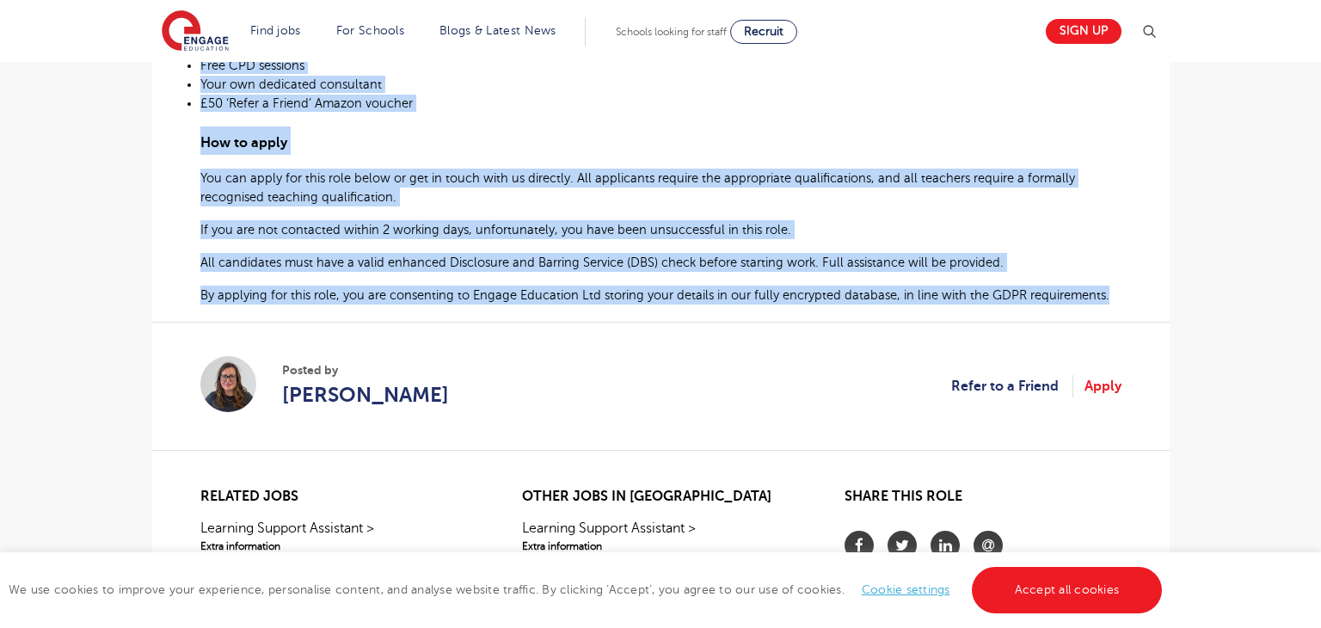
drag, startPoint x: 199, startPoint y: 231, endPoint x: 1108, endPoint y: 285, distance: 910.5
copy div "Secondary Cover Supervisor – Hastings At Engage, we’re working with a school th…"
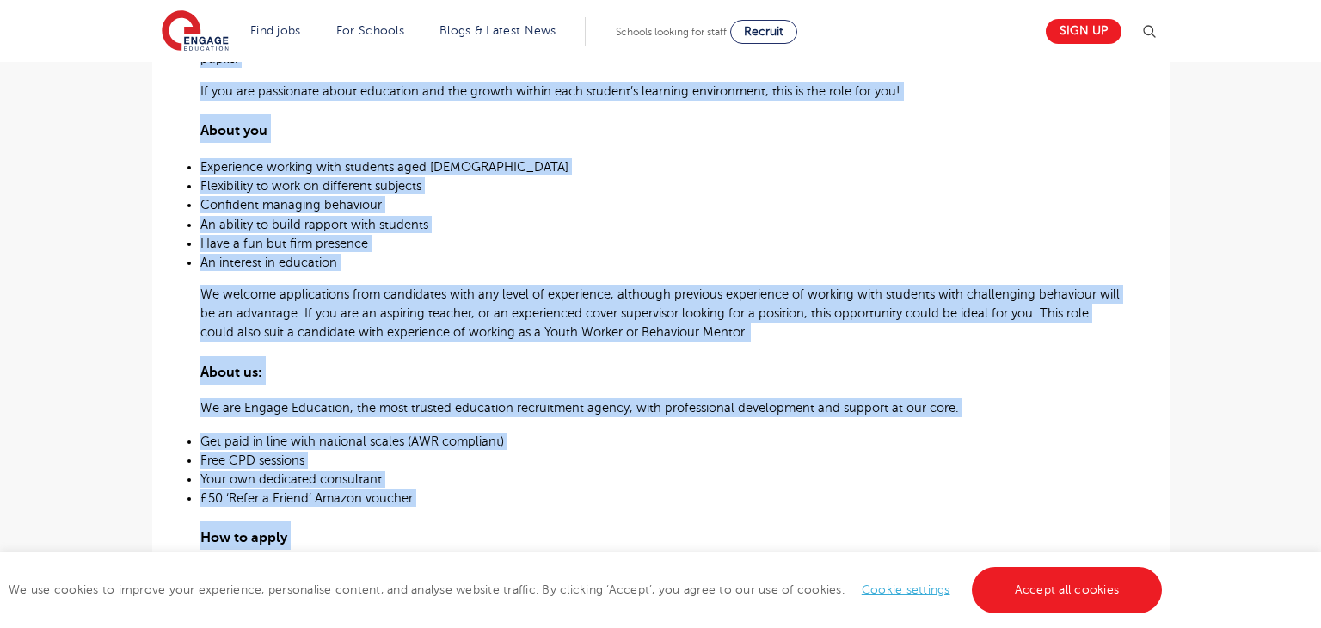
scroll to position [1267, 0]
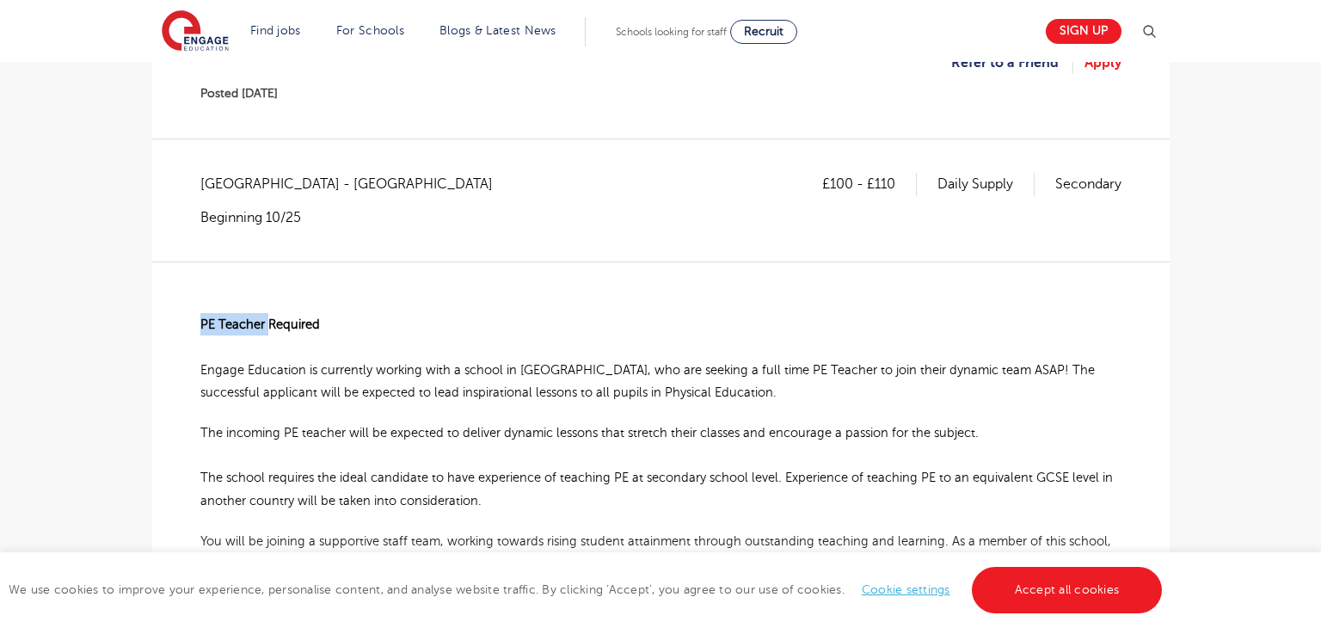
click at [266, 326] on span "PE Teacher Required" at bounding box center [260, 324] width 120 height 14
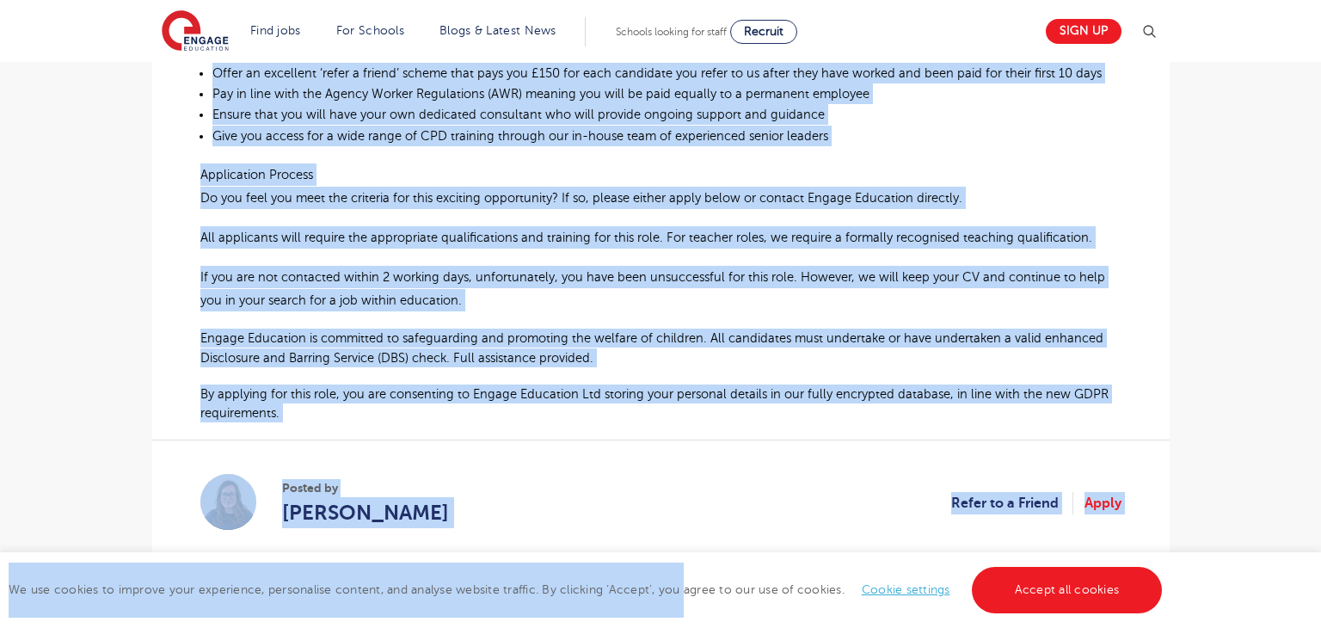
scroll to position [867, 0]
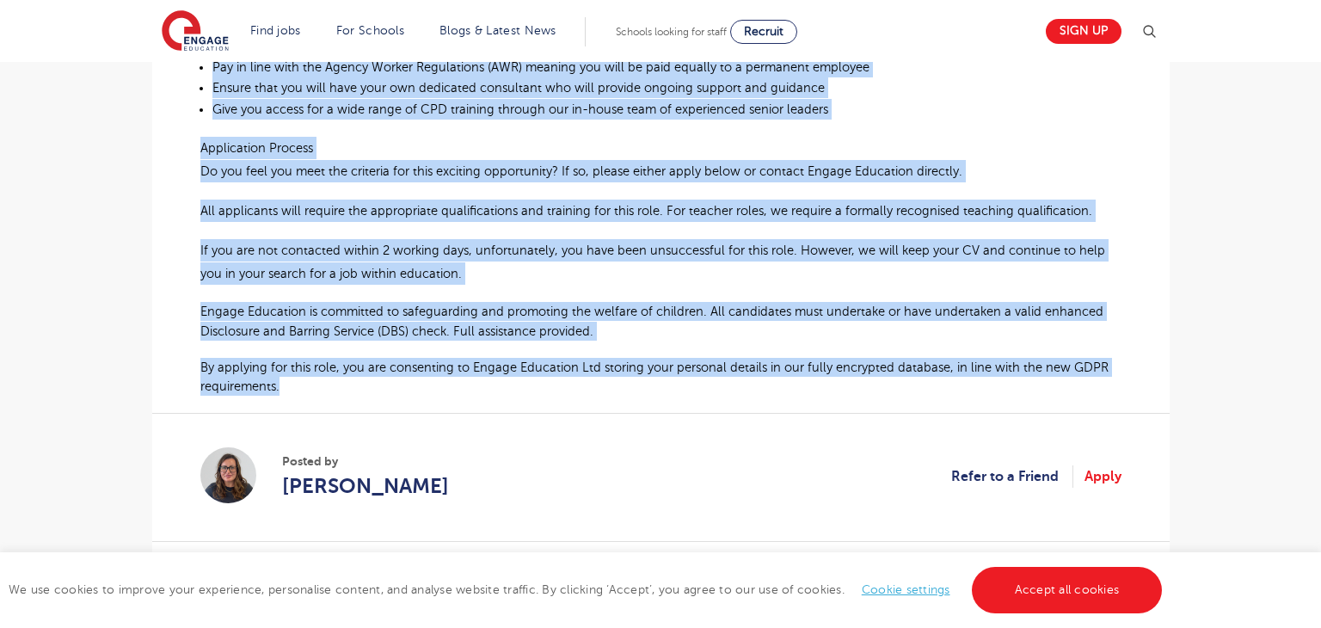
drag, startPoint x: 201, startPoint y: 321, endPoint x: 287, endPoint y: 385, distance: 107.5
click at [287, 385] on div "PE Teacher Required Engage Education is currently working with a school in Uckf…" at bounding box center [660, 12] width 921 height 766
copy div "PE Teacher Required Engage Education is currently working with a school in Uckf…"
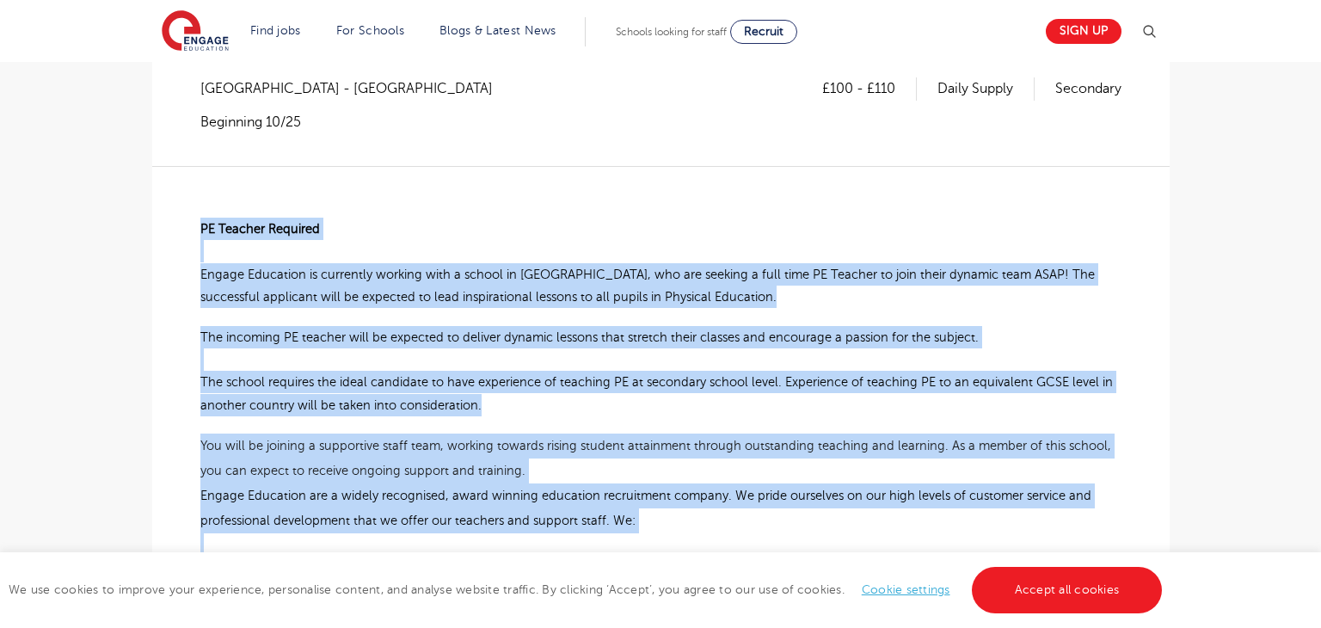
scroll to position [0, 0]
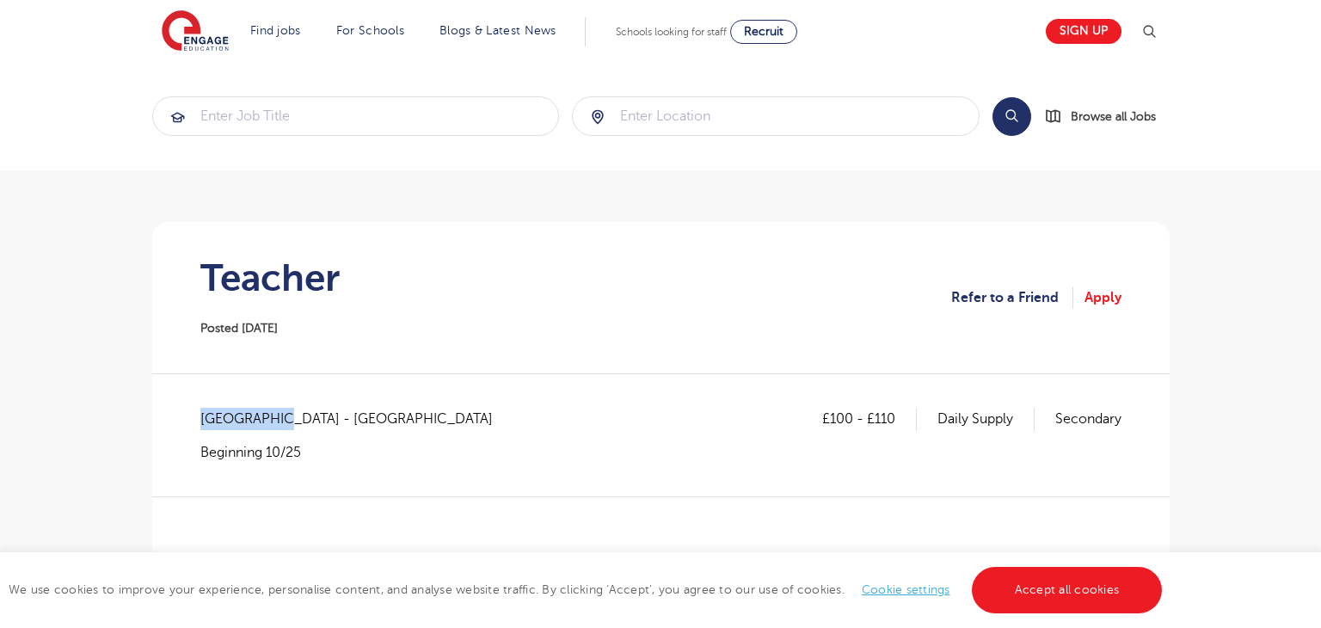
drag, startPoint x: 202, startPoint y: 421, endPoint x: 269, endPoint y: 424, distance: 67.1
click at [269, 424] on span "East Sussex - Wealden" at bounding box center [355, 419] width 310 height 22
copy span "East Sussex"
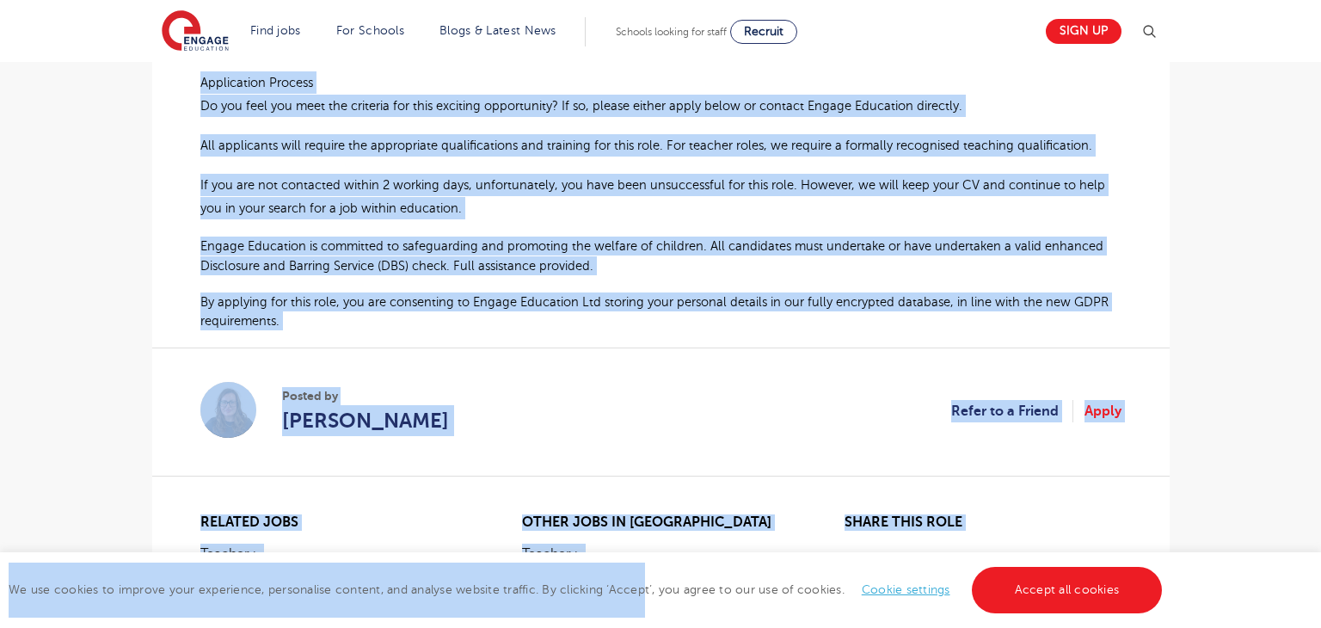
scroll to position [1071, 0]
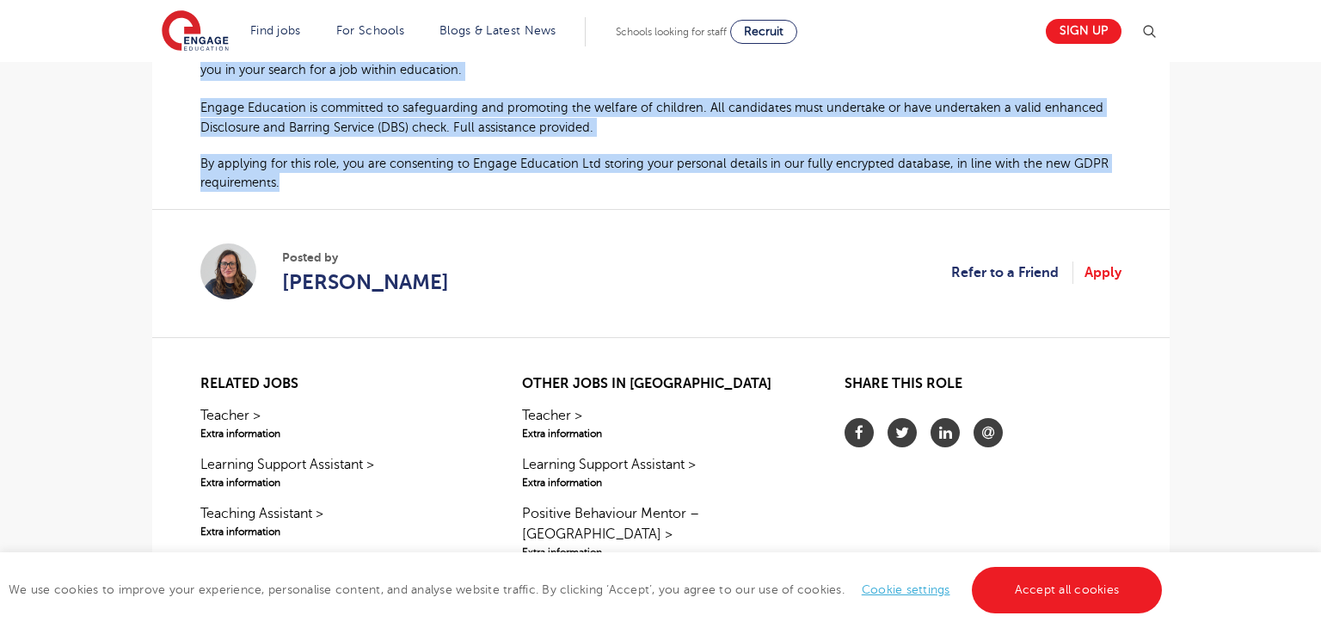
drag, startPoint x: 197, startPoint y: 504, endPoint x: 284, endPoint y: 183, distance: 332.3
copy div "PE Teacher Required Engage Education is currently working with a school in Uckf…"
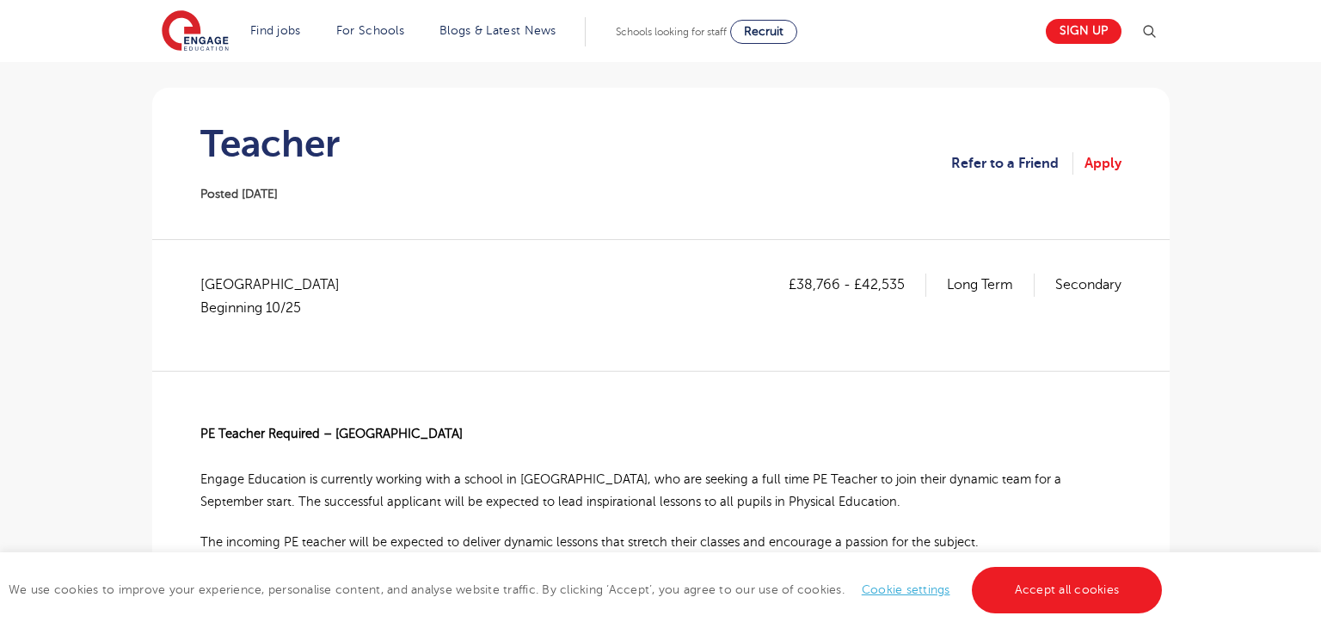
scroll to position [134, 0]
drag, startPoint x: 213, startPoint y: 433, endPoint x: 316, endPoint y: 442, distance: 103.6
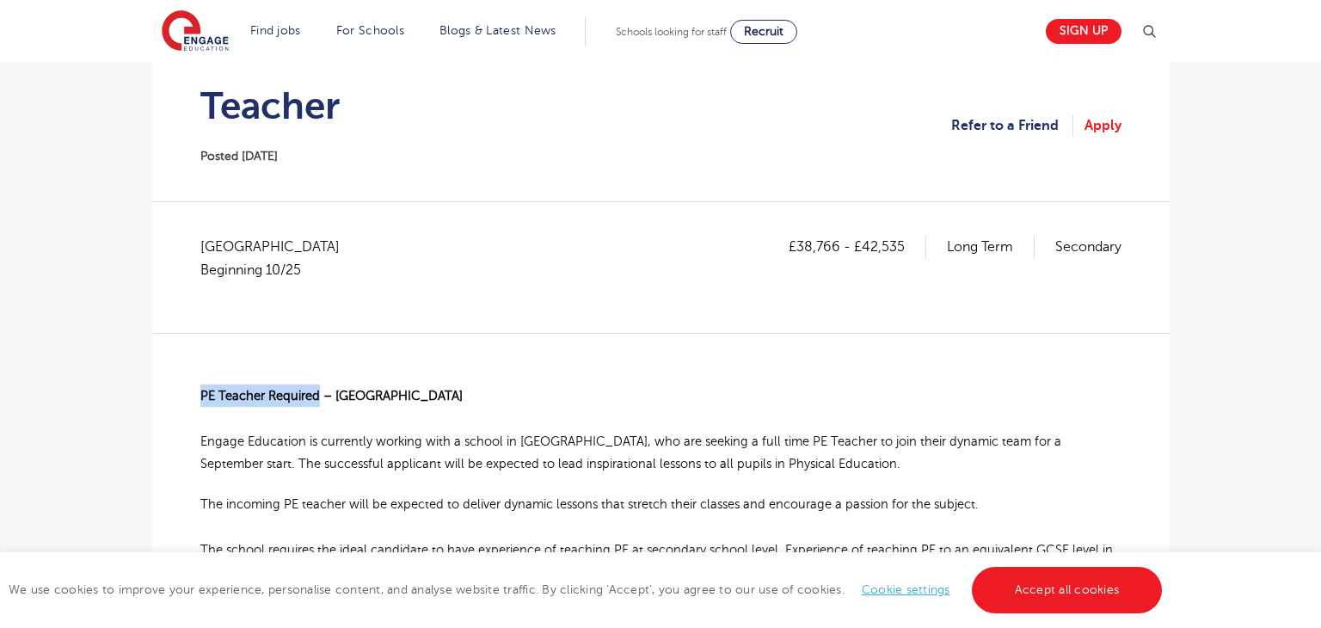
scroll to position [89, 0]
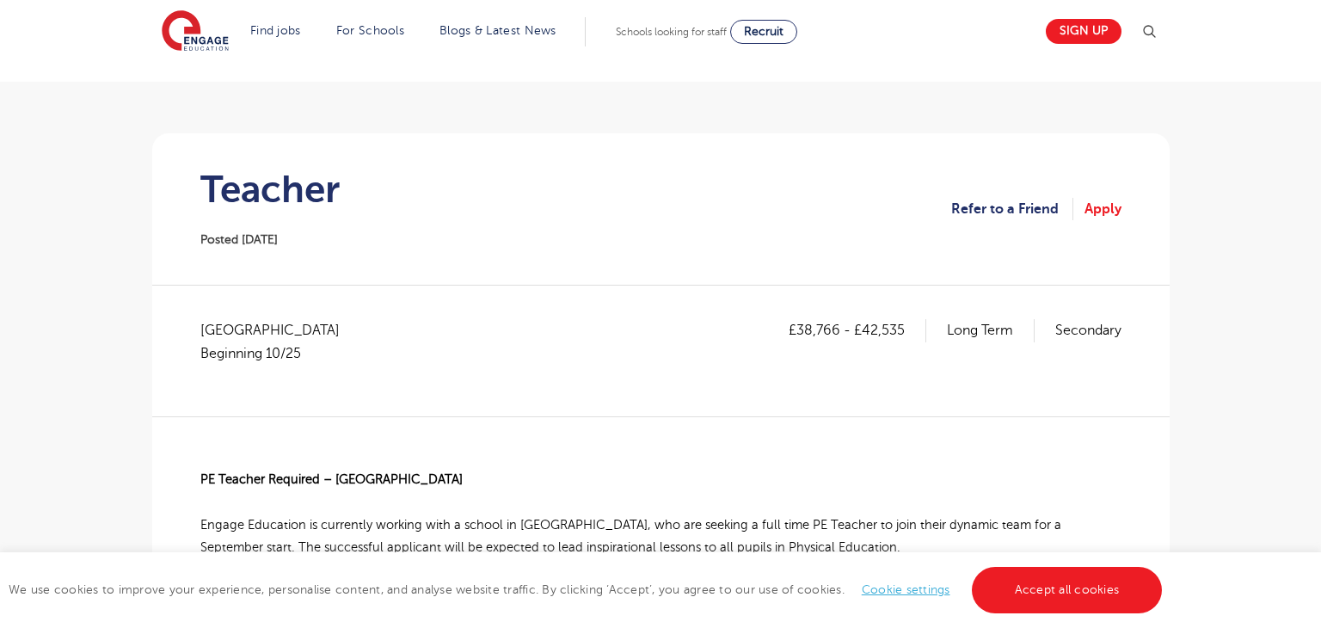
click at [479, 184] on section "Teacher Posted 07/10/25 Refer to a Friend Apply" at bounding box center [661, 208] width 990 height 151
drag, startPoint x: 795, startPoint y: 327, endPoint x: 839, endPoint y: 330, distance: 44.0
click at [839, 330] on p "£38,766 - £42,535" at bounding box center [858, 330] width 138 height 22
click at [814, 359] on div "£38,766 - £42,535 Long Term Secondary" at bounding box center [955, 350] width 333 height 63
drag, startPoint x: 796, startPoint y: 328, endPoint x: 842, endPoint y: 329, distance: 45.6
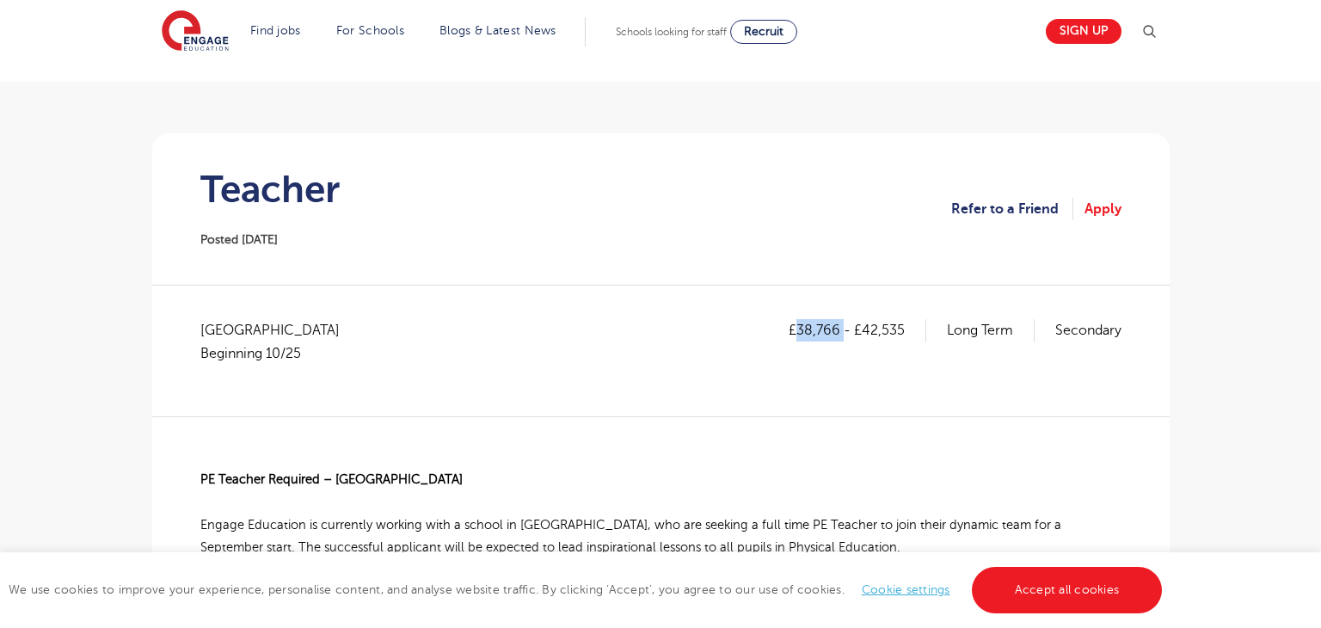
click at [842, 329] on p "£38,766 - £42,535" at bounding box center [858, 330] width 138 height 22
copy p "38,766"
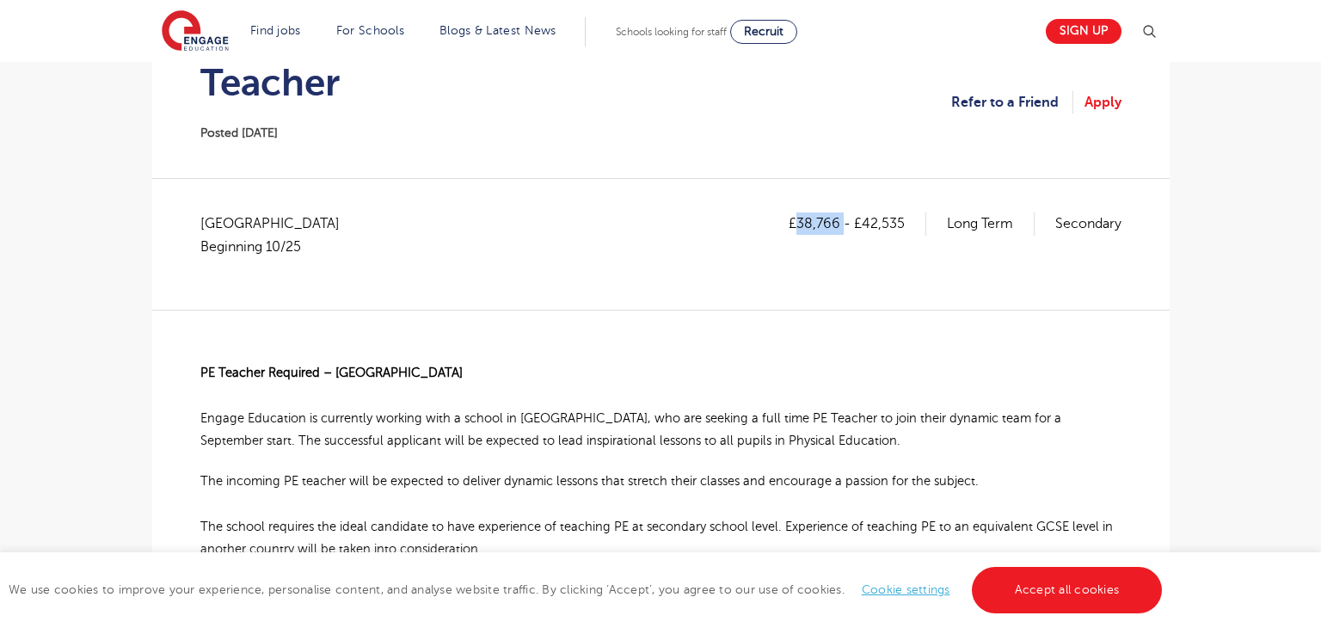
scroll to position [203, 0]
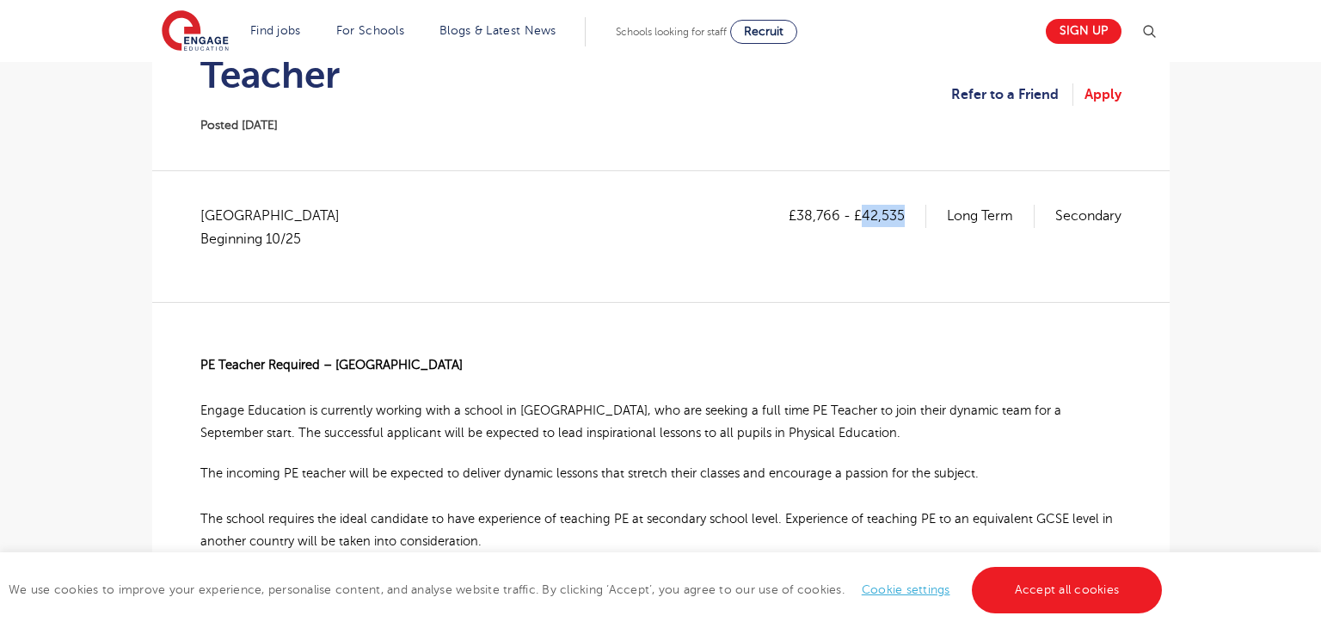
drag, startPoint x: 862, startPoint y: 215, endPoint x: 906, endPoint y: 212, distance: 44.8
click at [906, 212] on p "£38,766 - £42,535" at bounding box center [858, 216] width 138 height 22
copy p "42,535"
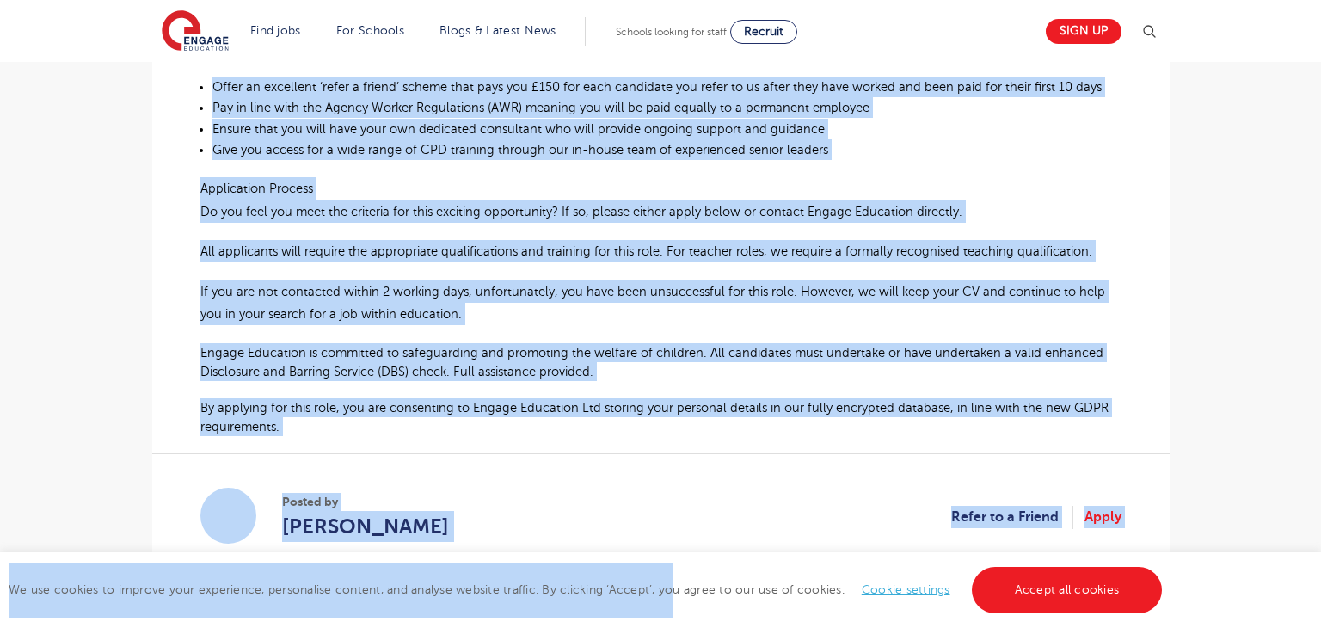
scroll to position [836, 0]
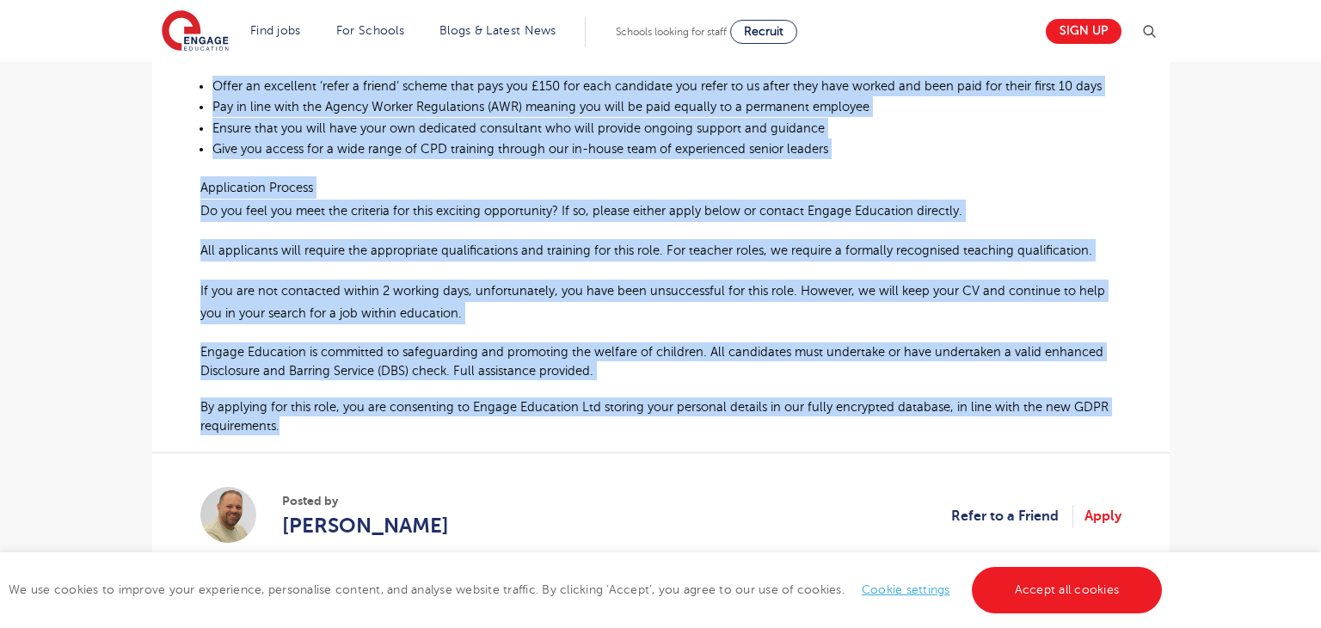
drag, startPoint x: 200, startPoint y: 367, endPoint x: 281, endPoint y: 427, distance: 101.5
click at [281, 427] on div "PE Teacher Required – Brighton Engage Education is currently working with a sch…" at bounding box center [660, 52] width 921 height 766
copy div "PE Teacher Required – Brighton Engage Education is currently working with a sch…"
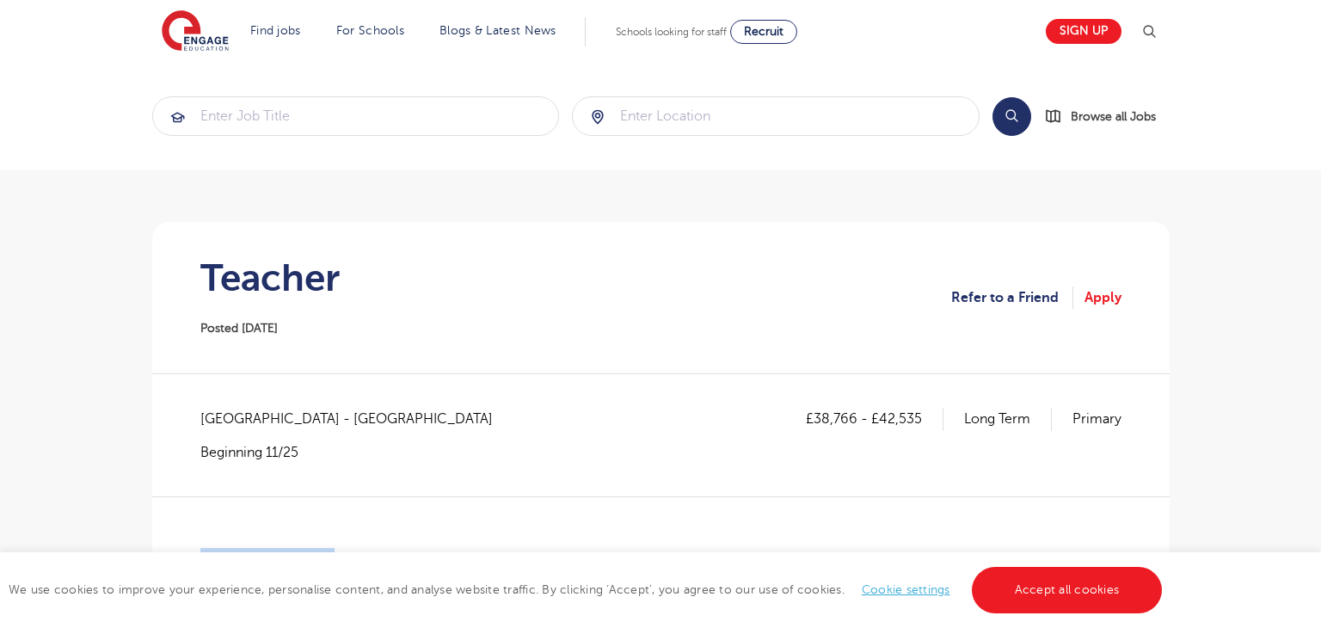
scroll to position [160, 0]
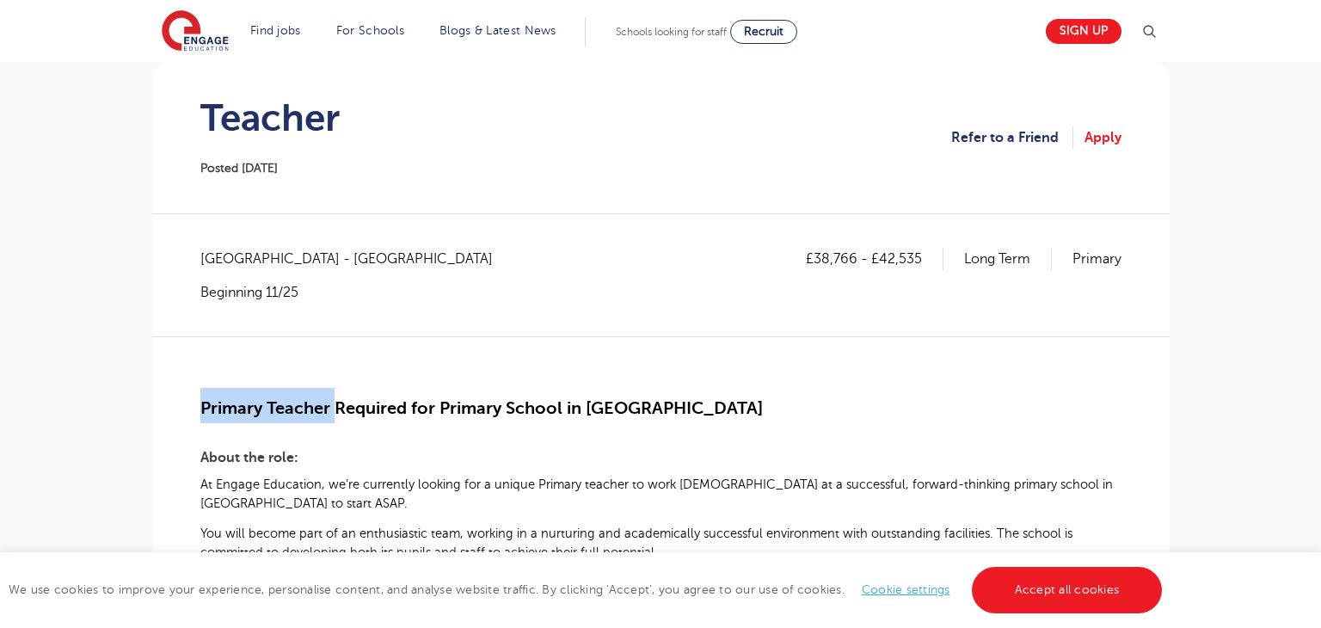
click at [308, 444] on h3 "About the role:" at bounding box center [660, 455] width 921 height 28
drag, startPoint x: 200, startPoint y: 408, endPoint x: 329, endPoint y: 409, distance: 129.0
click at [329, 409] on span "Primary Teacher Required for Primary School in Oxford" at bounding box center [481, 408] width 562 height 20
copy span "Primary Teacher"
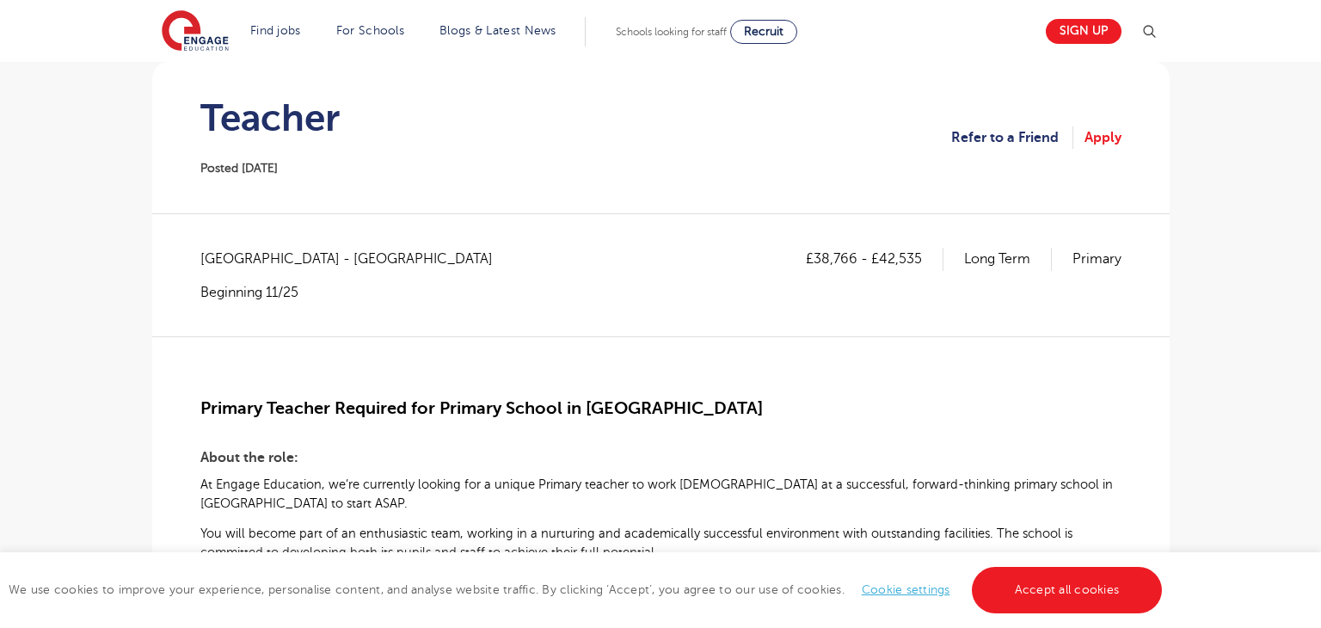
click at [230, 253] on span "Oxfordshire - Oxford" at bounding box center [355, 259] width 310 height 22
copy span "Oxfordshire"
drag, startPoint x: 816, startPoint y: 253, endPoint x: 856, endPoint y: 255, distance: 39.6
click at [856, 255] on p "£38,766 - £42,535" at bounding box center [875, 259] width 138 height 22
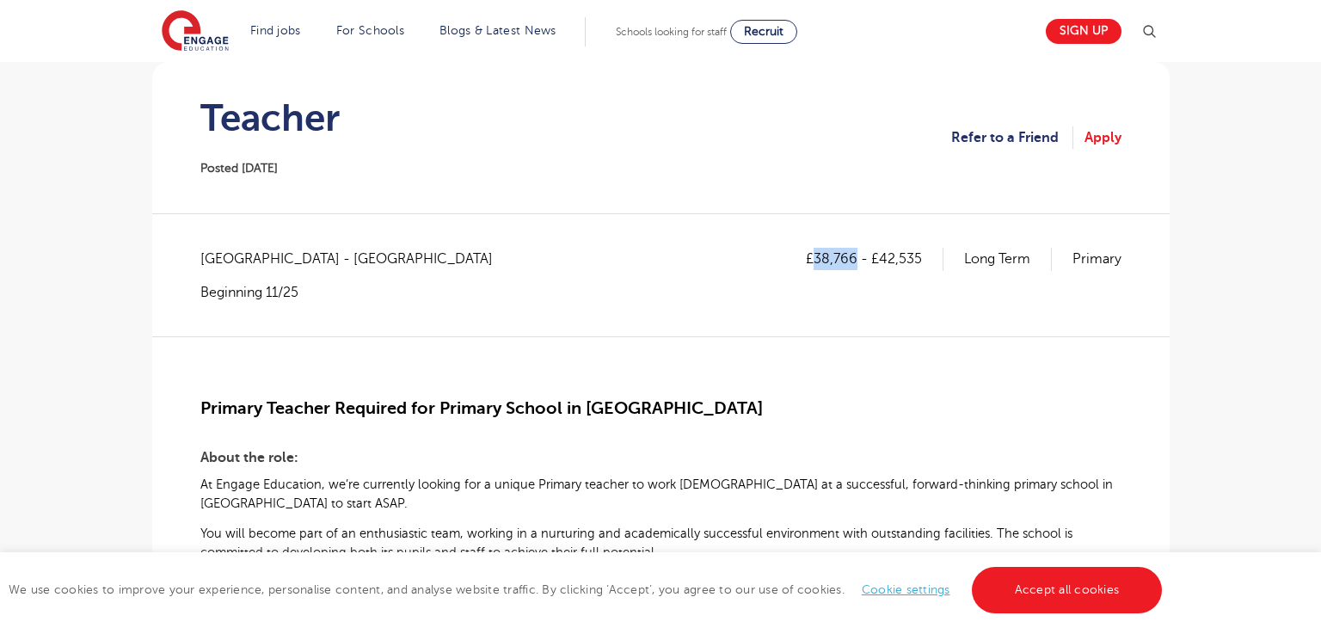
copy p "38,766"
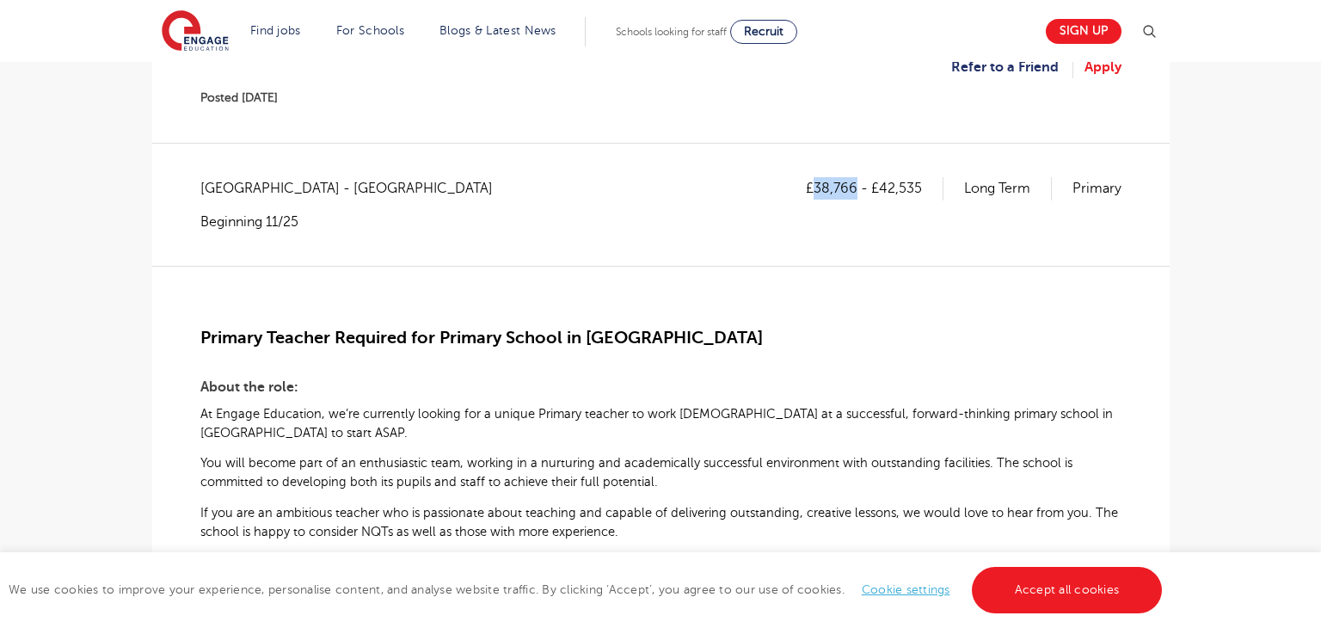
scroll to position [232, 0]
drag, startPoint x: 885, startPoint y: 184, endPoint x: 921, endPoint y: 185, distance: 36.1
click at [921, 185] on p "£38,766 - £42,535" at bounding box center [875, 186] width 138 height 22
copy p "42,535"
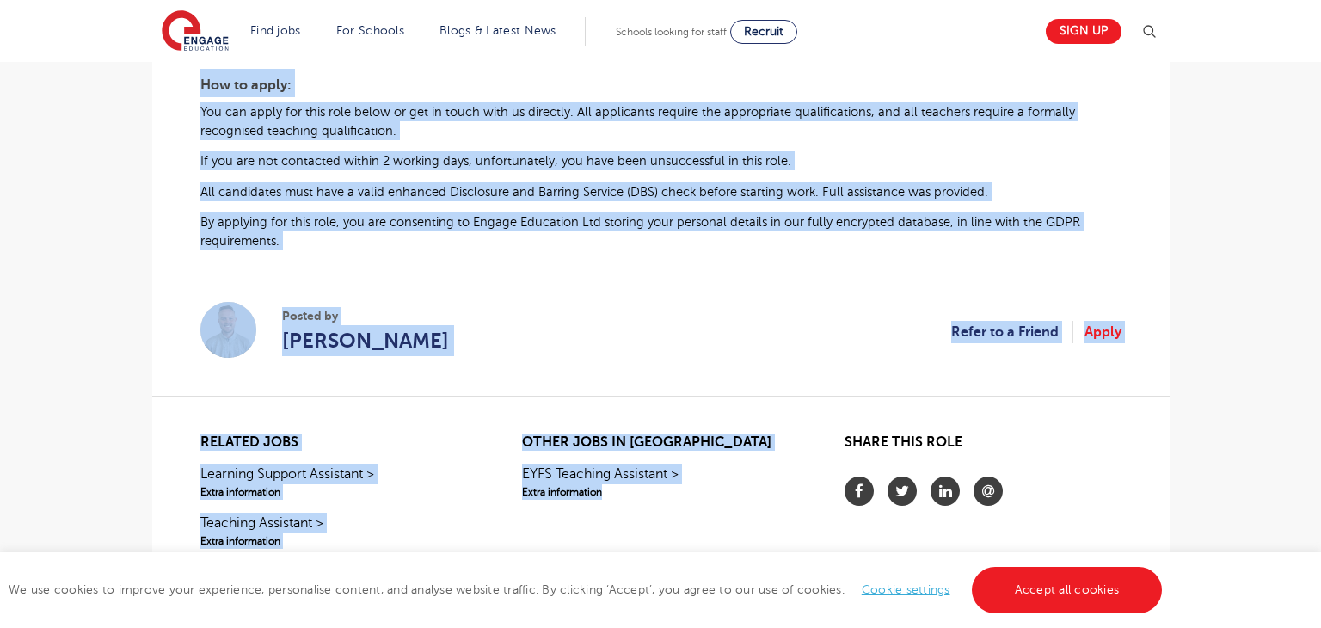
scroll to position [1116, 0]
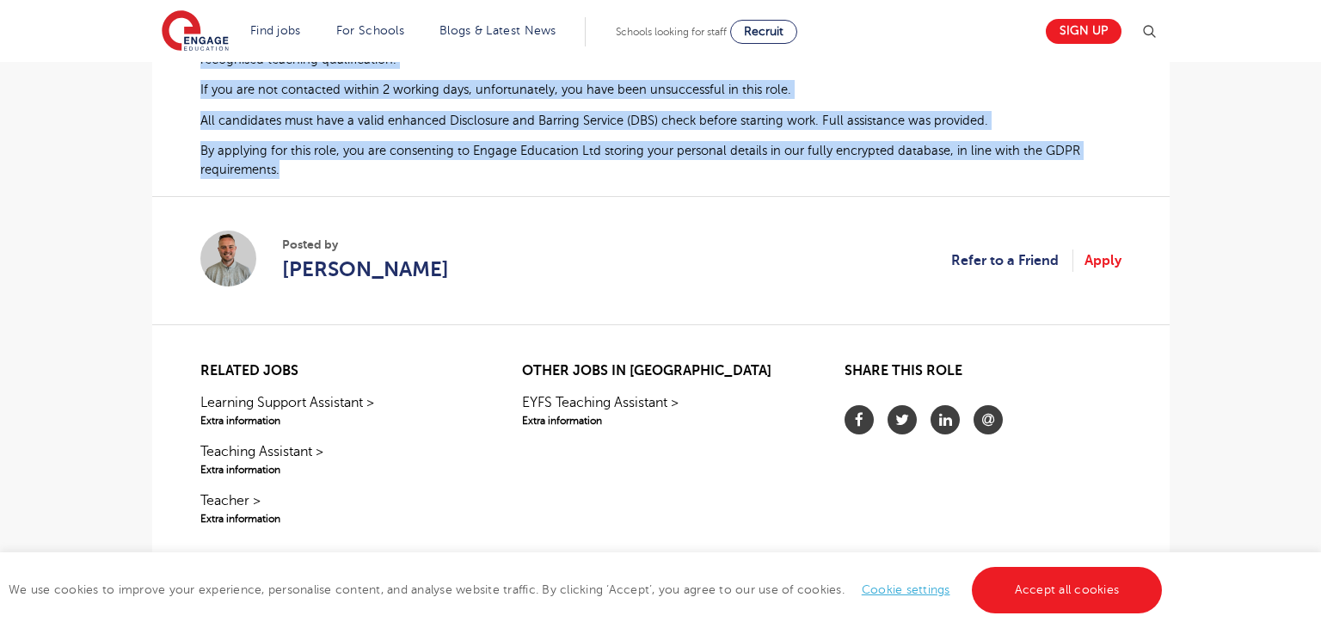
drag, startPoint x: 204, startPoint y: 341, endPoint x: 290, endPoint y: 171, distance: 190.0
copy div "Primary Teacher Required for Primary School in Oxford About the role: At Engage…"
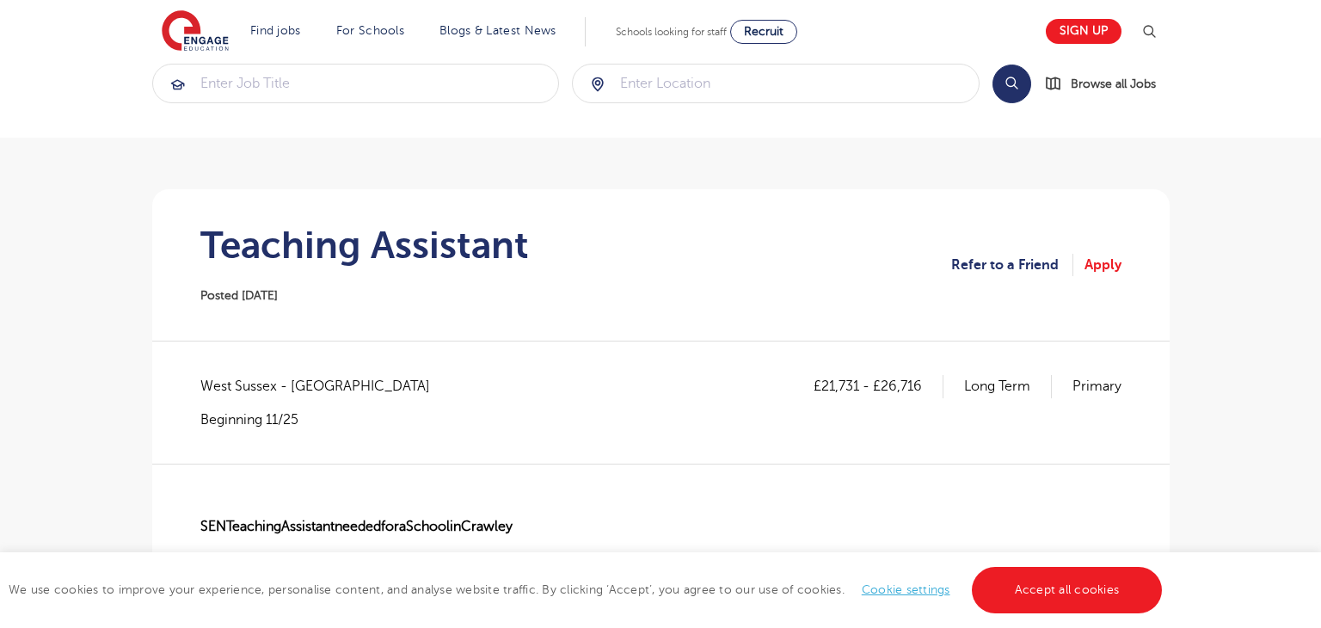
scroll to position [268, 0]
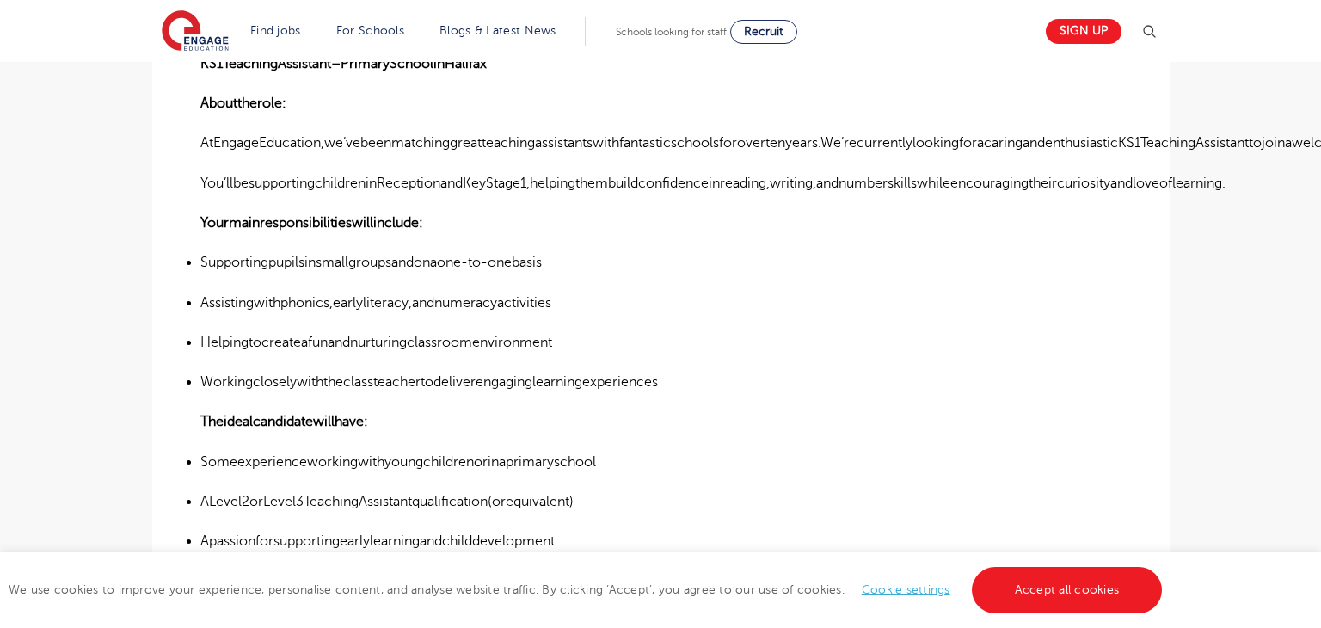
scroll to position [506, 0]
